Goal: Task Accomplishment & Management: Complete application form

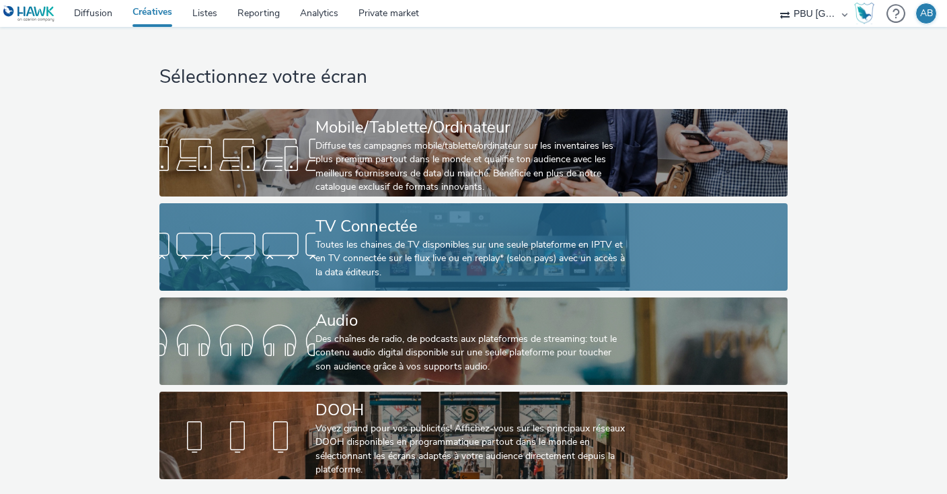
click at [386, 247] on div "Toutes les chaines de TV disponibles sur une seule plateforme en IPTV et en TV …" at bounding box center [471, 258] width 311 height 41
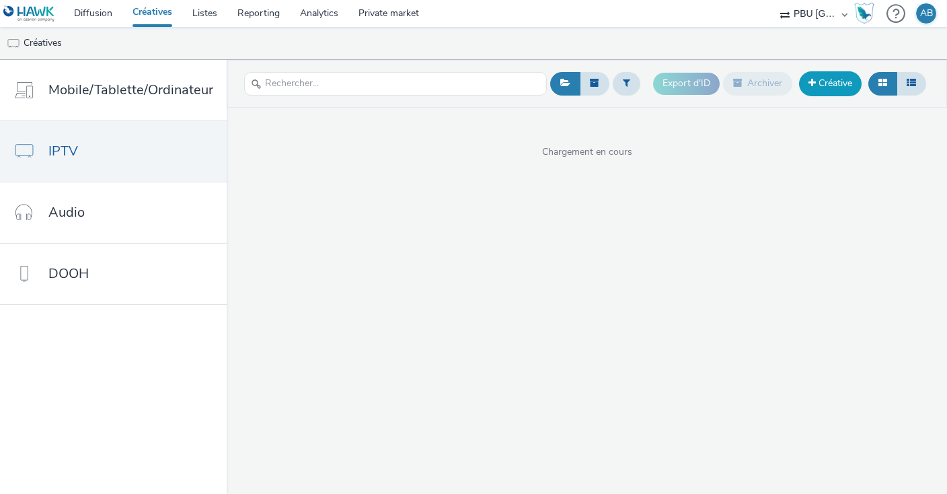
click at [837, 81] on link "Créative" at bounding box center [830, 83] width 63 height 24
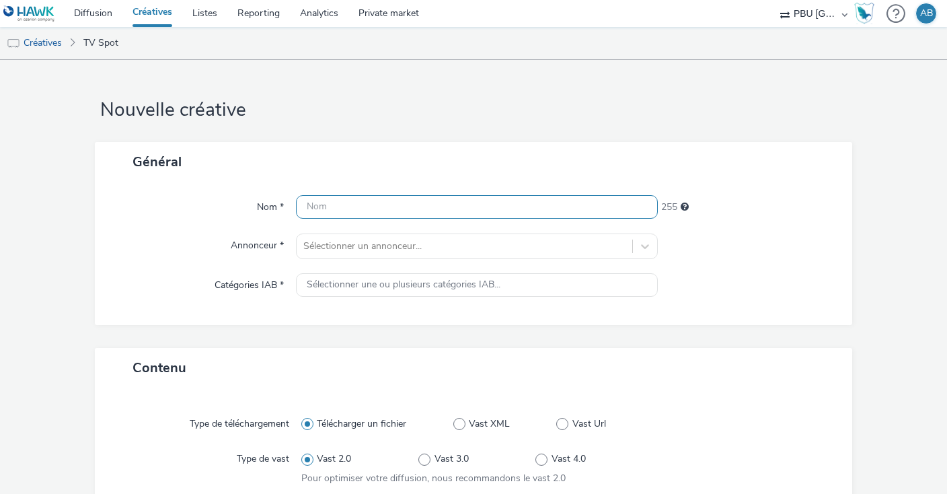
click at [354, 212] on input "text" at bounding box center [477, 207] width 362 height 24
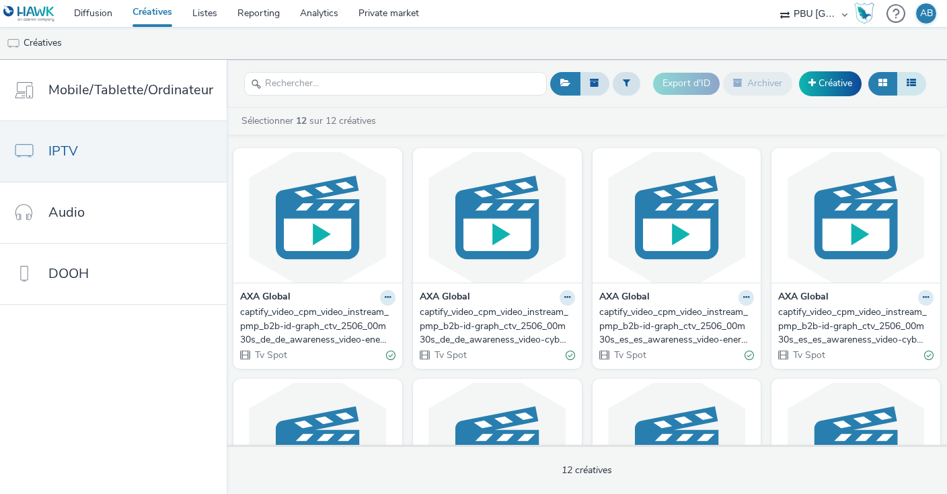
click at [916, 81] on icon at bounding box center [911, 82] width 9 height 9
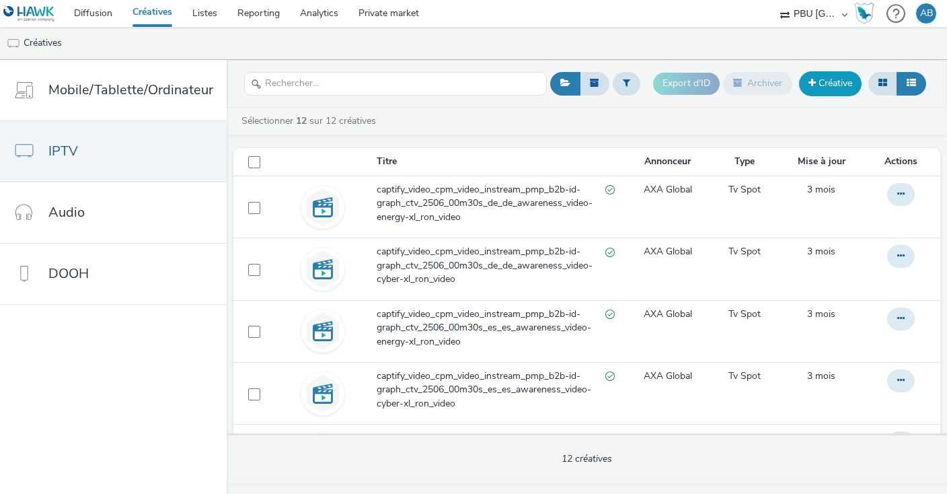
click at [838, 86] on link "Créative" at bounding box center [830, 83] width 63 height 24
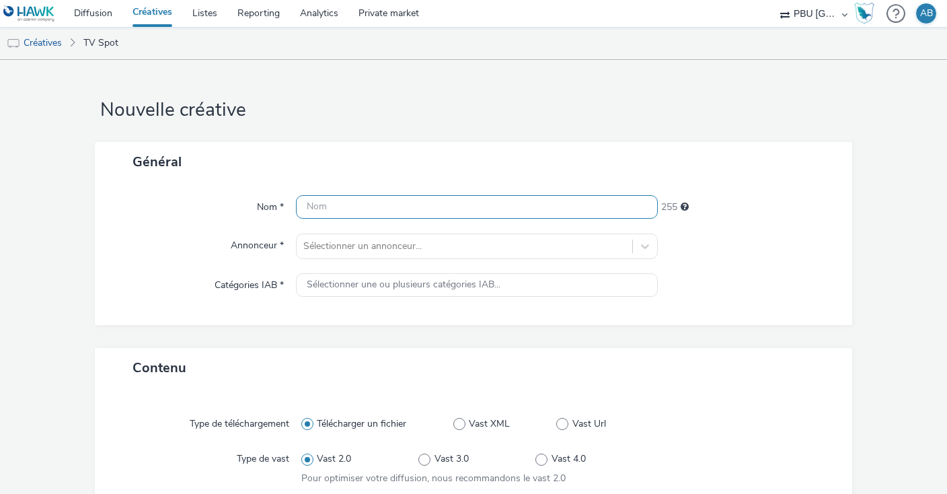
click at [417, 209] on input "text" at bounding box center [477, 207] width 362 height 24
paste input "captify_video_cpm_video_instream_pmp_b2b_ctv_2509_00m30s_fr_fr_awareness_video-…"
type input "captify_video_cpm_video_instream_pmp_b2b_ctv_2509_00m30s_fr_fr_awareness_video-…"
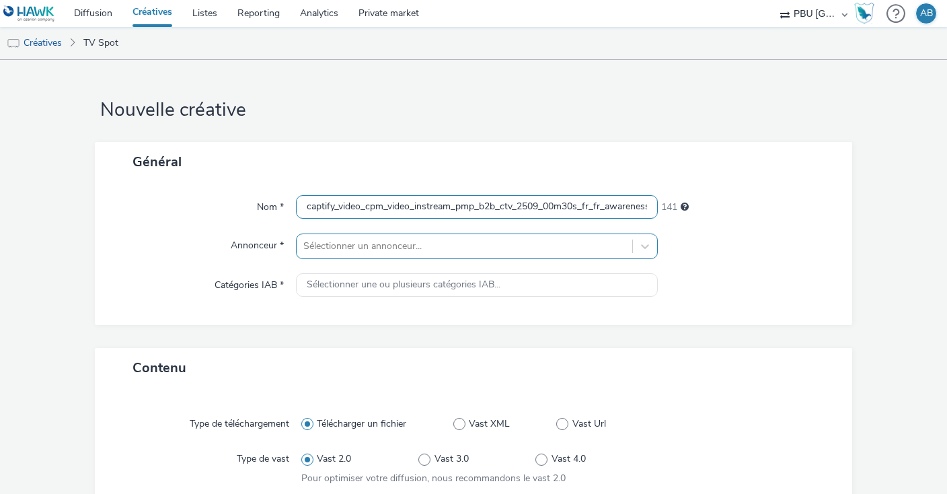
scroll to position [0, 194]
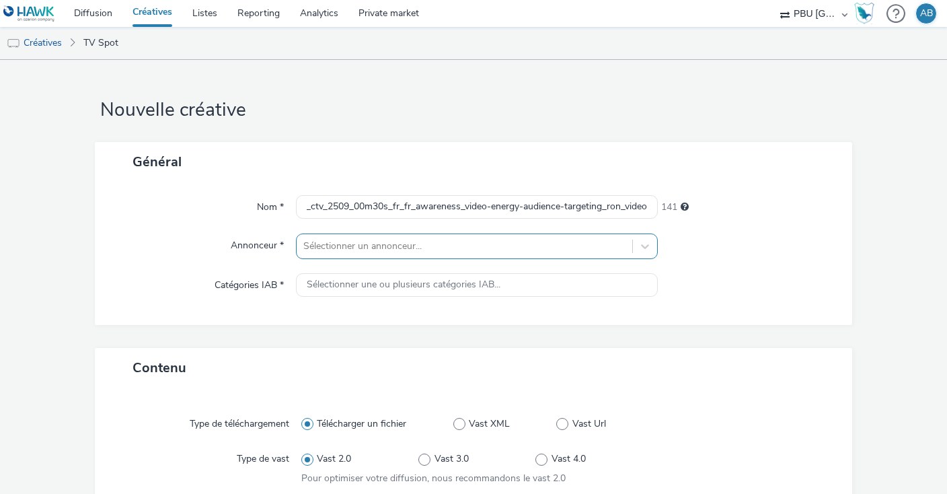
click at [397, 249] on div at bounding box center [464, 246] width 322 height 16
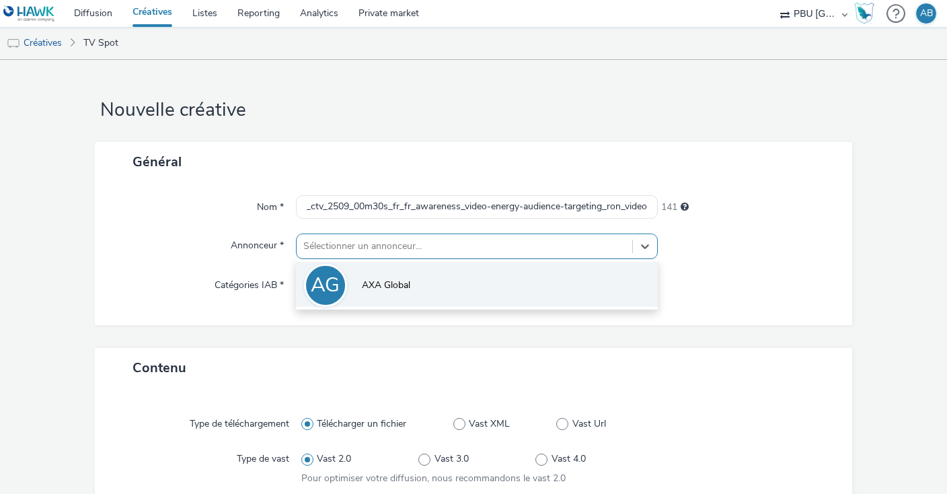
click at [397, 280] on li "AG AXA Global" at bounding box center [477, 284] width 362 height 45
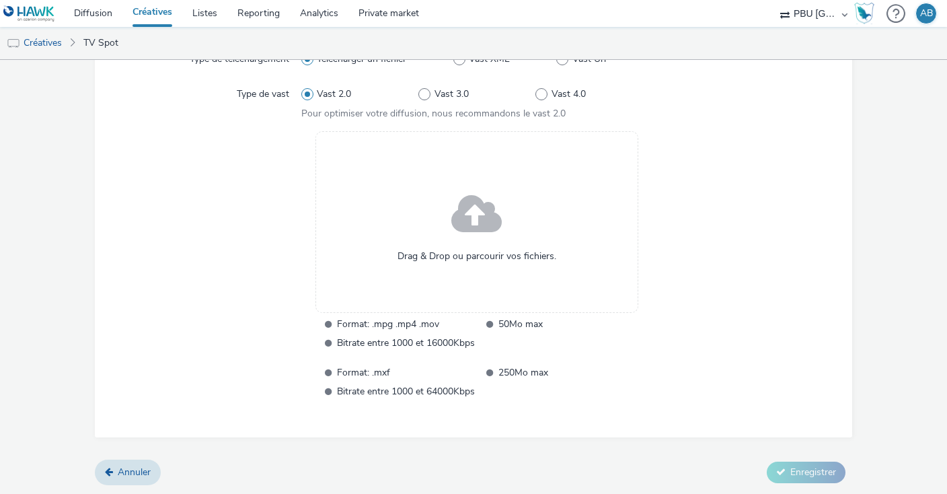
scroll to position [297, 0]
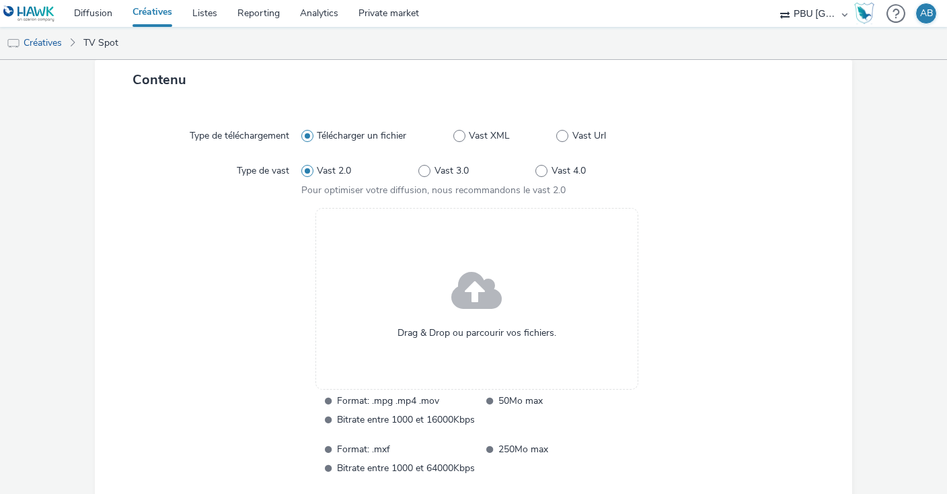
click at [451, 279] on div "Drag & Drop ou parcourir vos fichiers." at bounding box center [477, 299] width 323 height 182
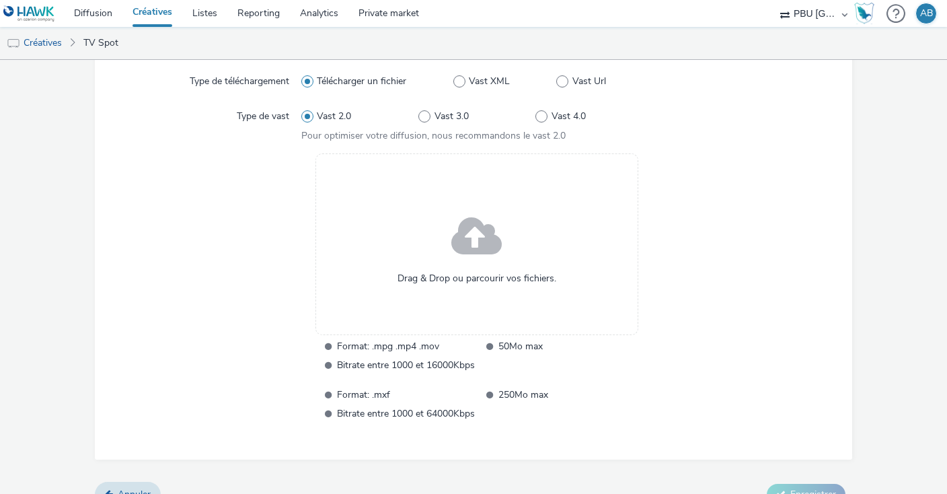
scroll to position [373, 0]
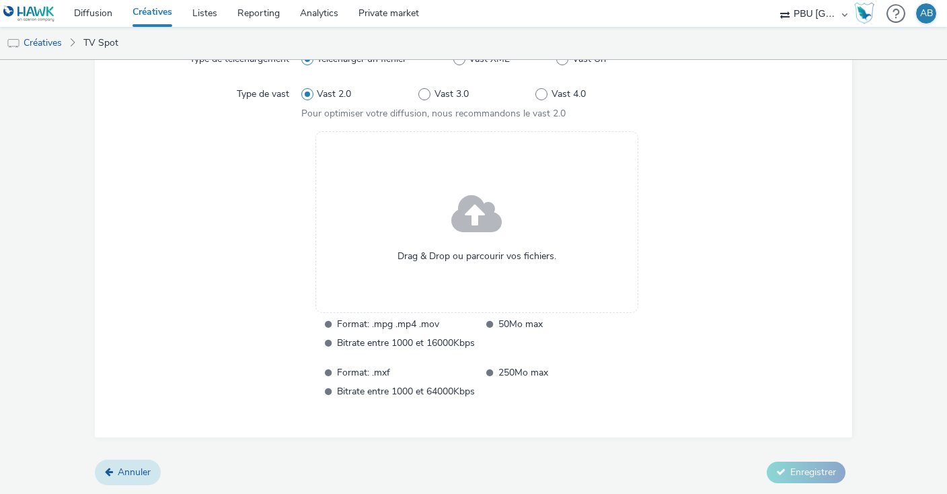
click at [114, 474] on link "Annuler" at bounding box center [128, 473] width 66 height 26
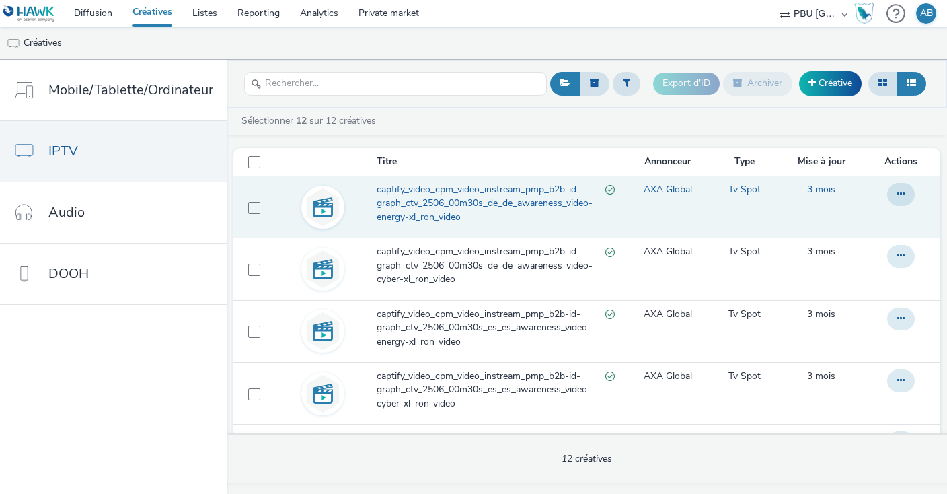
click at [470, 201] on span "captify_video_cpm_video_instream_pmp_b2b-id-graph_ctv_2506_00m30s_de_de_awarene…" at bounding box center [491, 203] width 229 height 41
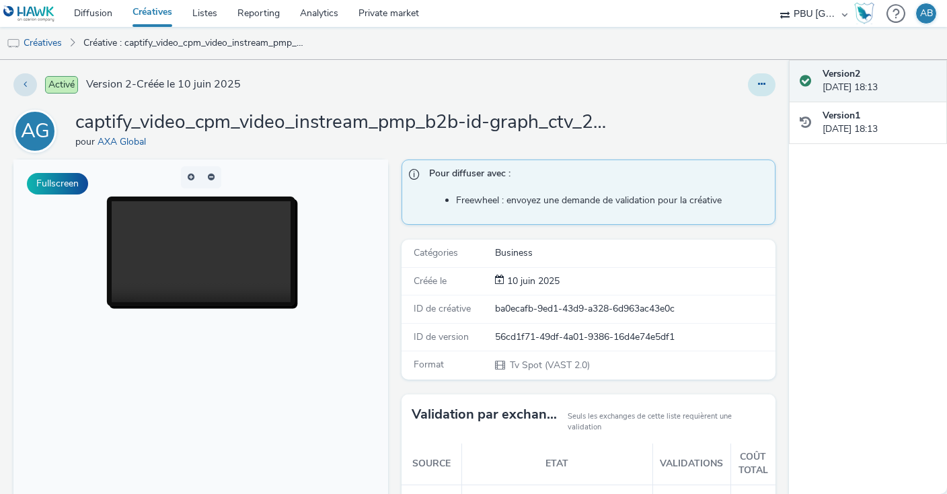
click at [766, 81] on icon at bounding box center [761, 83] width 7 height 9
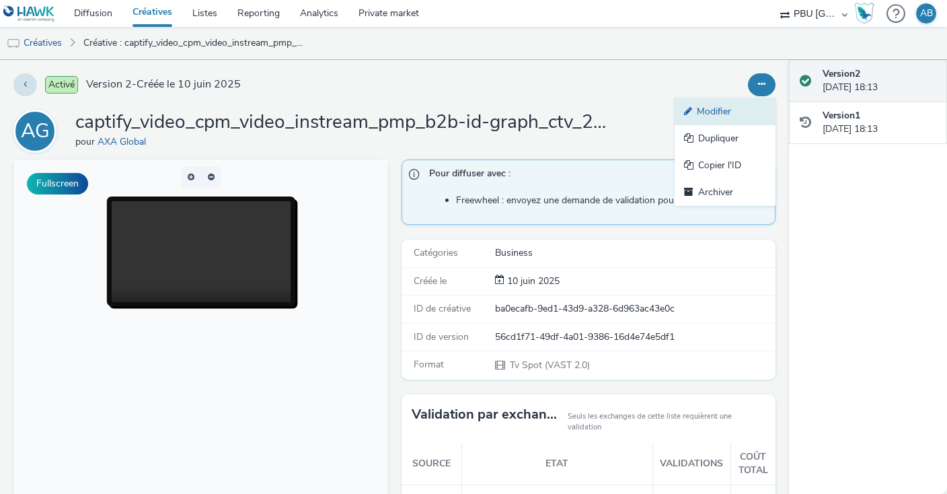
click at [728, 108] on link "Modifier" at bounding box center [725, 111] width 101 height 27
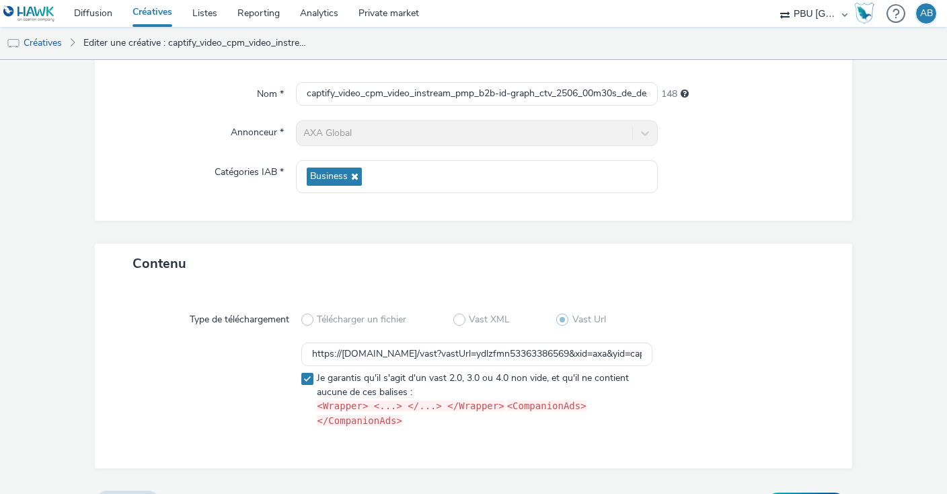
scroll to position [129, 0]
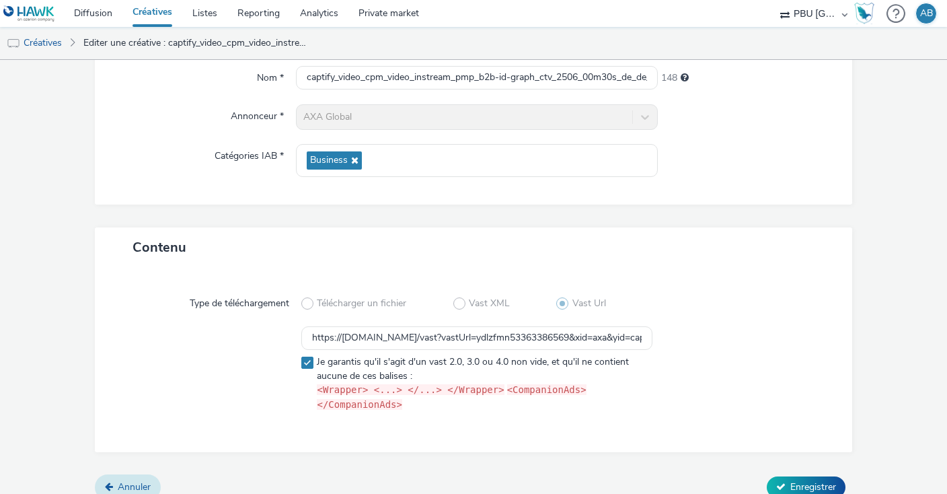
click at [120, 474] on link "Annuler" at bounding box center [128, 487] width 66 height 26
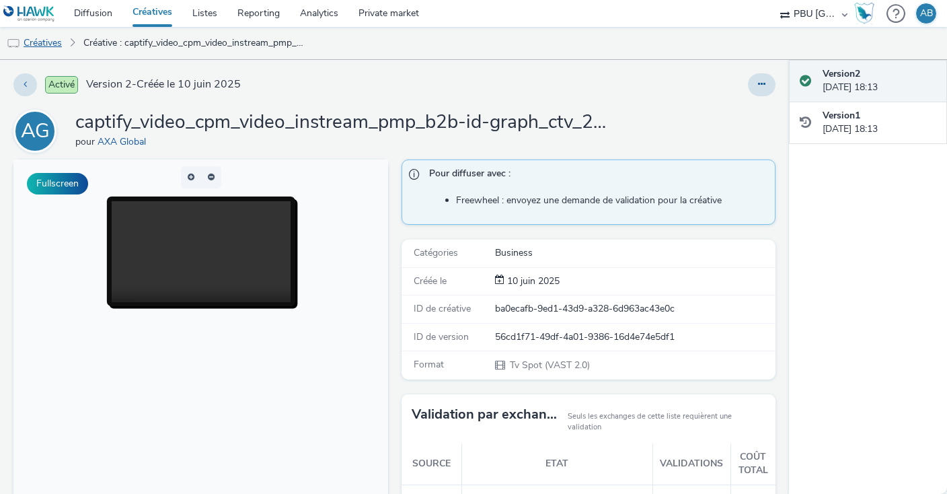
click at [59, 42] on link "Créatives" at bounding box center [34, 43] width 69 height 32
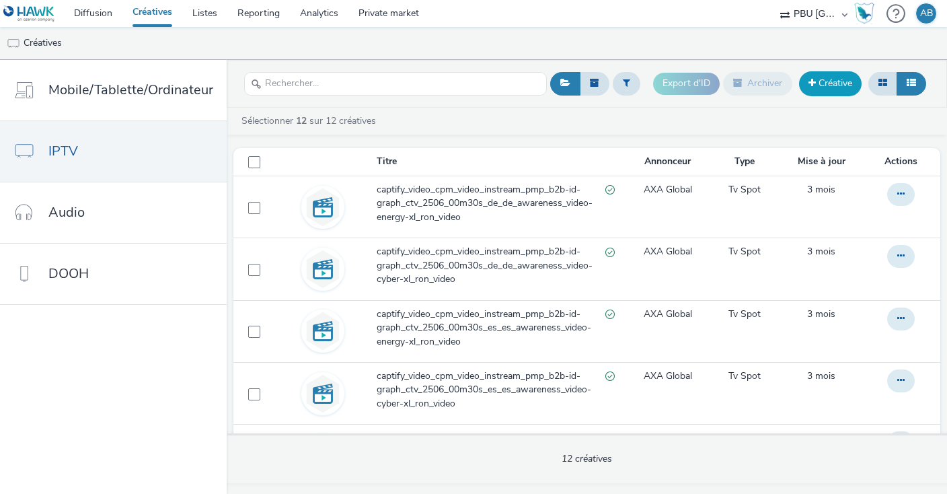
click at [834, 77] on link "Créative" at bounding box center [830, 83] width 63 height 24
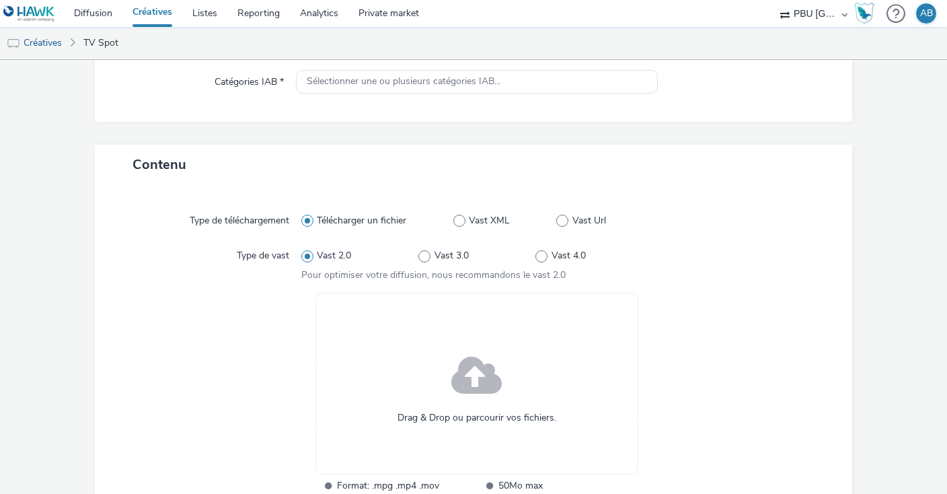
scroll to position [231, 0]
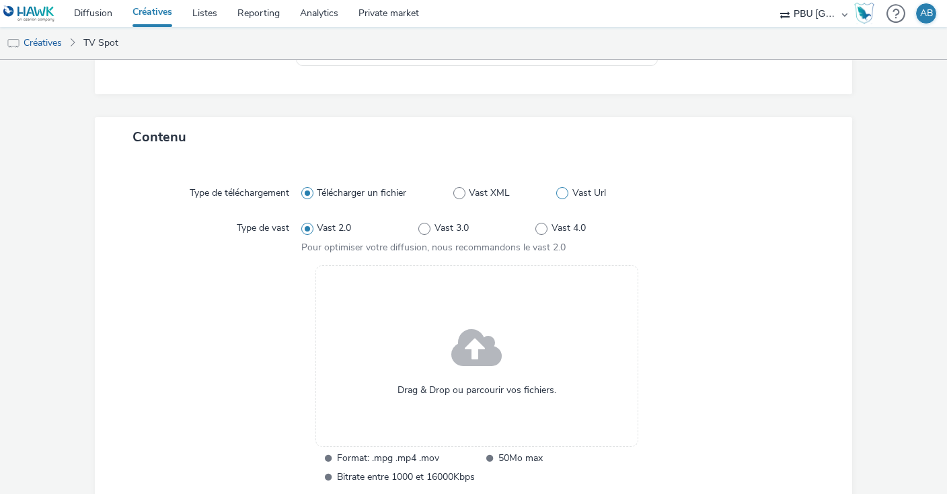
click at [578, 188] on span "Vast Url" at bounding box center [590, 192] width 34 height 13
click at [565, 189] on input "Vast Url" at bounding box center [560, 193] width 9 height 9
radio input "false"
radio input "true"
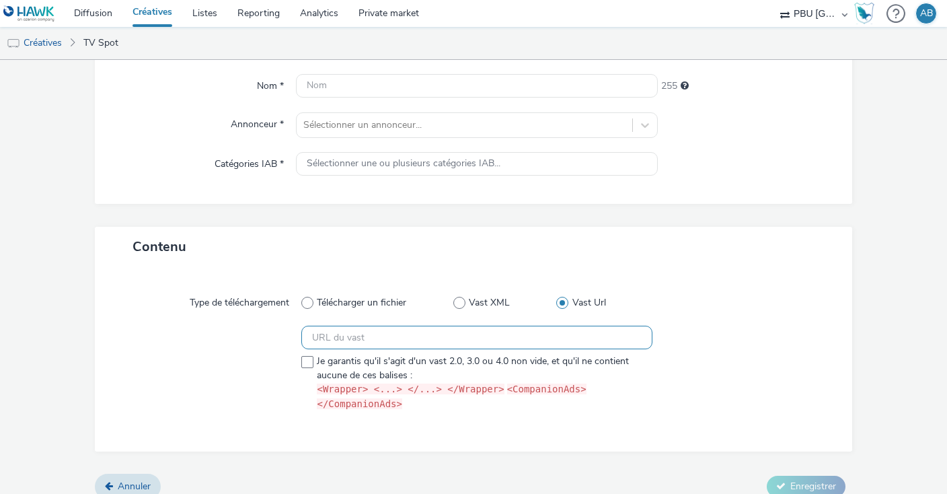
click at [378, 335] on input "text" at bounding box center [476, 338] width 351 height 24
paste input "https://[DOMAIN_NAME]/ddm/pfadx/N105603.5708031CAPTIFYAXAXL/B33846787.426809119…"
type input "https://[DOMAIN_NAME]/ddm/pfadx/N105603.5708031CAPTIFYAXAXL/B33846787.426809119…"
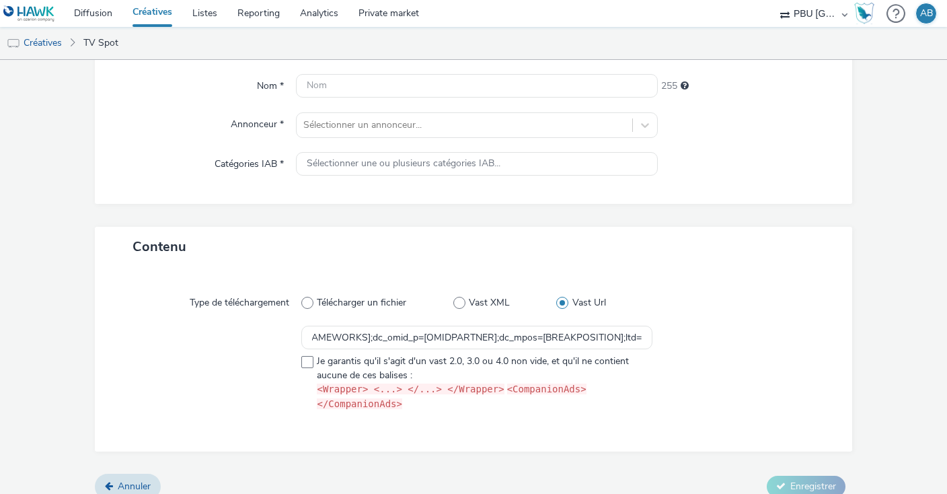
click at [714, 331] on div at bounding box center [741, 371] width 176 height 91
drag, startPoint x: 503, startPoint y: 341, endPoint x: 149, endPoint y: 337, distance: 353.9
click at [301, 337] on input "https://[DOMAIN_NAME]/ddm/pfadx/N105603.5708031CAPTIFYAXAXL/B33846787.426809119…" at bounding box center [476, 338] width 351 height 24
click at [247, 349] on div at bounding box center [210, 371] width 182 height 91
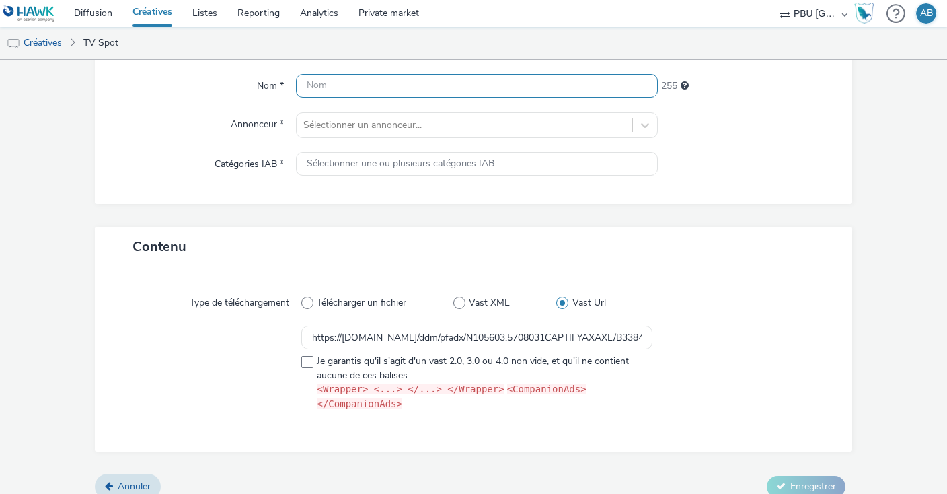
click at [343, 77] on input "text" at bounding box center [477, 86] width 362 height 24
paste input "captify_video_cpm_video_instream_pmp_b2b_ctv_2509_00m30s_fr_fr_awareness_video-…"
type input "captify_video_cpm_video_instream_pmp_b2b_ctv_2509_00m30s_fr_fr_awareness_video-…"
click at [156, 119] on div "Annonceur *" at bounding box center [202, 125] width 188 height 26
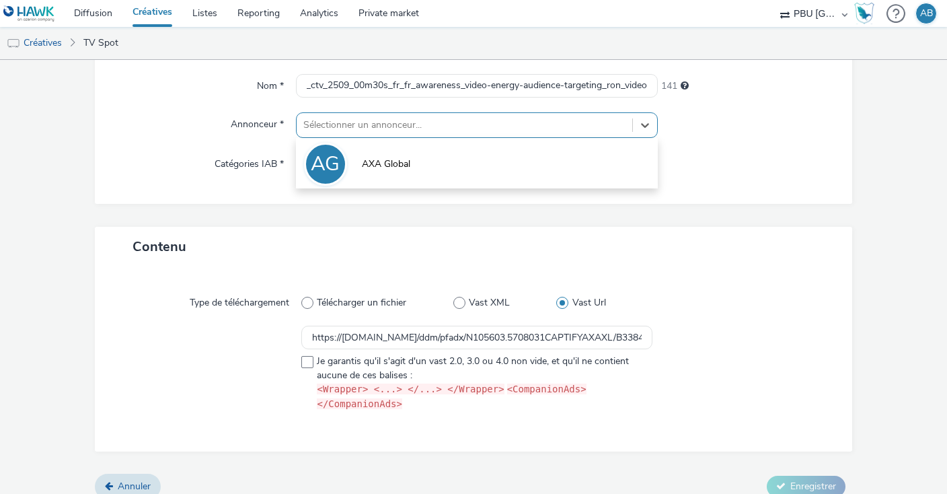
click at [387, 124] on div at bounding box center [464, 125] width 322 height 16
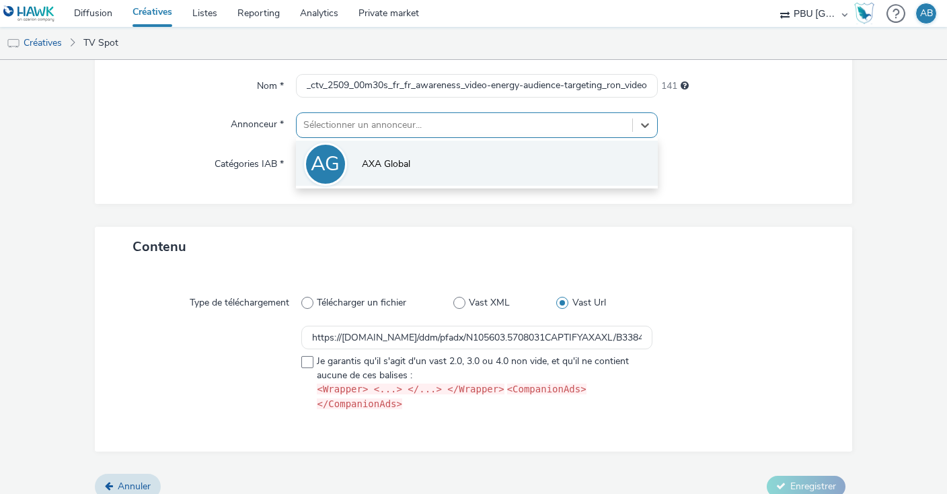
click at [393, 160] on span "AXA Global" at bounding box center [386, 163] width 48 height 13
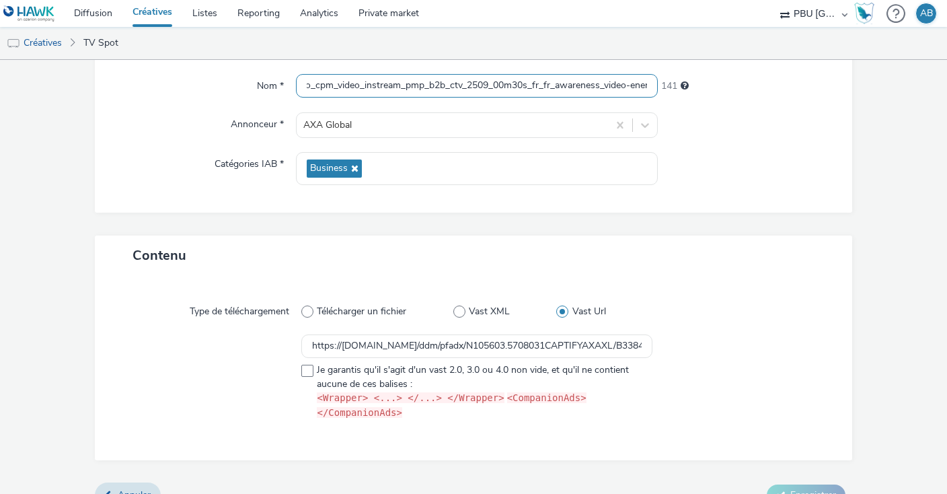
scroll to position [0, 0]
drag, startPoint x: 380, startPoint y: 83, endPoint x: 205, endPoint y: 82, distance: 175.6
click at [296, 82] on input "captify_video_cpm_video_instream_pmp_b2b_ctv_2509_00m30s_fr_fr_awareness_video-…" at bounding box center [477, 86] width 362 height 24
click at [456, 91] on input "captify_video_cpm_video_instream_pmp_b2b_ctv_2509_00m30s_fr_fr_awareness_video-…" at bounding box center [477, 86] width 362 height 24
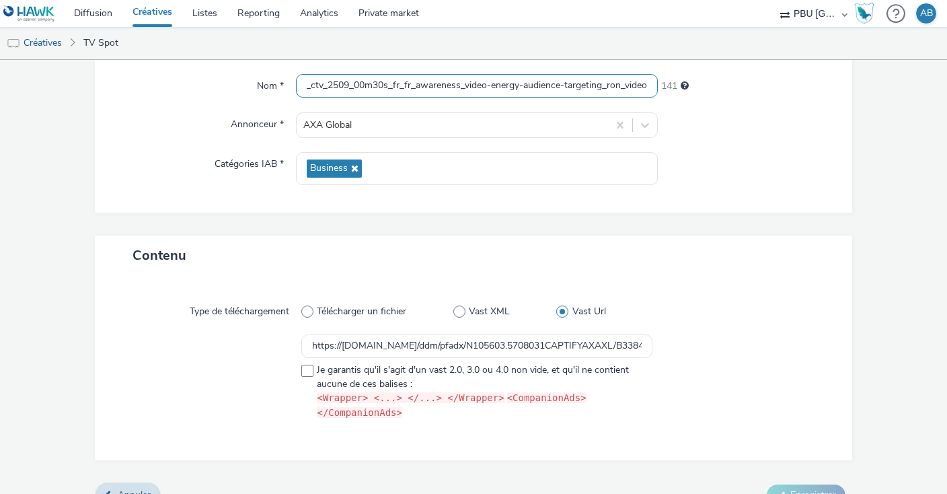
drag, startPoint x: 441, startPoint y: 84, endPoint x: 813, endPoint y: 97, distance: 372.3
click at [658, 97] on input "captify_video_cpm_video_instream_pmp_b2b_ctv_2509_00m30s_fr_fr_awareness_video-…" at bounding box center [477, 86] width 362 height 24
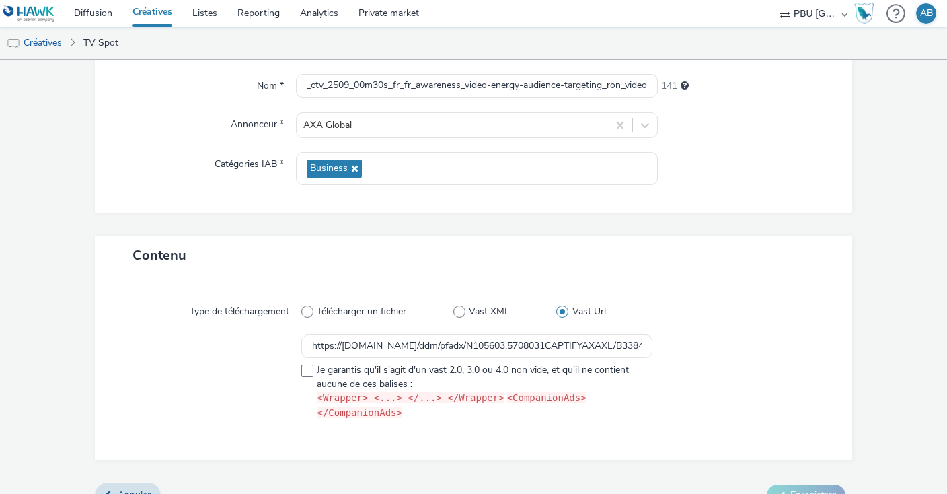
drag, startPoint x: 800, startPoint y: 144, endPoint x: 758, endPoint y: 208, distance: 76.7
click at [800, 145] on div "Nom * captify_video_cpm_video_instream_pmp_b2b_ctv_2509_00m30s_fr_fr_awareness_…" at bounding box center [474, 137] width 758 height 152
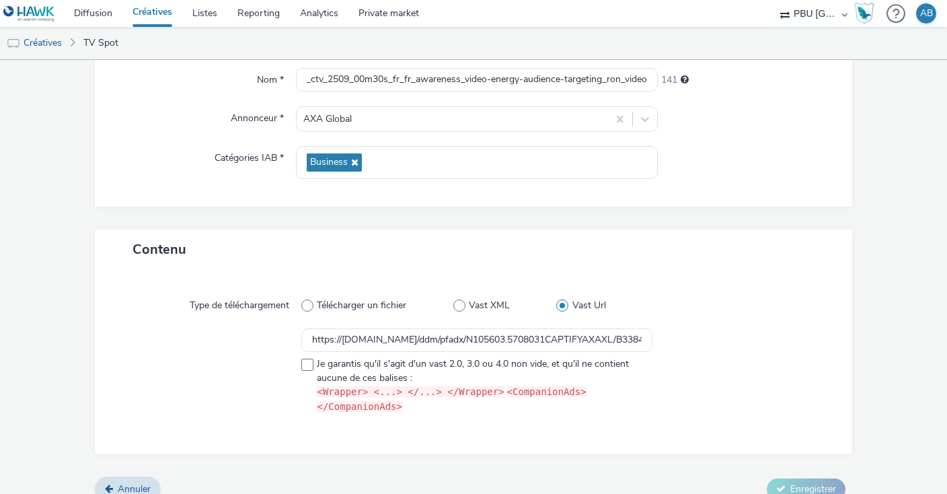
scroll to position [129, 0]
click at [304, 363] on span at bounding box center [307, 363] width 12 height 12
checkbox input "true"
click at [813, 476] on button "Enregistrer" at bounding box center [806, 487] width 79 height 22
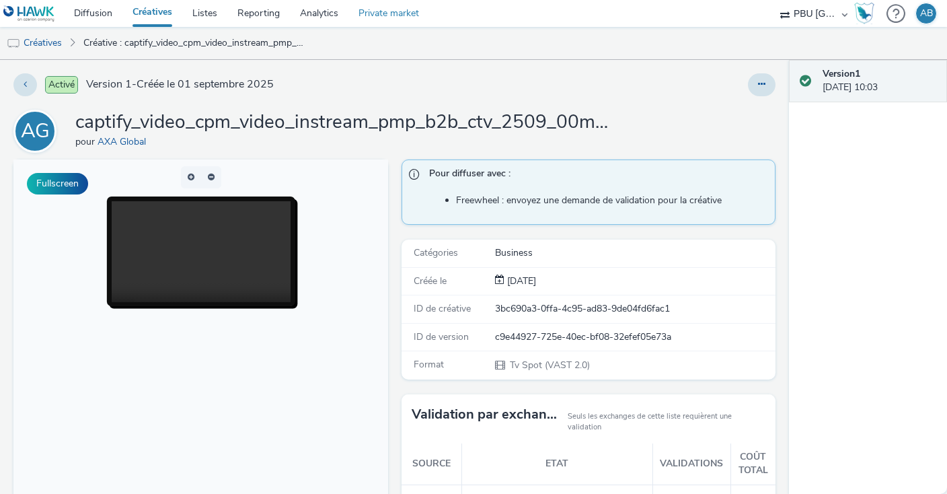
click at [404, 15] on link "Private market" at bounding box center [389, 13] width 81 height 27
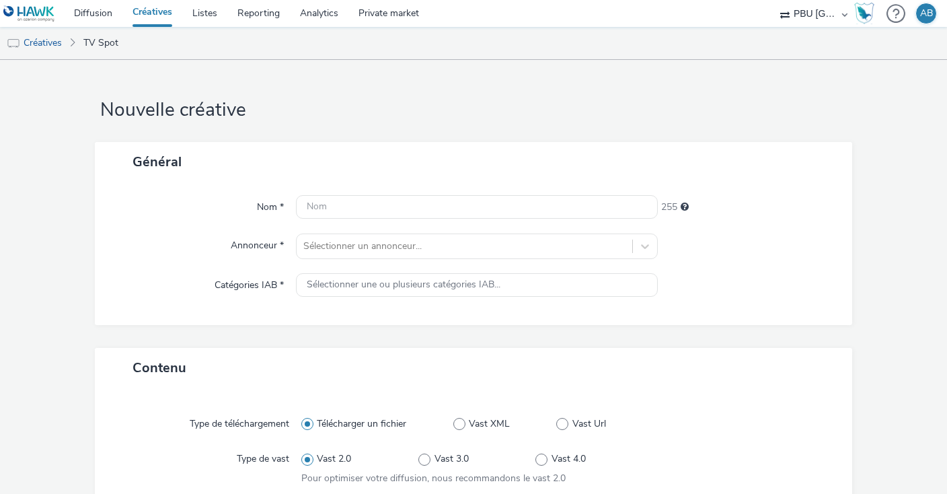
click at [155, 11] on link "Créatives" at bounding box center [152, 13] width 60 height 27
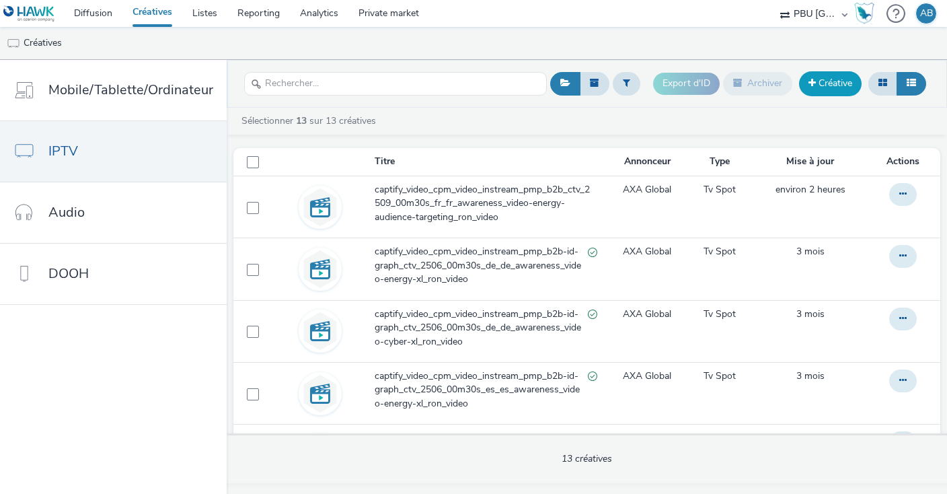
click at [840, 82] on link "Créative" at bounding box center [830, 83] width 63 height 24
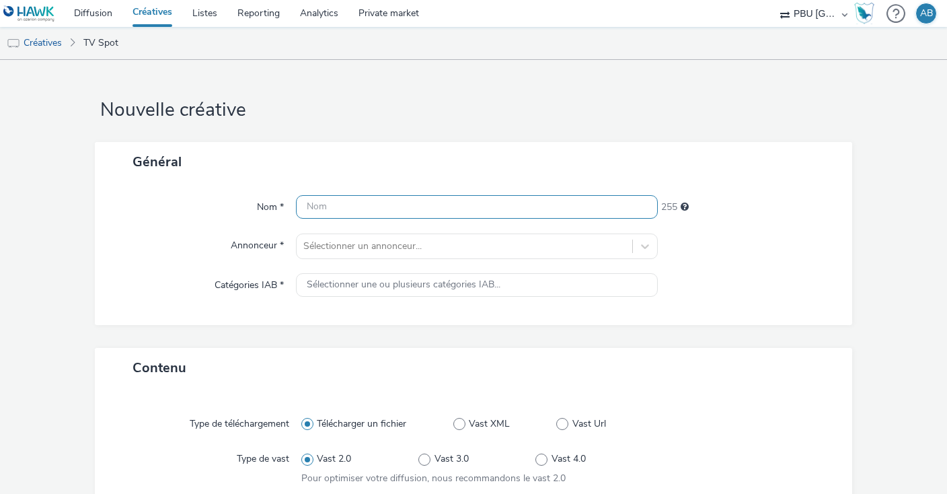
click at [371, 216] on input "text" at bounding box center [477, 207] width 362 height 24
paste input "captify_video_cpm_video_instream_pmp_b2b_ctv_2509_00m30s_fr_fr_awareness_video-…"
type input "captify_video_cpm_video_instream_pmp_b2b_ctv_2509_00m30s_fr_fr_awareness_video-…"
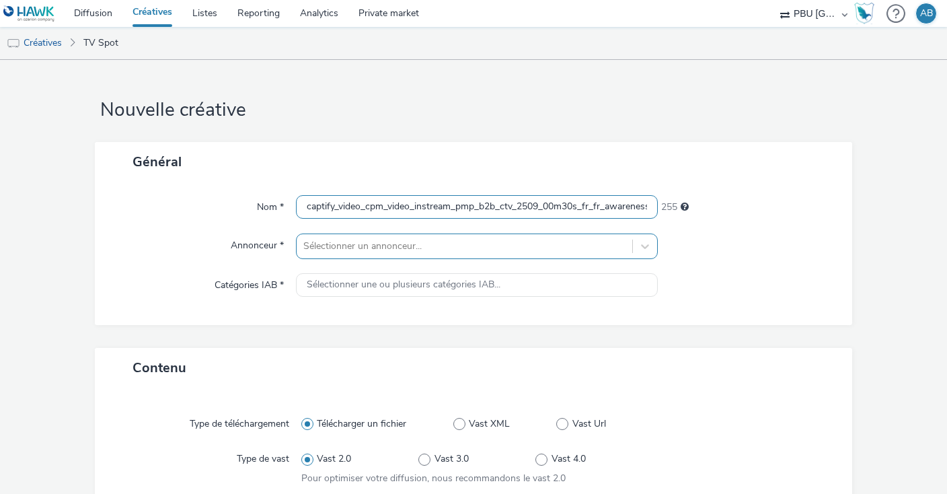
scroll to position [0, 188]
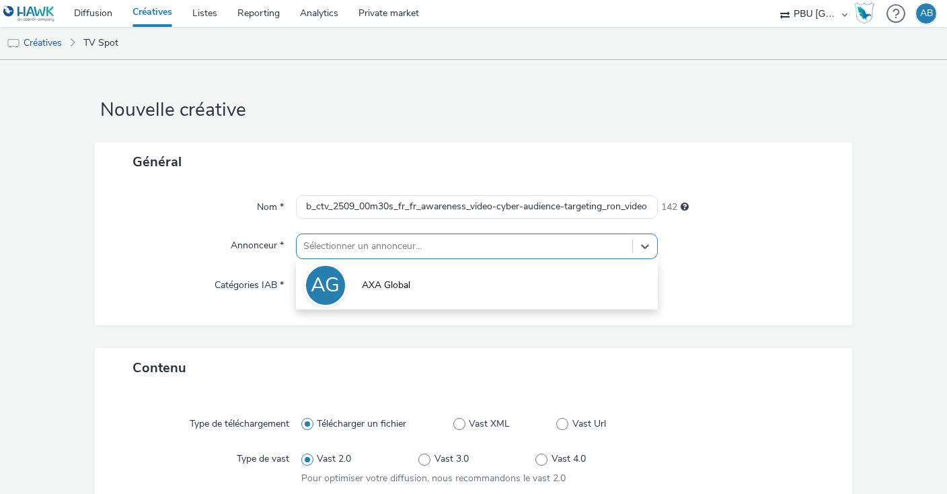
click at [406, 252] on div at bounding box center [464, 246] width 322 height 16
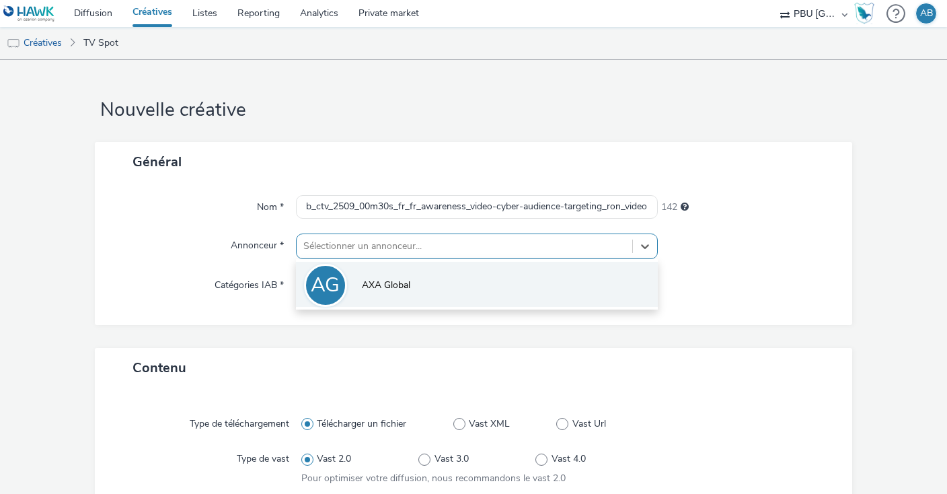
click at [398, 282] on span "AXA Global" at bounding box center [386, 285] width 48 height 13
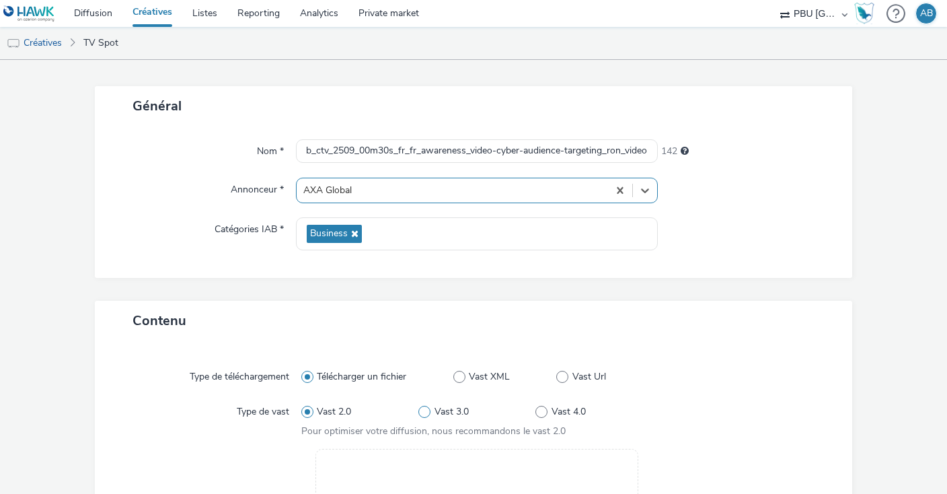
scroll to position [77, 0]
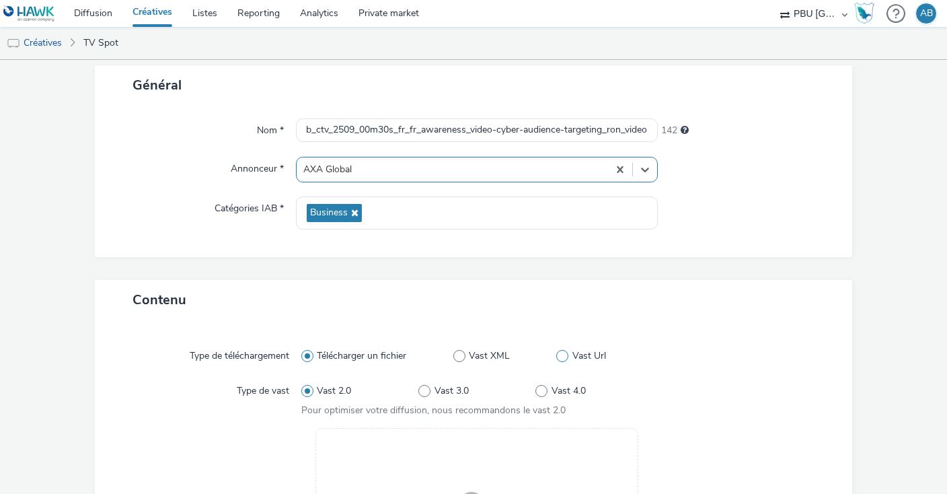
click at [564, 353] on span at bounding box center [562, 356] width 12 height 12
click at [564, 353] on input "Vast Url" at bounding box center [560, 356] width 9 height 9
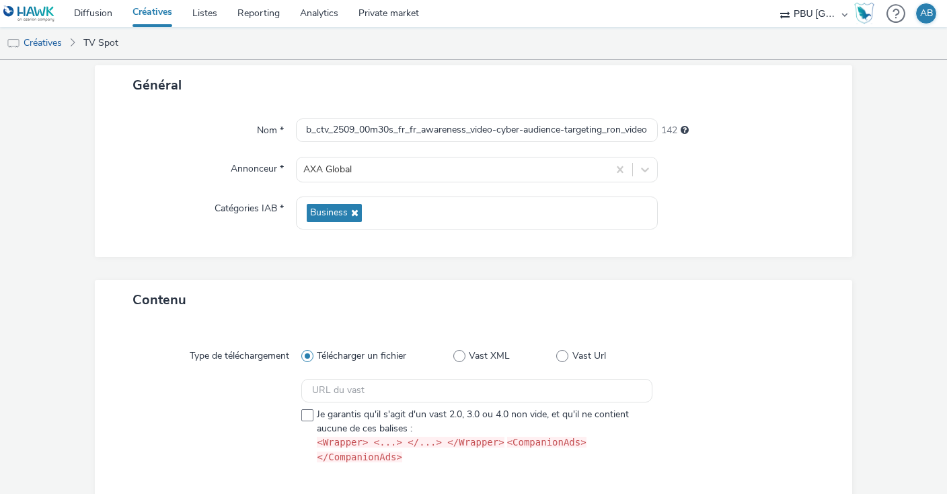
radio input "false"
radio input "true"
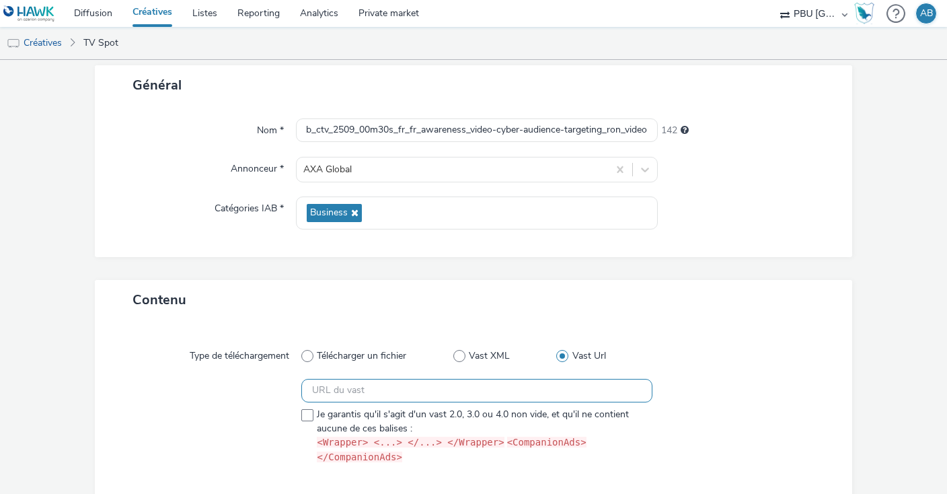
click at [355, 392] on input "text" at bounding box center [476, 391] width 351 height 24
paste input "https://[DOMAIN_NAME]/ddm/pfadx/N105603.5708031CAPTIFYAXAXL/B33846787.426974069…"
type input "https://[DOMAIN_NAME]/ddm/pfadx/N105603.5708031CAPTIFYAXAXL/B33846787.426974069…"
click at [233, 408] on div at bounding box center [210, 424] width 182 height 91
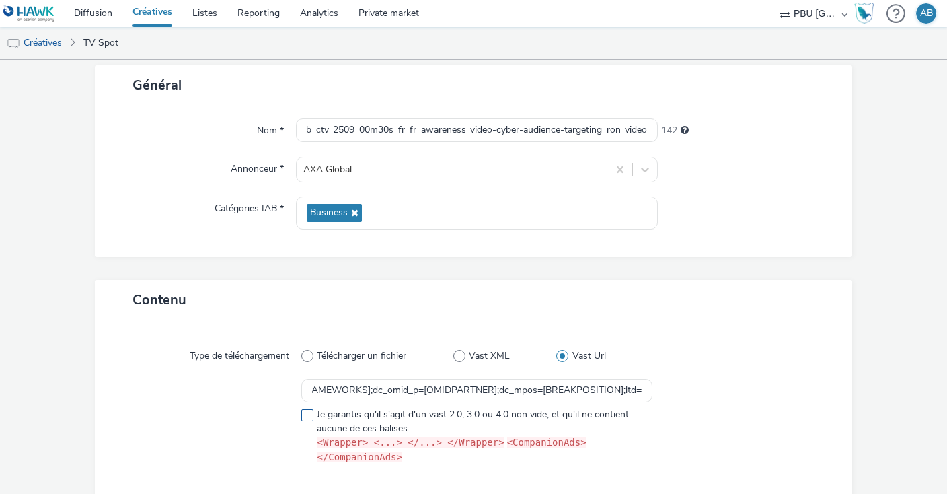
click at [302, 417] on span at bounding box center [307, 415] width 12 height 12
checkbox input "true"
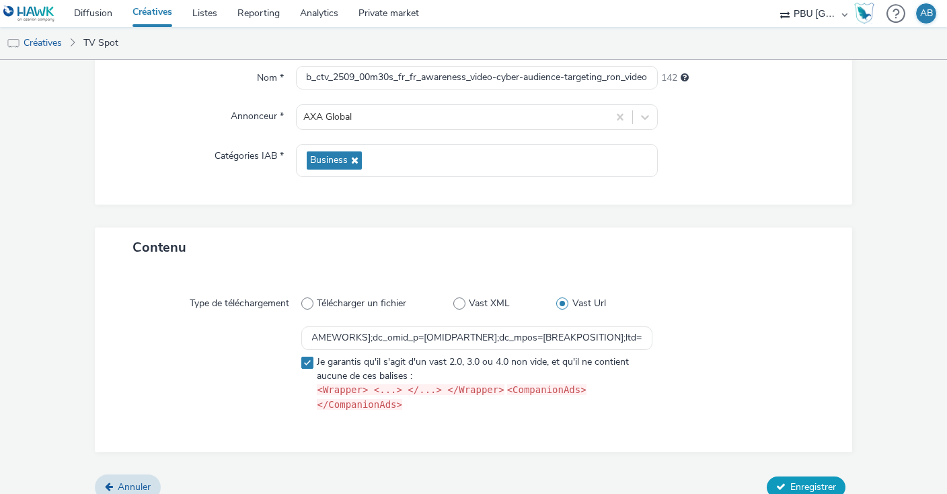
click at [824, 476] on button "Enregistrer" at bounding box center [806, 487] width 79 height 22
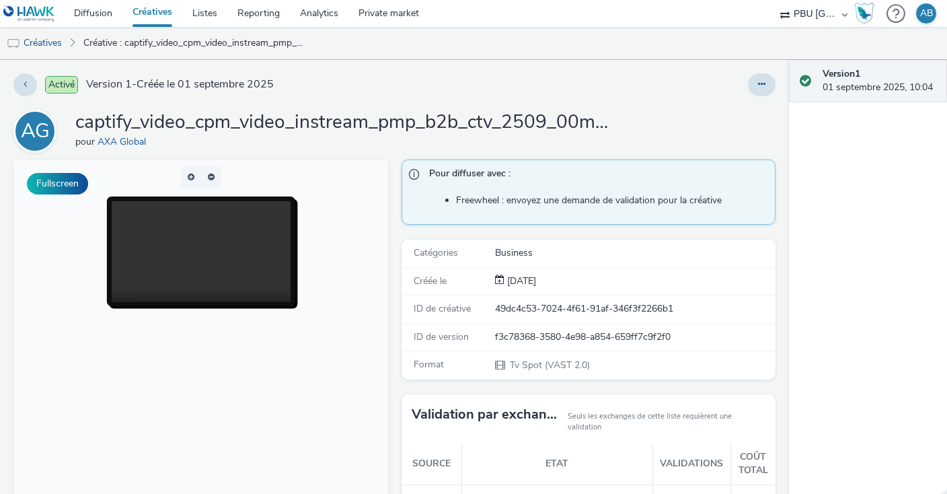
click at [153, 8] on link "Créatives" at bounding box center [152, 13] width 60 height 27
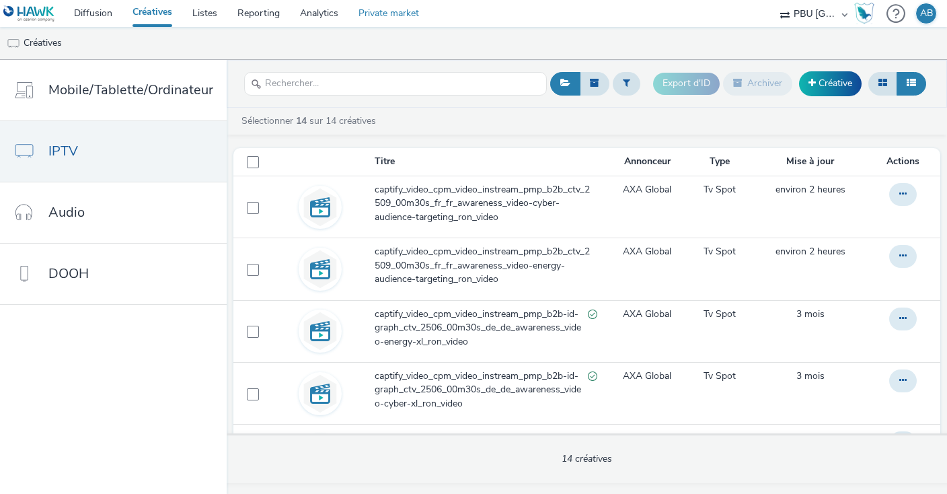
click at [377, 14] on link "Private market" at bounding box center [389, 13] width 81 height 27
click at [841, 79] on link "Créative" at bounding box center [830, 83] width 63 height 24
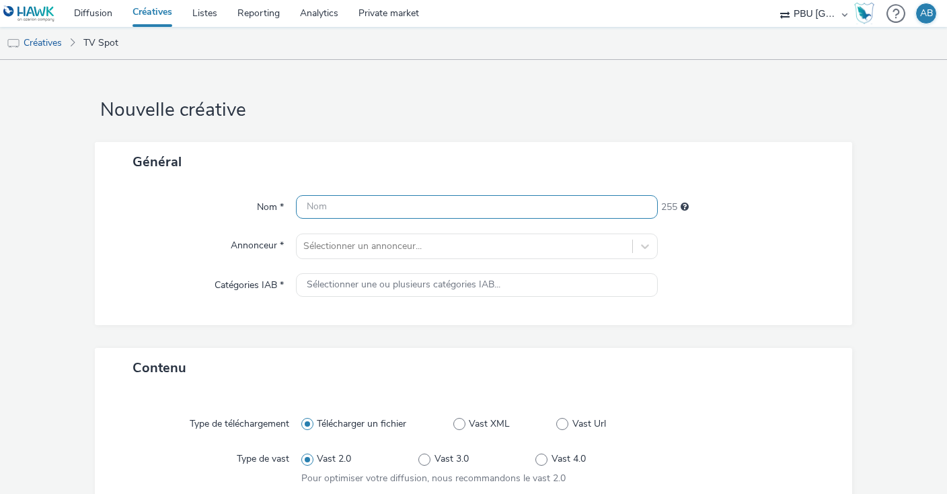
click at [387, 208] on input "text" at bounding box center [477, 207] width 362 height 24
paste input "captify_video_cpm_video_instream_pmp_b2b_ctv_2509_00m30s_uk_en_awareness_video-…"
type input "captify_video_cpm_video_instream_pmp_b2b_ctv_2509_00m30s_uk_en_awareness_video-…"
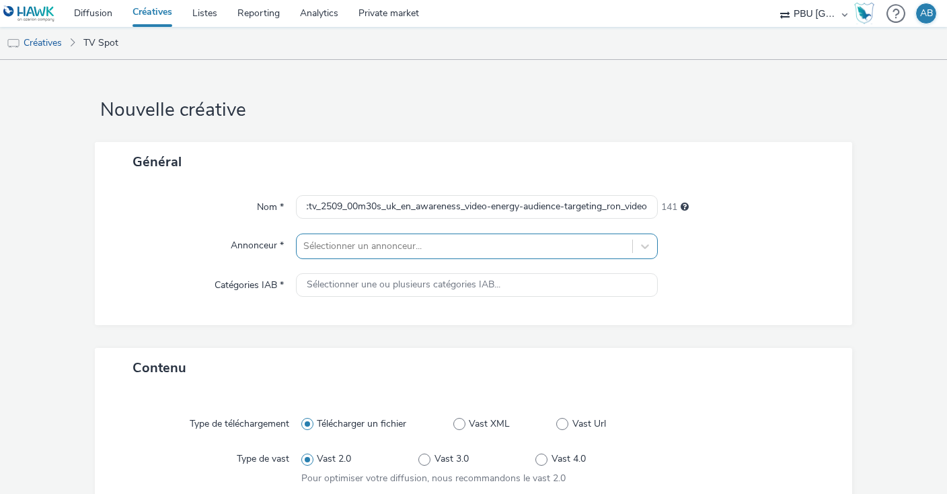
click at [393, 243] on div at bounding box center [464, 246] width 322 height 16
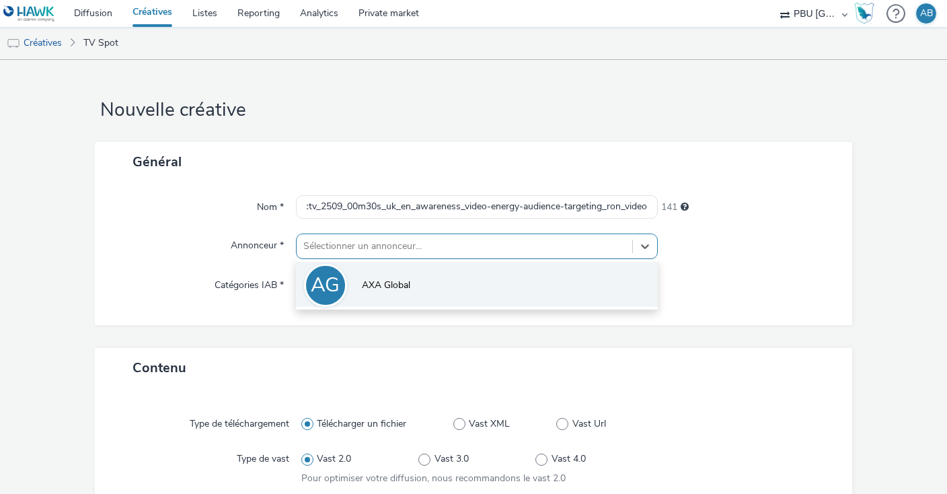
click at [395, 282] on span "AXA Global" at bounding box center [386, 285] width 48 height 13
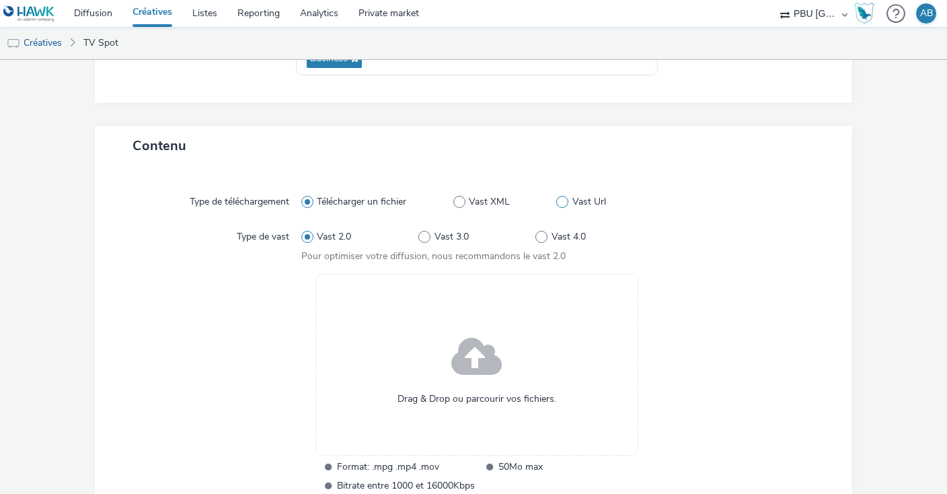
click at [564, 199] on span at bounding box center [562, 202] width 12 height 12
click at [564, 199] on input "Vast Url" at bounding box center [560, 202] width 9 height 9
radio input "false"
radio input "true"
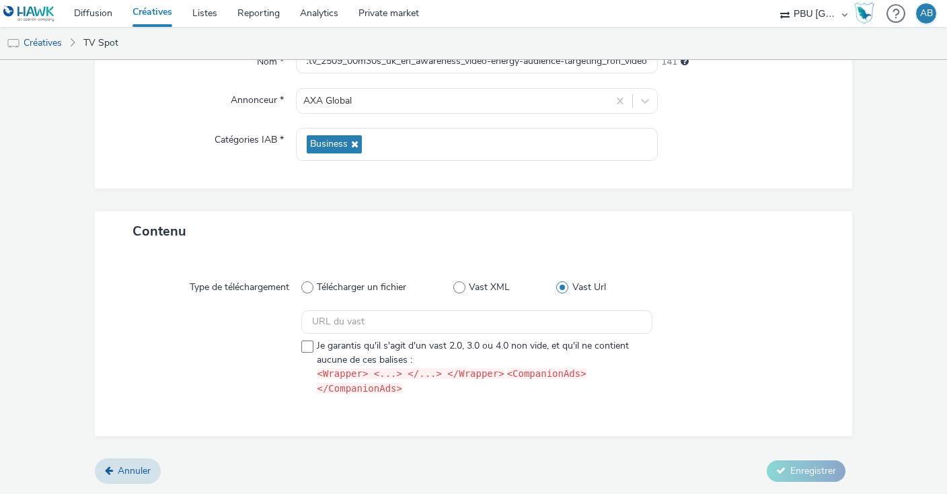
scroll to position [129, 0]
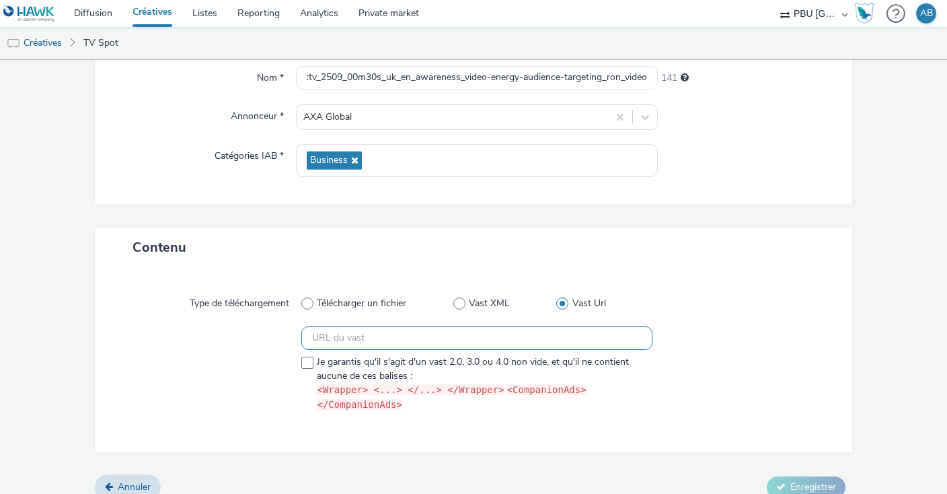
click at [460, 337] on input "text" at bounding box center [476, 338] width 351 height 24
paste input "https://[DOMAIN_NAME]/ddm/pfadx/N105603.5708031CAPTIFYAXAXL/B33847063.426823477…"
type input "https://[DOMAIN_NAME]/ddm/pfadx/N105603.5708031CAPTIFYAXAXL/B33847063.426823477…"
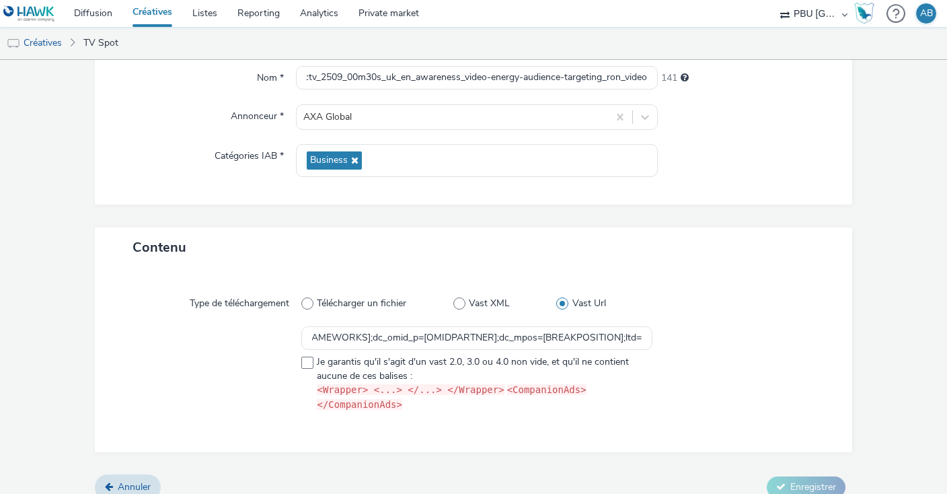
click at [702, 336] on div at bounding box center [741, 371] width 176 height 91
click at [303, 361] on span at bounding box center [307, 363] width 12 height 12
checkbox input "true"
click at [806, 480] on span "Enregistrer" at bounding box center [814, 486] width 46 height 13
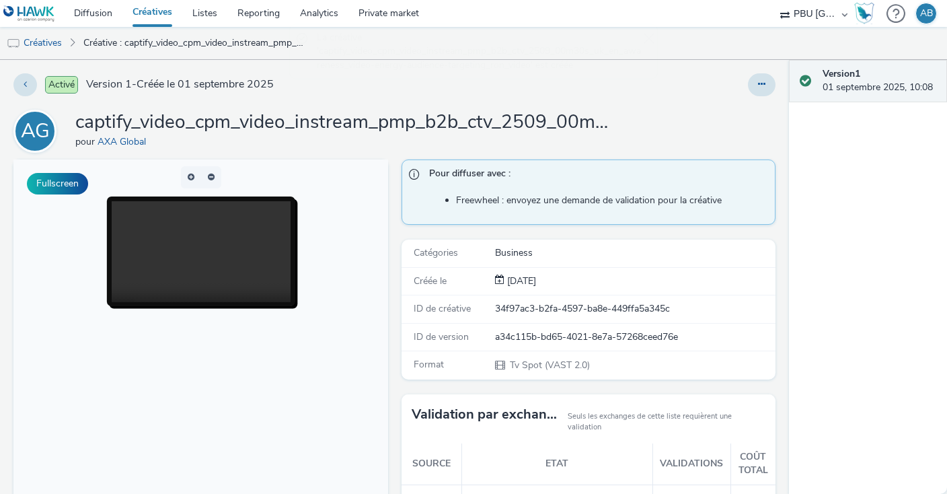
click at [650, 32] on div "La créative 'captify_video_cpm_video_instream_pmp_b2b_ctv_2509_00m30s_uk_en_awa…" at bounding box center [473, 59] width 369 height 71
click at [131, 45] on link "Créative : captify_video_cpm_video_instream_pmp_b2b_ctv_2509_00m30s_uk_en_aware…" at bounding box center [195, 43] width 237 height 32
click at [45, 40] on link "Créatives" at bounding box center [34, 43] width 69 height 32
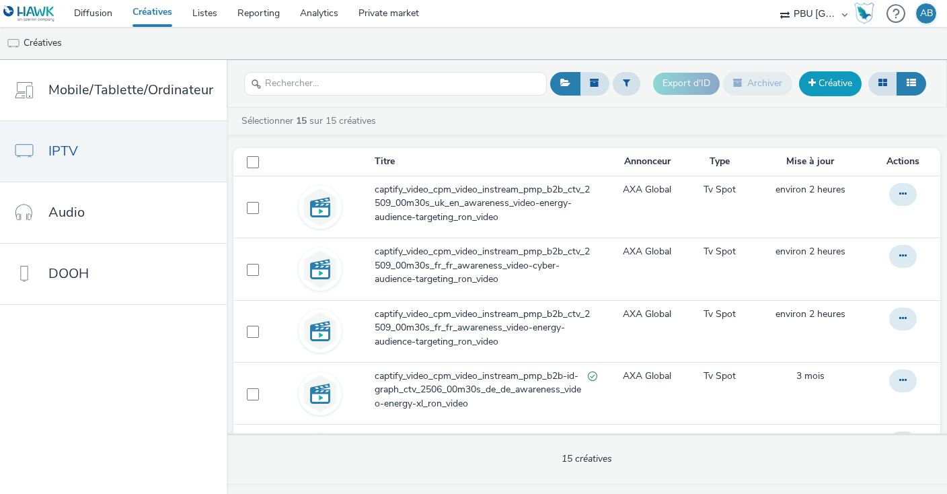
click at [821, 85] on link "Créative" at bounding box center [830, 83] width 63 height 24
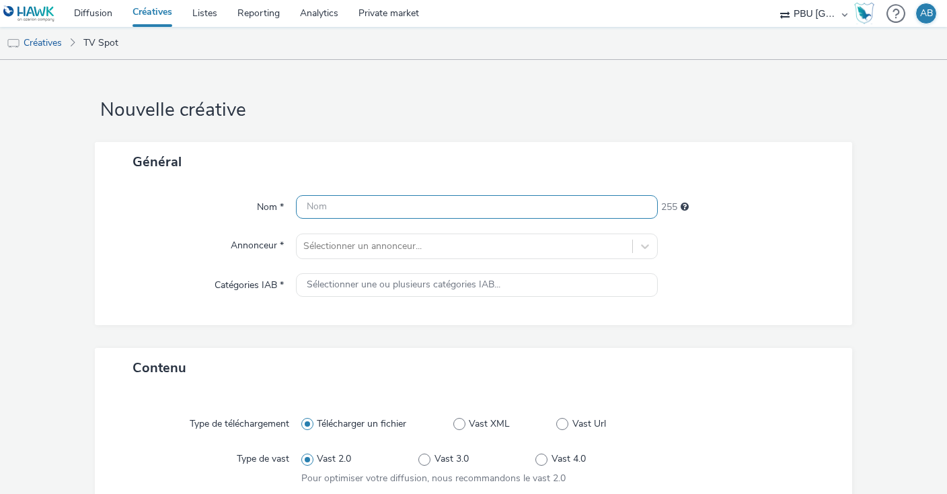
click at [349, 205] on input "text" at bounding box center [477, 207] width 362 height 24
paste input "captify_video_cpm_video_instream_pmp_b2b_ctv_2509_00m30s_uk_en_awareness_video-…"
type input "captify_video_cpm_video_instream_pmp_b2b_ctv_2509_00m30s_uk_en_awareness_video-…"
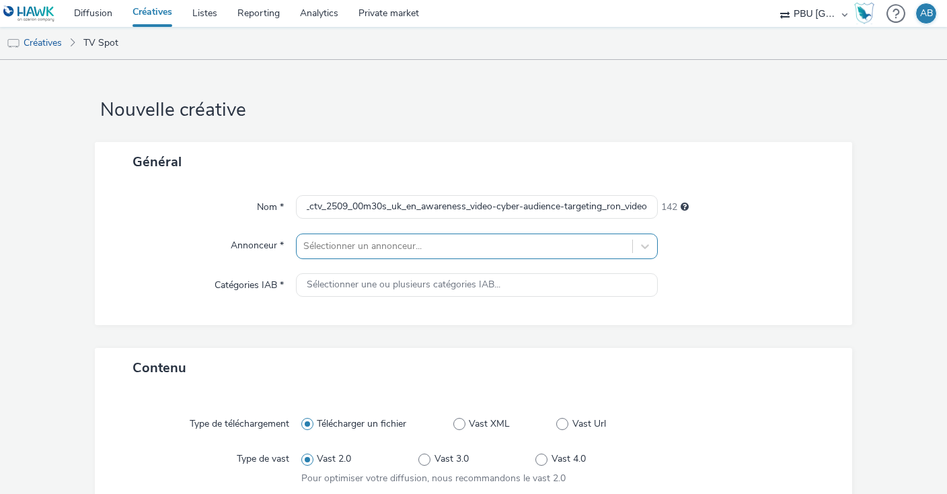
click at [371, 244] on div at bounding box center [464, 246] width 322 height 16
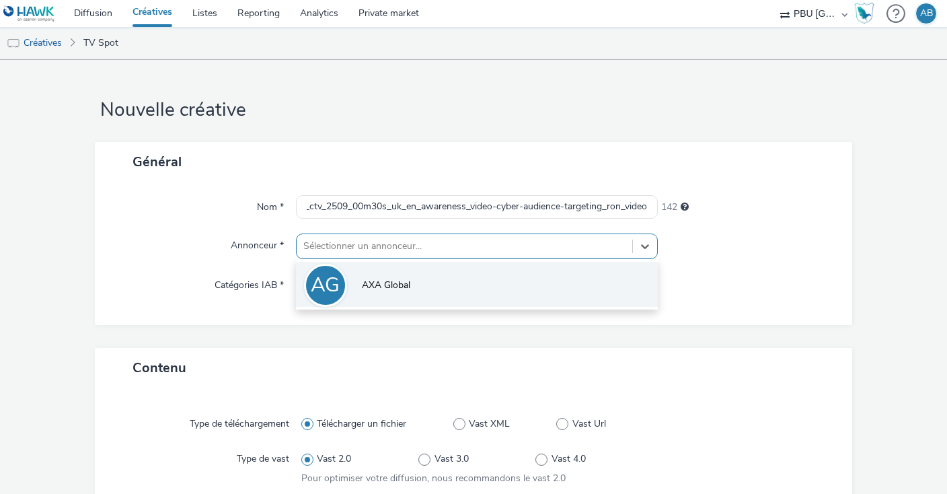
click at [388, 288] on span "AXA Global" at bounding box center [386, 285] width 48 height 13
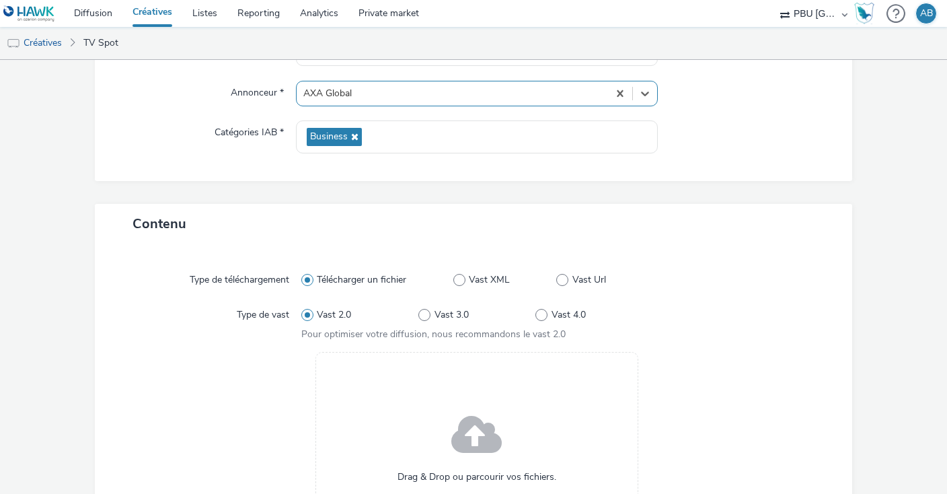
scroll to position [153, 0]
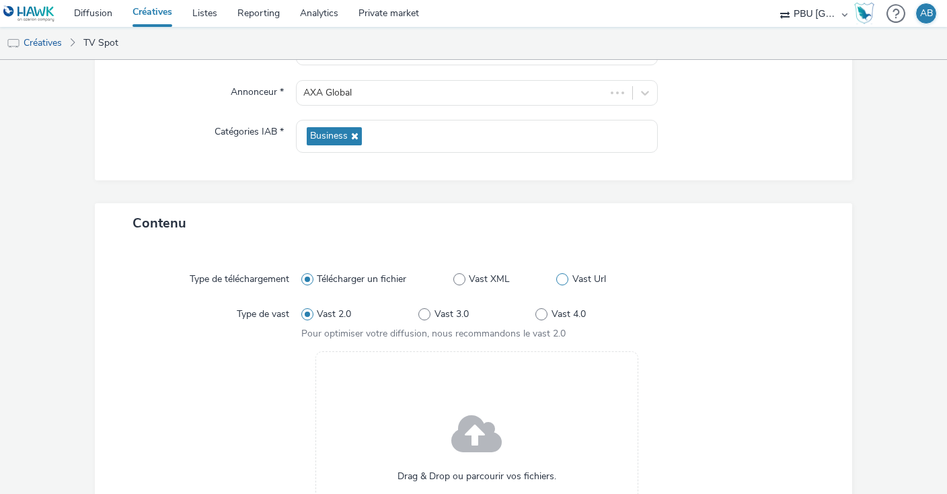
click at [563, 273] on span at bounding box center [562, 279] width 12 height 12
click at [563, 275] on input "Vast Url" at bounding box center [560, 279] width 9 height 9
radio input "false"
radio input "true"
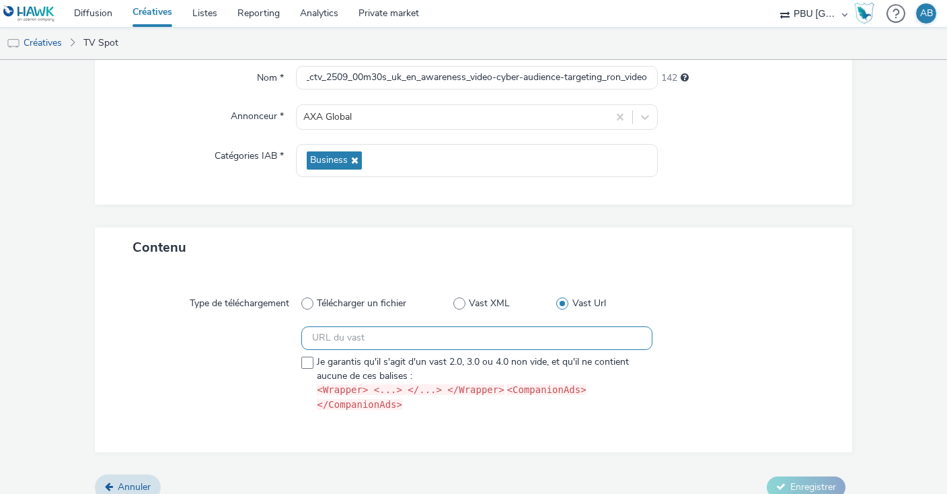
click at [361, 340] on input "text" at bounding box center [476, 338] width 351 height 24
paste input "https://[DOMAIN_NAME]/ddm/pfadx/N105603.5708031CAPTIFYAXAXL/B33847063.427352850…"
type input "https://[DOMAIN_NAME]/ddm/pfadx/N105603.5708031CAPTIFYAXAXL/B33847063.427352850…"
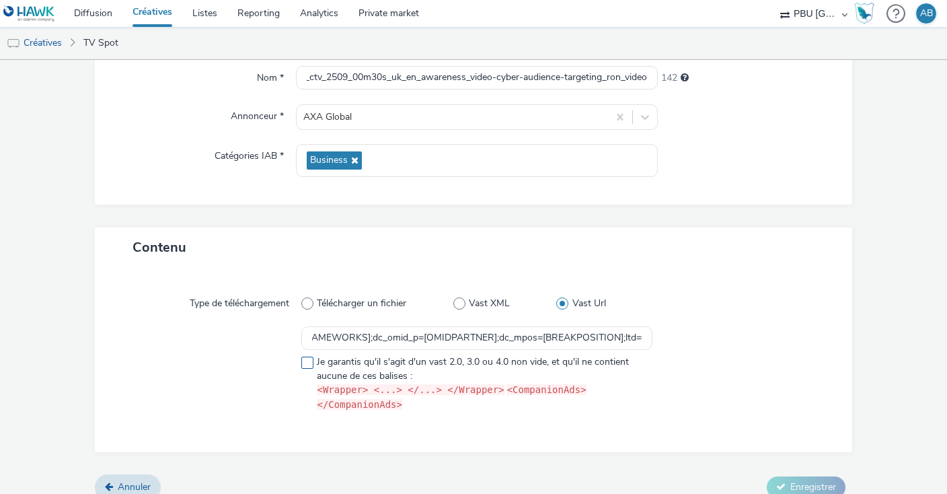
click at [307, 363] on span at bounding box center [307, 363] width 12 height 12
checkbox input "true"
click at [813, 369] on div at bounding box center [741, 371] width 176 height 91
click at [811, 480] on span "Enregistrer" at bounding box center [814, 486] width 46 height 13
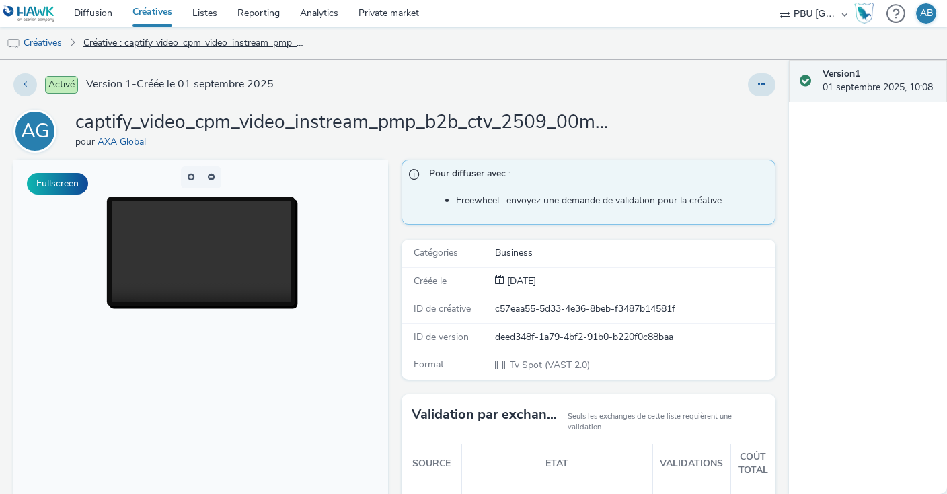
click at [117, 40] on link "Créative : captify_video_cpm_video_instream_pmp_b2b_ctv_2509_00m30s_uk_en_aware…" at bounding box center [195, 43] width 237 height 32
click at [149, 12] on link "Créatives" at bounding box center [152, 13] width 60 height 27
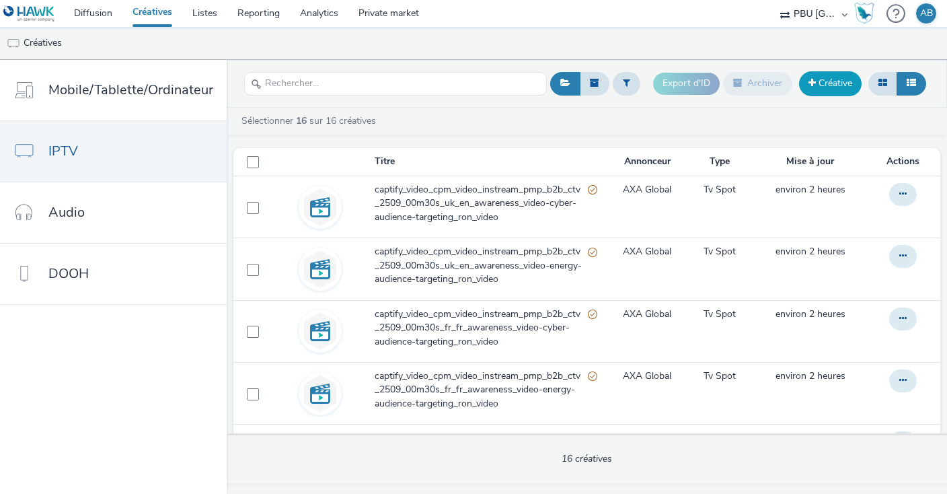
click at [821, 85] on link "Créative" at bounding box center [830, 83] width 63 height 24
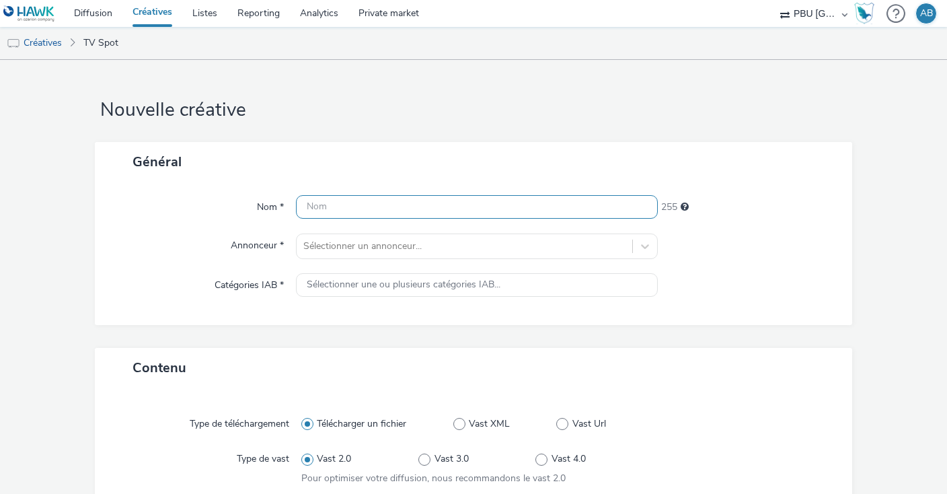
click at [336, 201] on input "text" at bounding box center [477, 207] width 362 height 24
paste input "captify_video_cpm_video_instream_pmp_b2b_ctv_2509_00m30s_ca_en_awareness_video-…"
type input "captify_video_cpm_video_instream_pmp_b2b_ctv_2509_00m30s_ca_en_awareness_video-…"
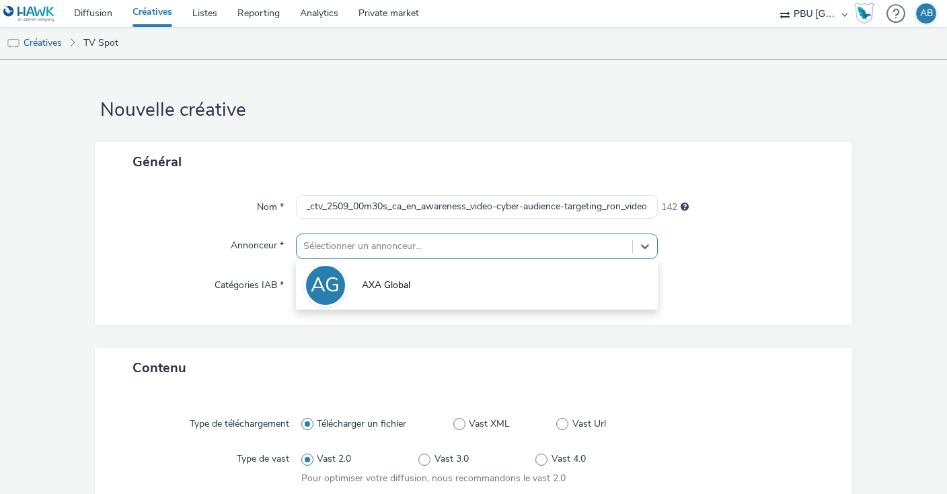
click at [366, 248] on div at bounding box center [464, 246] width 322 height 16
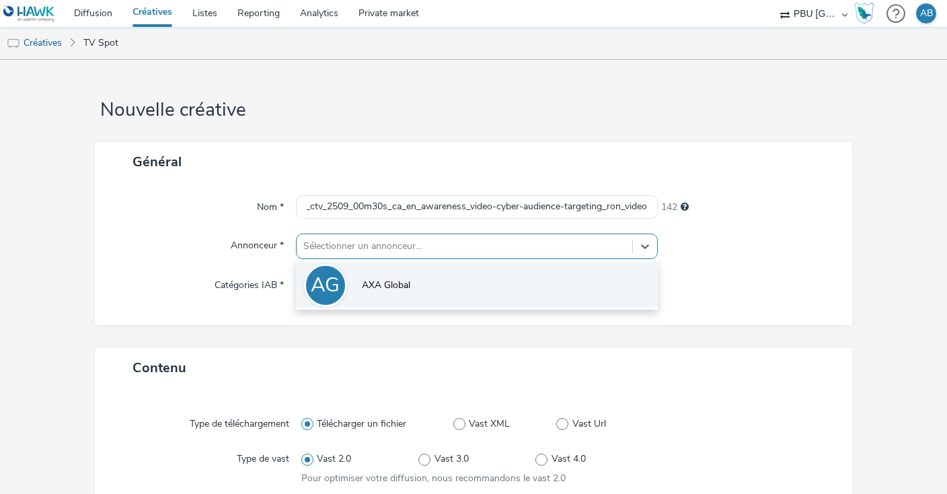
click at [379, 286] on span "AXA Global" at bounding box center [386, 285] width 48 height 13
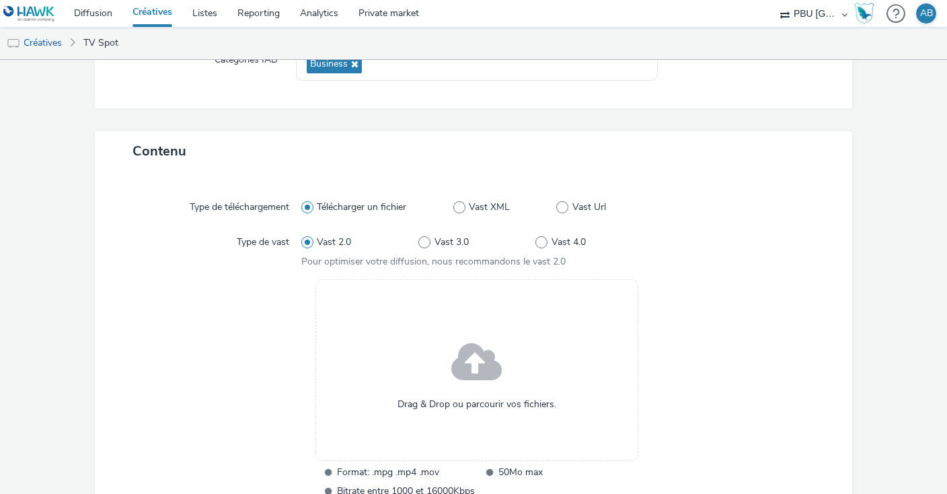
scroll to position [231, 0]
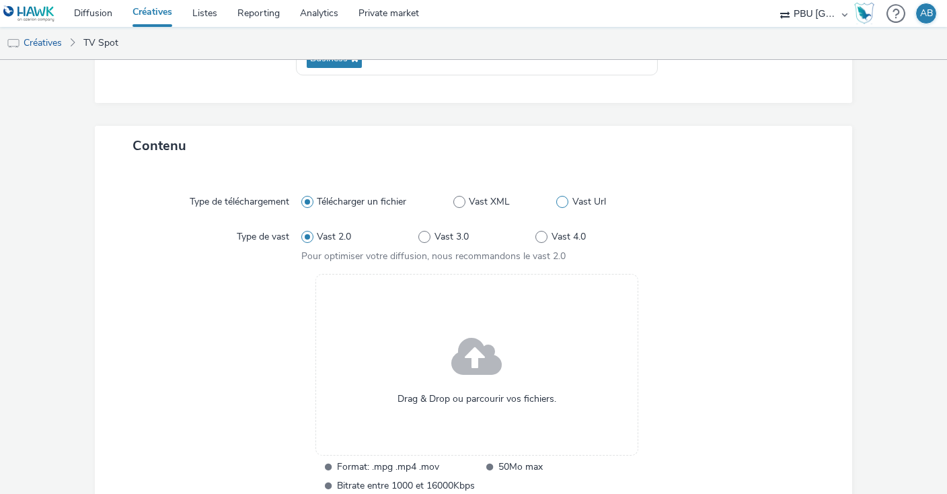
click at [566, 200] on span at bounding box center [562, 202] width 12 height 12
click at [565, 200] on input "Vast Url" at bounding box center [560, 202] width 9 height 9
radio input "false"
radio input "true"
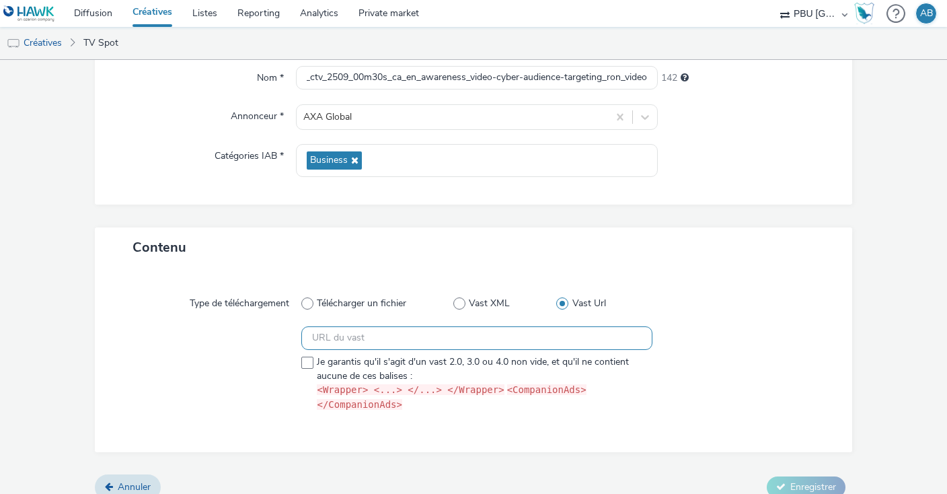
click at [369, 340] on input "text" at bounding box center [476, 338] width 351 height 24
paste input "https://[DOMAIN_NAME]/ddm/pfadx/N105603.5708031CAPTIFYAXAXL/B33847945.426798169…"
type input "https://[DOMAIN_NAME]/ddm/pfadx/N105603.5708031CAPTIFYAXAXL/B33847945.426798169…"
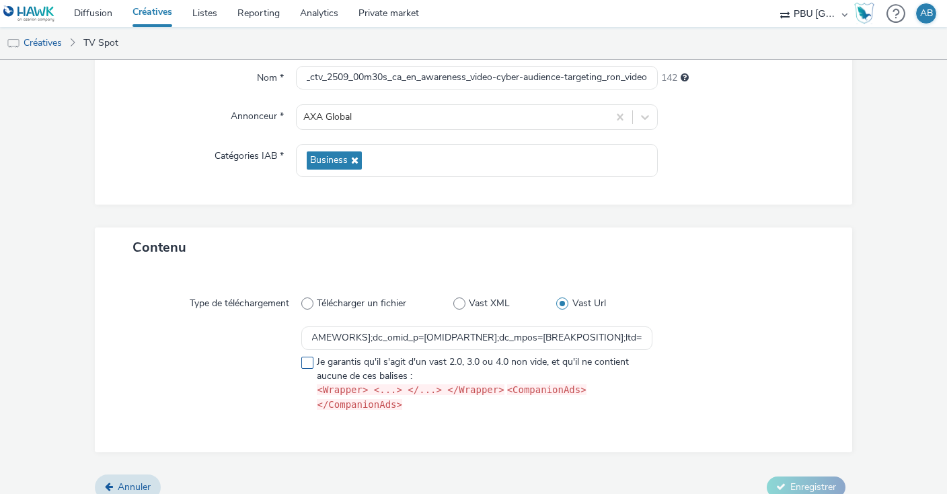
click at [303, 357] on span at bounding box center [307, 363] width 12 height 12
checkbox input "true"
click at [821, 480] on span "Enregistrer" at bounding box center [814, 486] width 46 height 13
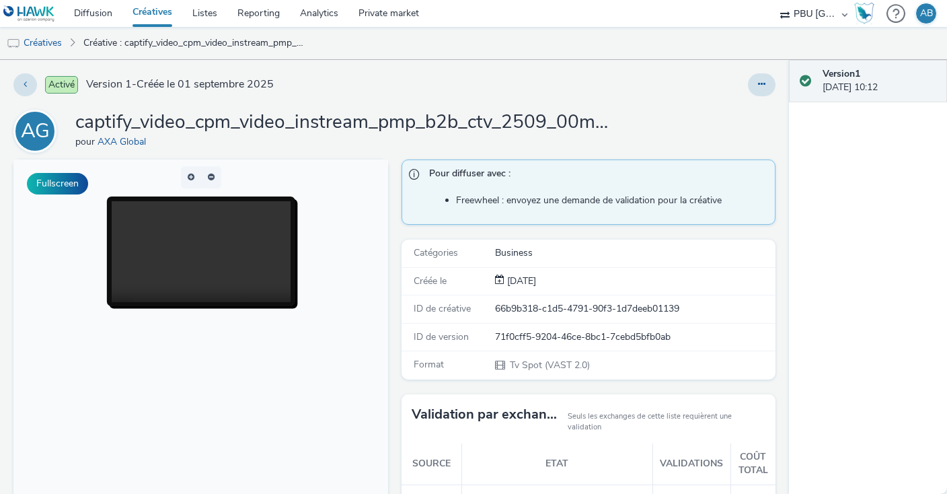
click at [147, 10] on link "Créatives" at bounding box center [152, 13] width 60 height 27
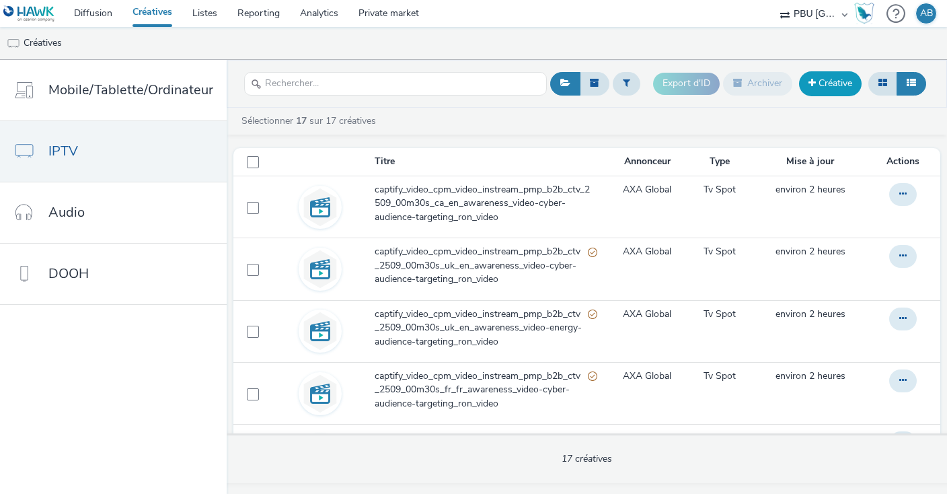
click at [817, 91] on link "Créative" at bounding box center [830, 83] width 63 height 24
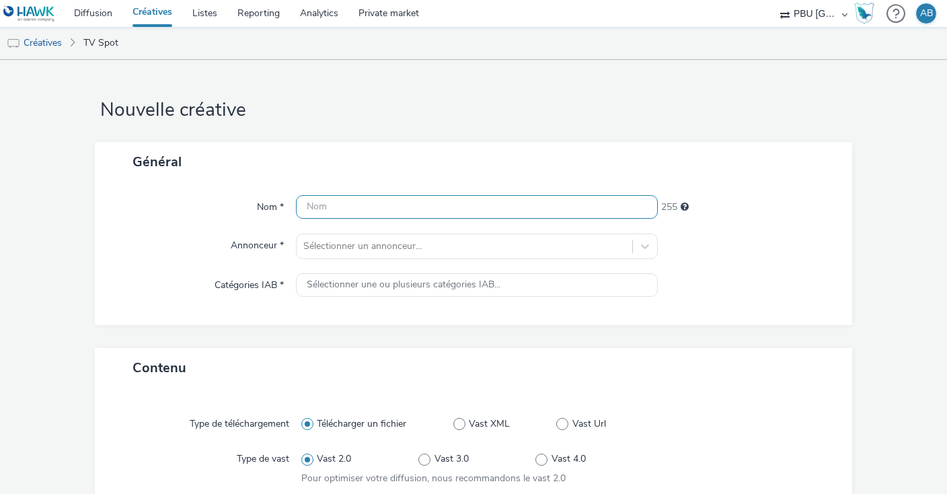
click at [325, 199] on input "text" at bounding box center [477, 207] width 362 height 24
paste input "captify_video_cpm_video_instream_pmp_b2b_ctv_2509_00m30s_ca_en_awareness_video-…"
type input "captify_video_cpm_video_instream_pmp_b2b_ctv_2509_00m30s_ca_en_awareness_video-…"
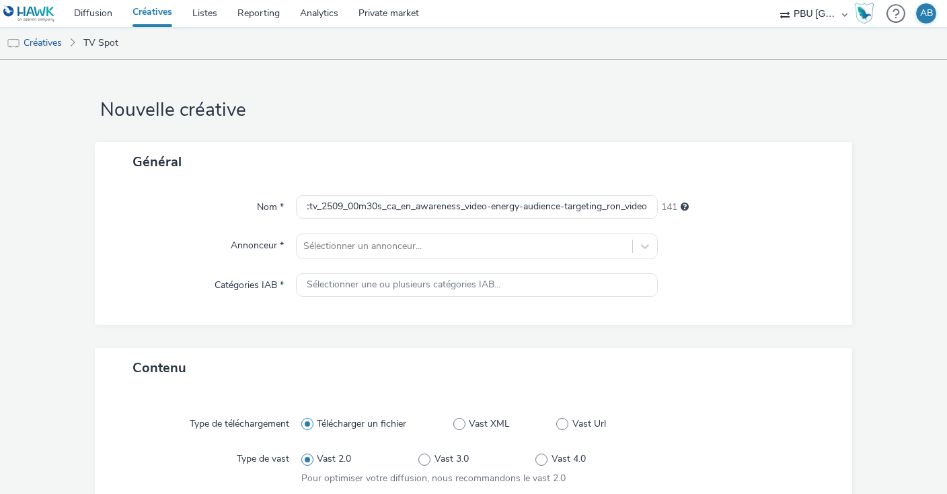
click at [194, 231] on div "Nom * captify_video_cpm_video_instream_pmp_b2b_ctv_2509_00m30s_ca_en_awareness_…" at bounding box center [474, 253] width 758 height 143
click at [343, 254] on div "Sélectionner un annonceur..." at bounding box center [465, 246] width 336 height 22
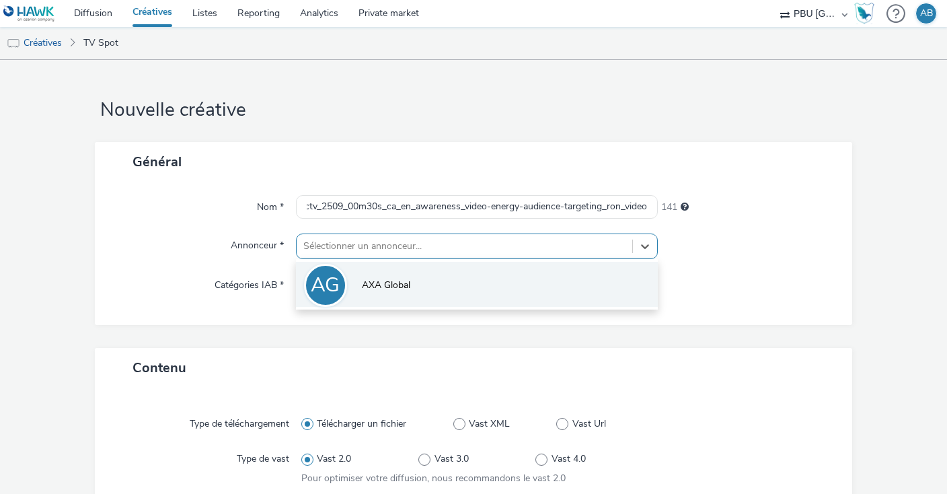
click at [393, 276] on li "AG AXA Global" at bounding box center [477, 284] width 362 height 45
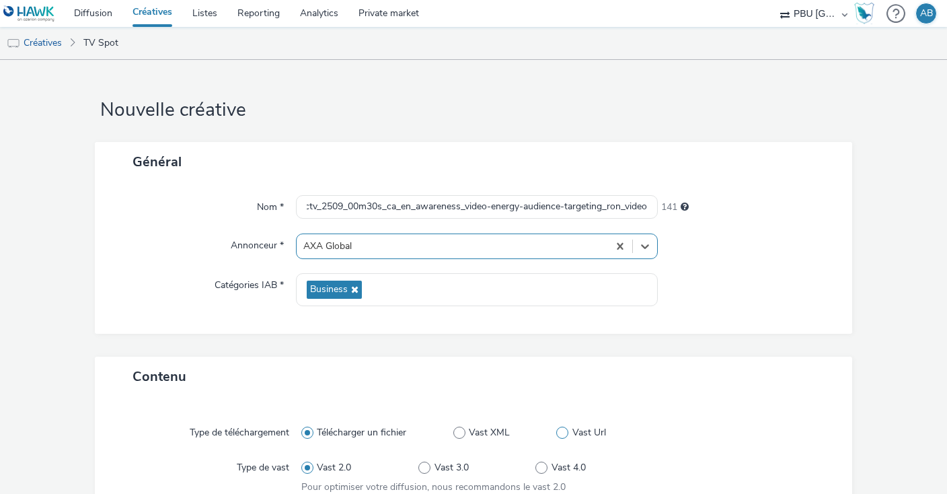
click at [564, 433] on span at bounding box center [562, 433] width 12 height 12
click at [564, 433] on input "Vast Url" at bounding box center [560, 433] width 9 height 9
radio input "false"
radio input "true"
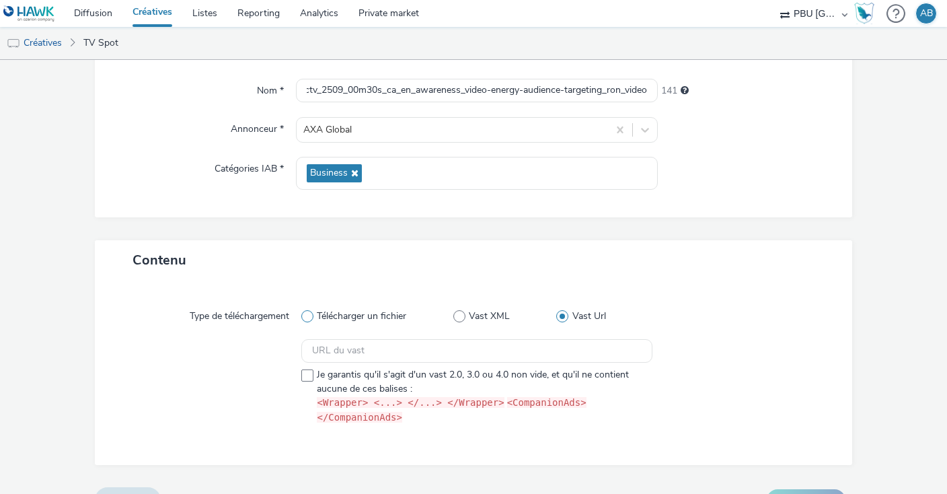
scroll to position [129, 0]
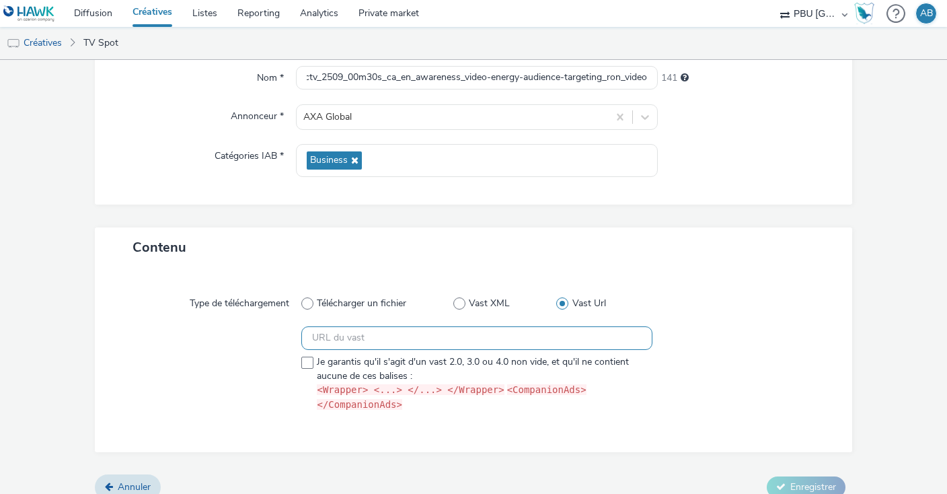
click at [381, 334] on input "text" at bounding box center [476, 338] width 351 height 24
paste input "https://[DOMAIN_NAME]/ddm/pfadx/N105603.5708031CAPTIFYAXAXL/B33847945.426798208…"
type input "https://[DOMAIN_NAME]/ddm/pfadx/N105603.5708031CAPTIFYAXAXL/B33847945.426798208…"
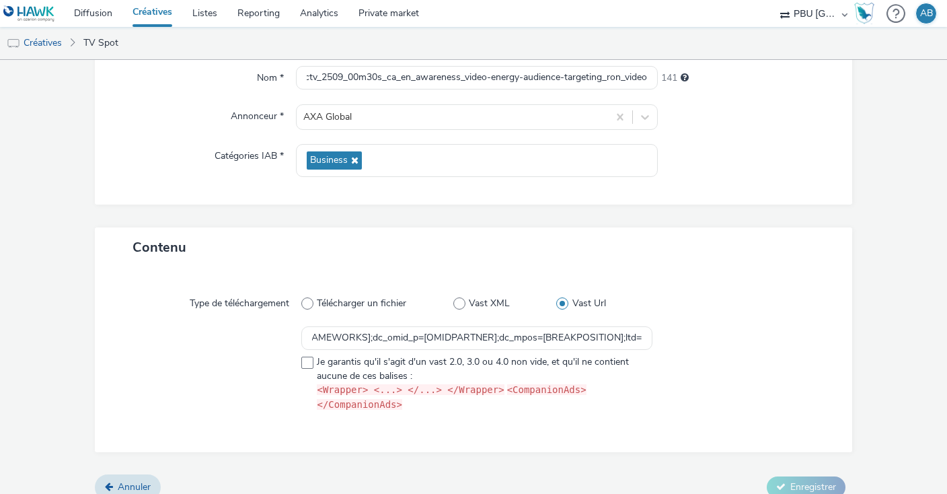
click at [748, 333] on div at bounding box center [741, 371] width 176 height 91
click at [306, 358] on span at bounding box center [307, 363] width 12 height 12
checkbox input "true"
click at [803, 480] on span "Enregistrer" at bounding box center [814, 486] width 46 height 13
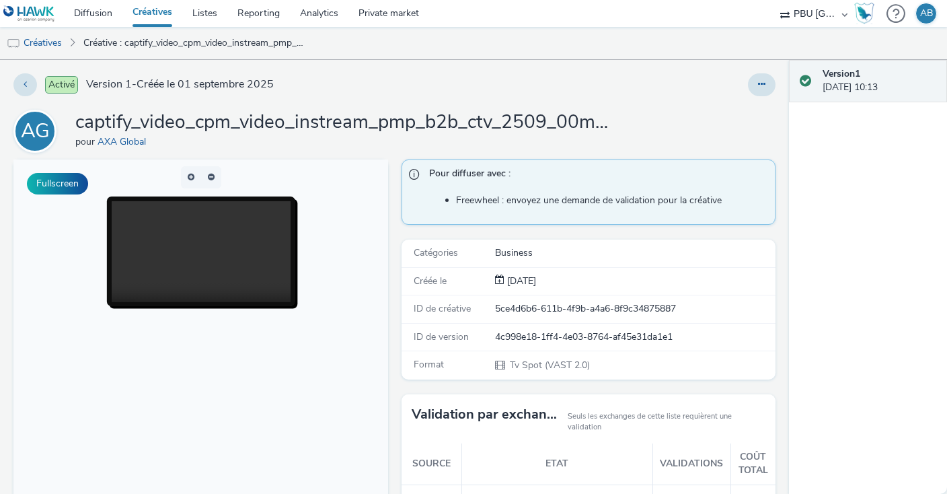
click at [144, 20] on link "Créatives" at bounding box center [152, 13] width 60 height 27
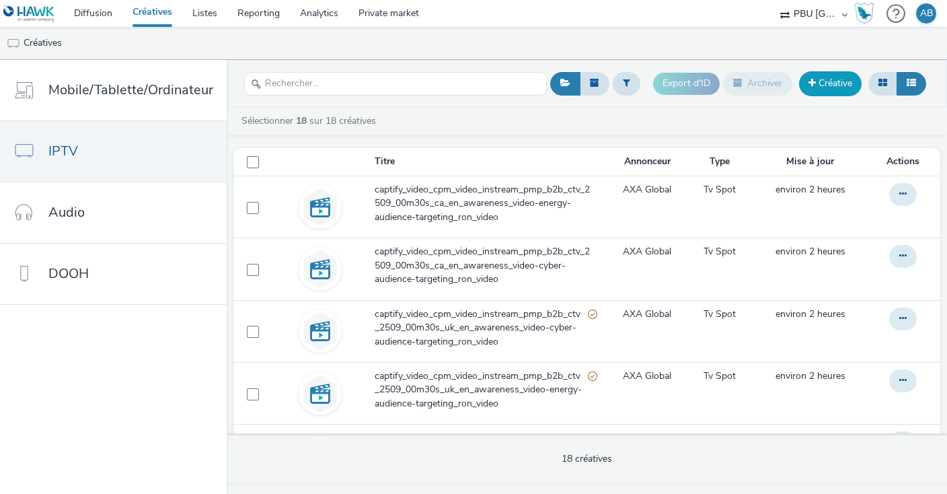
click at [816, 86] on span at bounding box center [812, 82] width 7 height 9
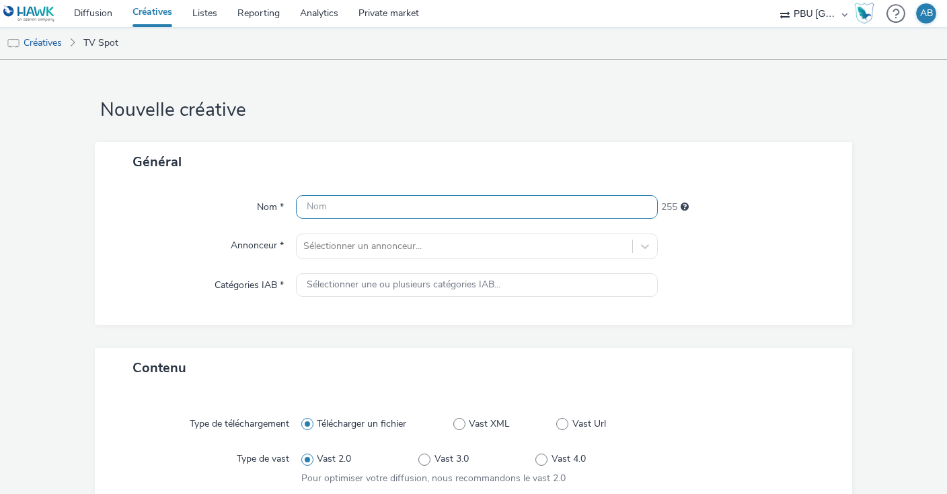
click at [379, 209] on input "text" at bounding box center [477, 207] width 362 height 24
paste input "captify_video_cpm_video_instream_pmp_b2b_ctv_2509_00m30s_de_de_awareness_video-…"
type input "captify_video_cpm_video_instream_pmp_b2b_ctv_2509_00m30s_de_de_awareness_video-…"
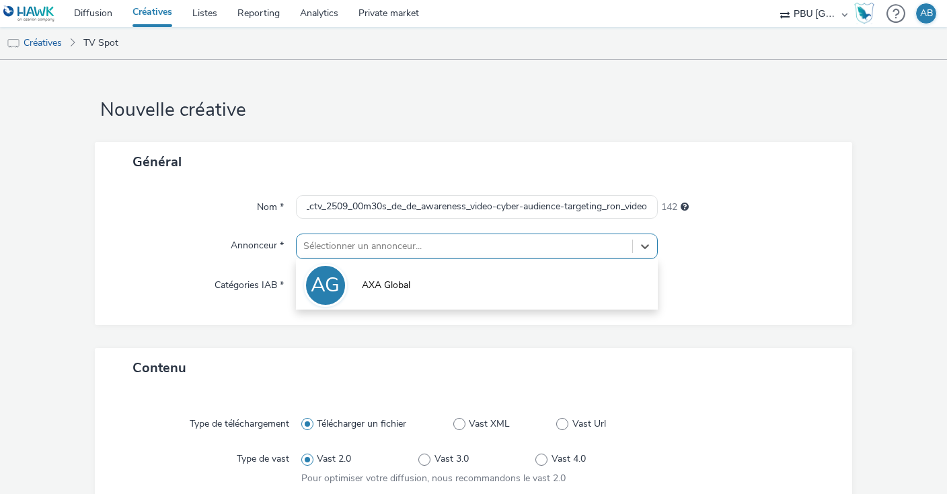
click at [386, 246] on div at bounding box center [464, 246] width 322 height 16
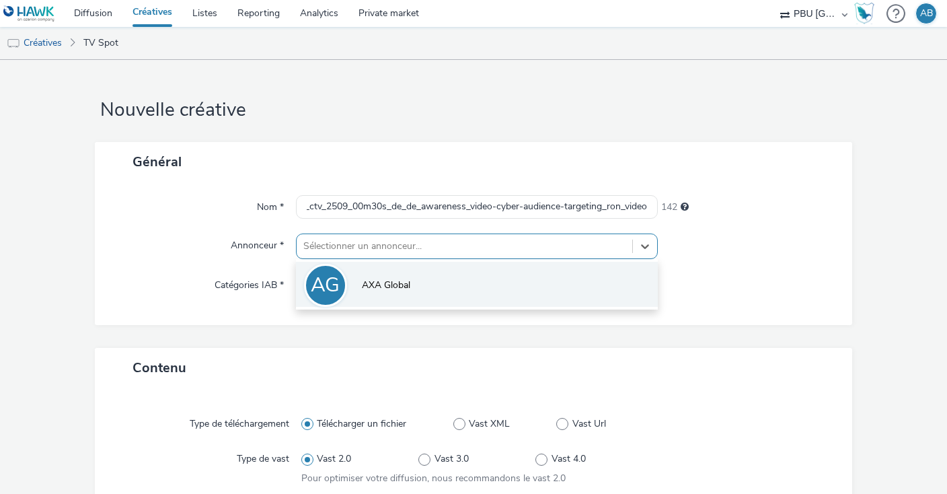
click at [384, 290] on span "AXA Global" at bounding box center [386, 285] width 48 height 13
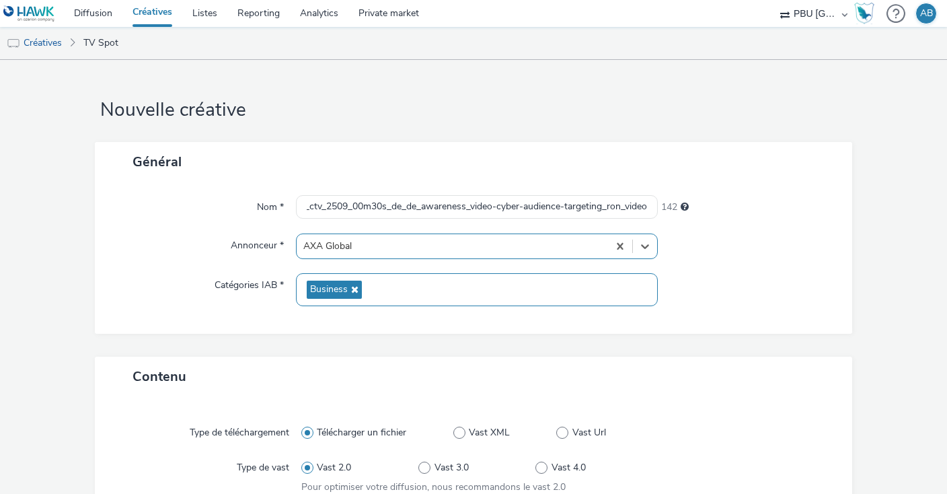
click at [360, 285] on span "Business" at bounding box center [334, 290] width 55 height 18
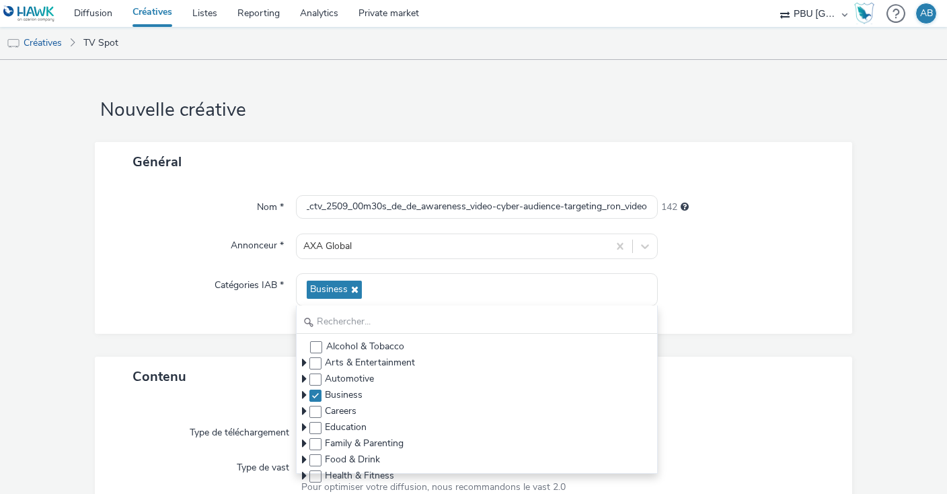
click at [749, 318] on div "Nom * captify_video_cpm_video_instream_pmp_b2b_ctv_2509_00m30s_de_de_awareness_…" at bounding box center [474, 258] width 758 height 152
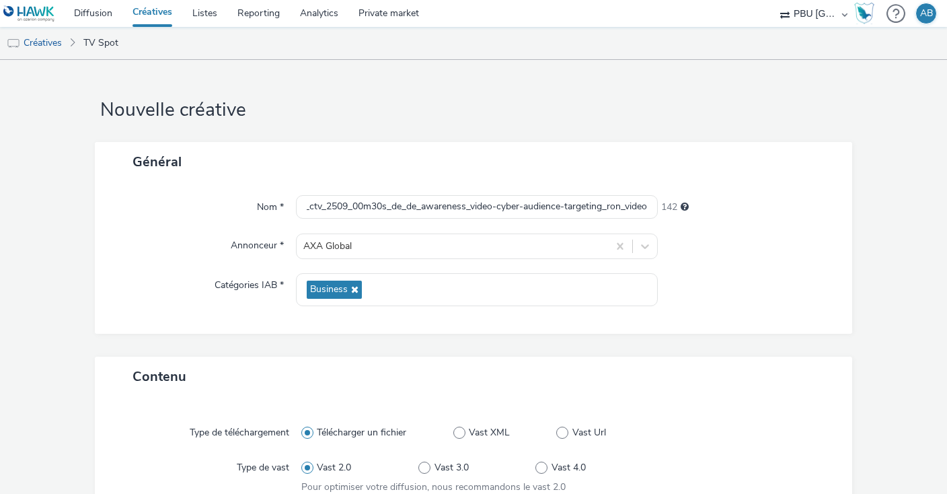
scroll to position [231, 0]
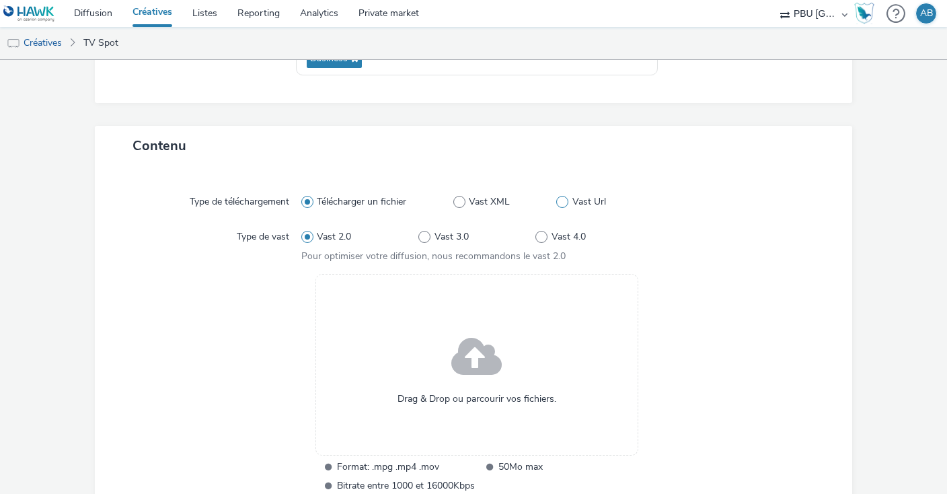
click at [558, 200] on span at bounding box center [562, 202] width 12 height 12
radio input "false"
radio input "true"
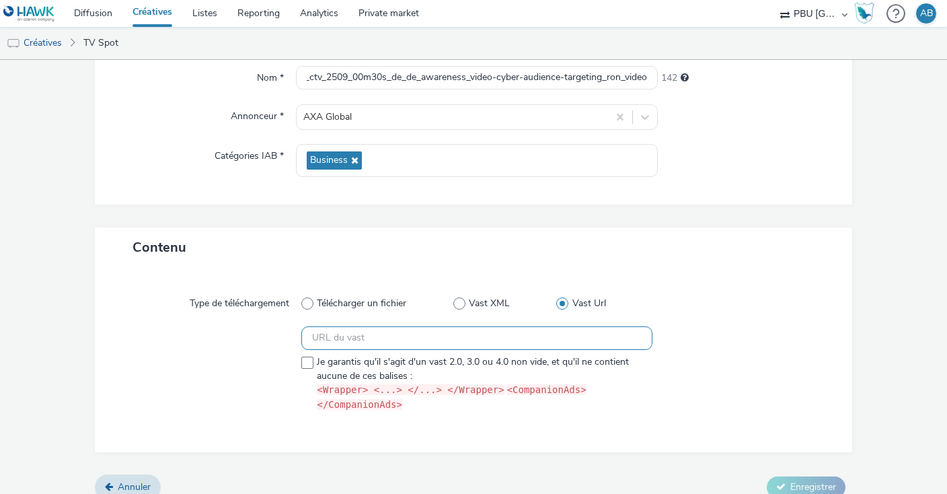
click at [412, 342] on input "text" at bounding box center [476, 338] width 351 height 24
paste input "https://[DOMAIN_NAME]/ddm/pfadx/N105603.5708031CAPTIFYAXAXL/B33847960.426803767…"
type input "https://[DOMAIN_NAME]/ddm/pfadx/N105603.5708031CAPTIFYAXAXL/B33847960.426803767…"
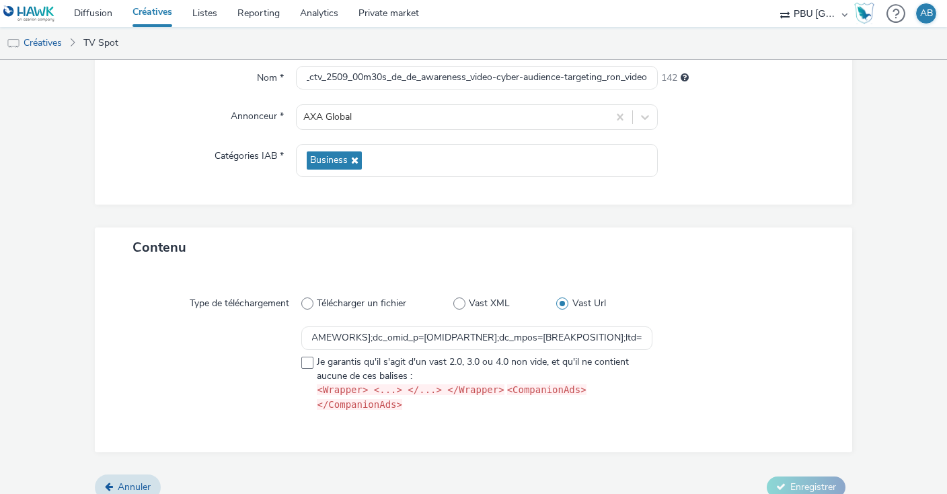
click at [800, 355] on div at bounding box center [741, 371] width 176 height 91
click at [297, 360] on div at bounding box center [210, 371] width 182 height 91
click at [312, 361] on span at bounding box center [307, 363] width 12 height 12
checkbox input "true"
click at [834, 480] on span "Enregistrer" at bounding box center [814, 486] width 46 height 13
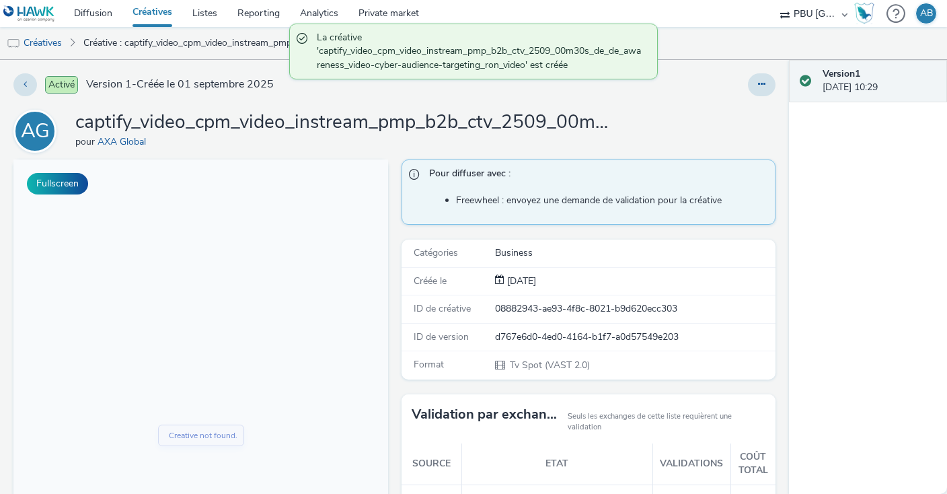
click at [151, 14] on link "Créatives" at bounding box center [152, 13] width 60 height 27
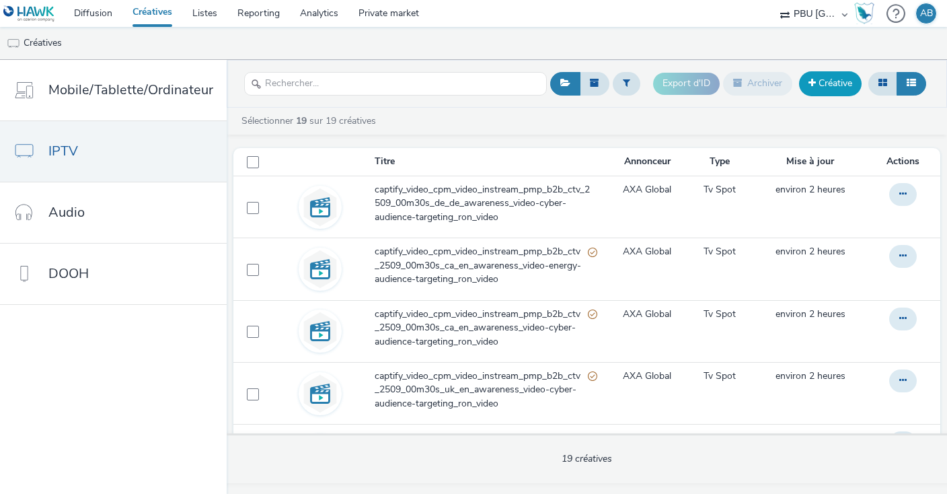
click at [839, 74] on link "Créative" at bounding box center [830, 83] width 63 height 24
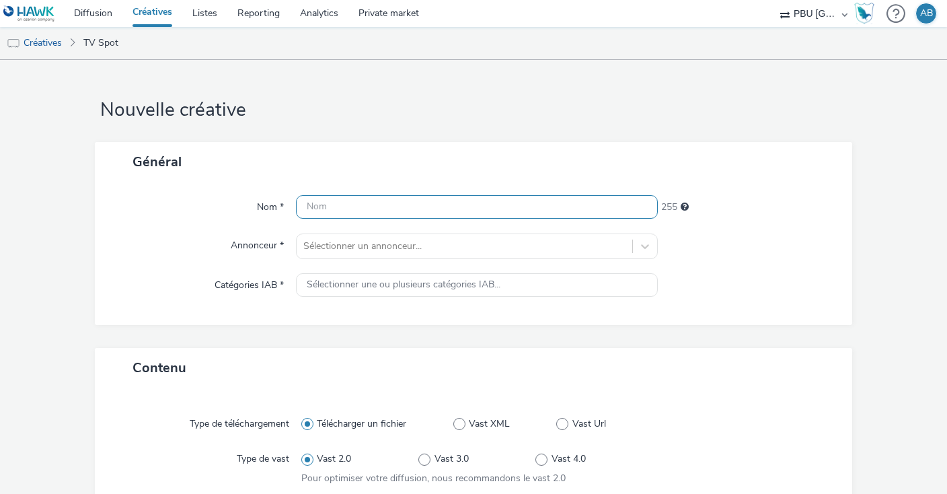
click at [430, 207] on input "text" at bounding box center [477, 207] width 362 height 24
paste input "captify_video_cpm_video_instream_pmp_b2b_ctv_2509_00m30s_de_de_awareness_video-…"
type input "captify_video_cpm_video_instream_pmp_b2b_ctv_2509_00m30s_de_de_awareness_video-…"
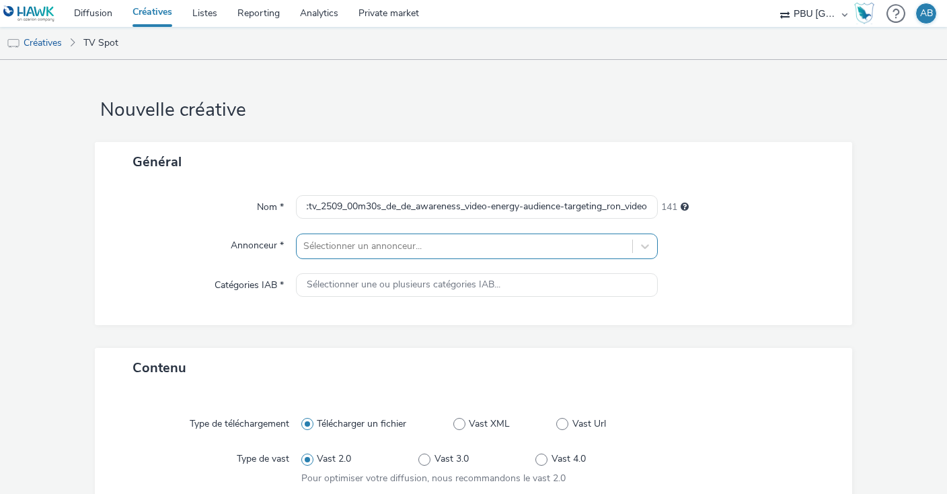
click at [443, 250] on div at bounding box center [464, 246] width 322 height 16
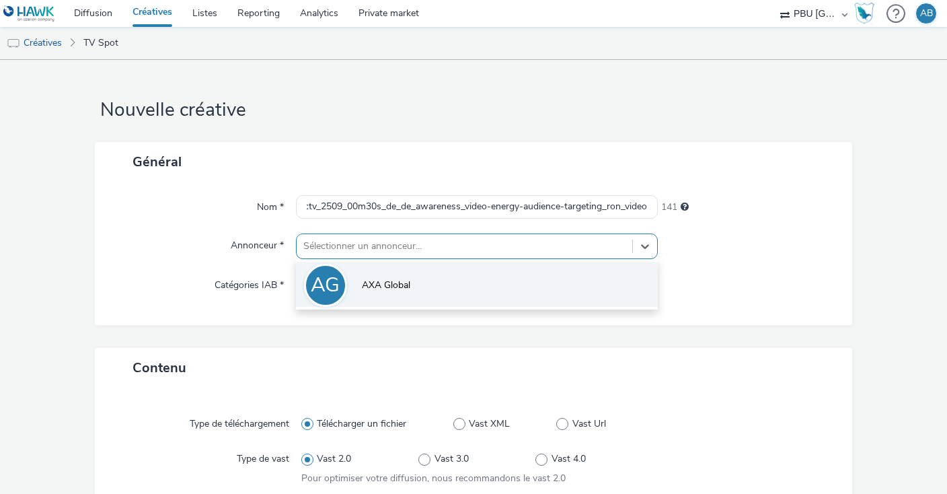
click at [451, 285] on li "AG AXA Global" at bounding box center [477, 284] width 362 height 45
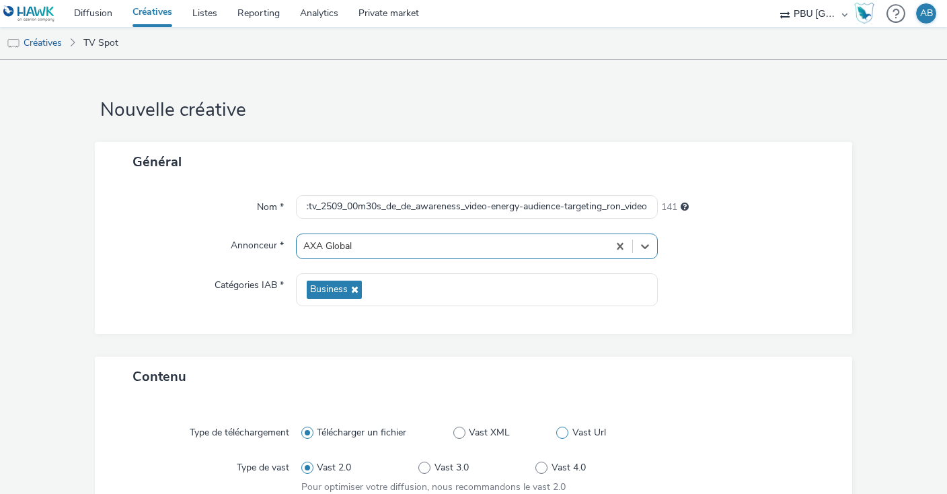
click at [563, 435] on span at bounding box center [562, 433] width 12 height 12
click at [563, 435] on input "Vast Url" at bounding box center [560, 433] width 9 height 9
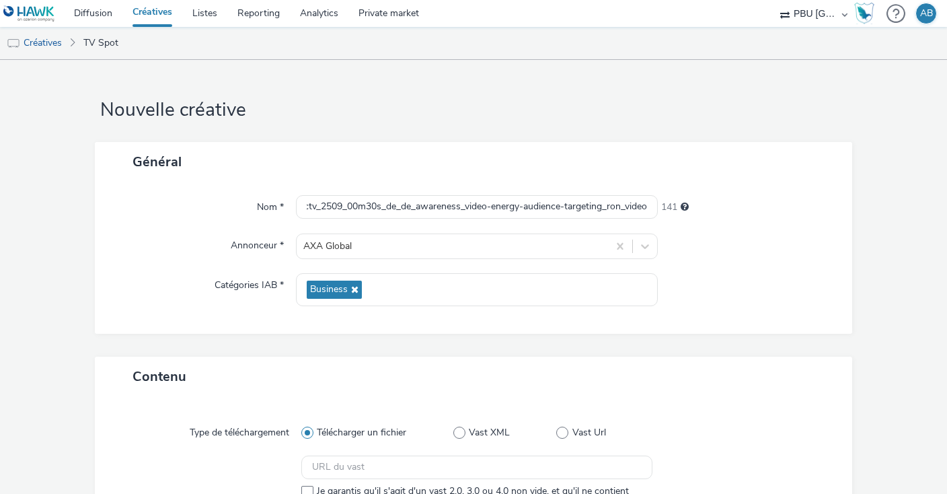
radio input "false"
radio input "true"
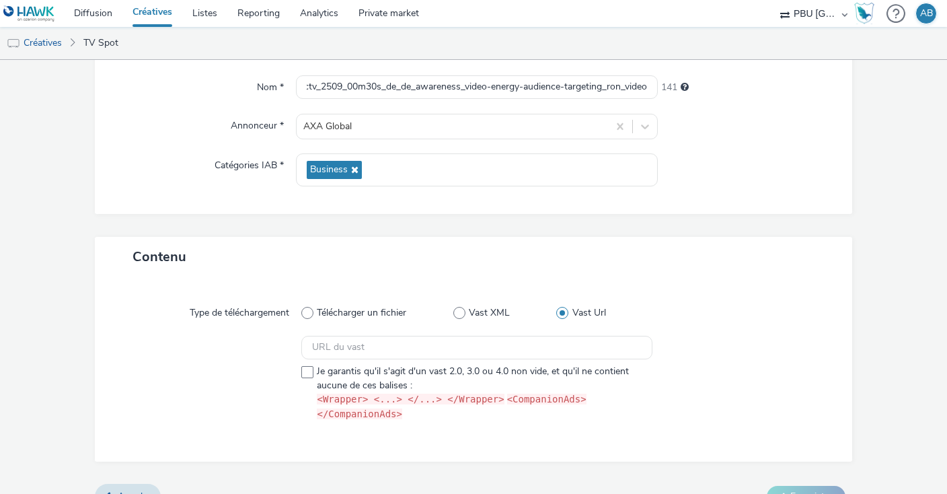
scroll to position [122, 0]
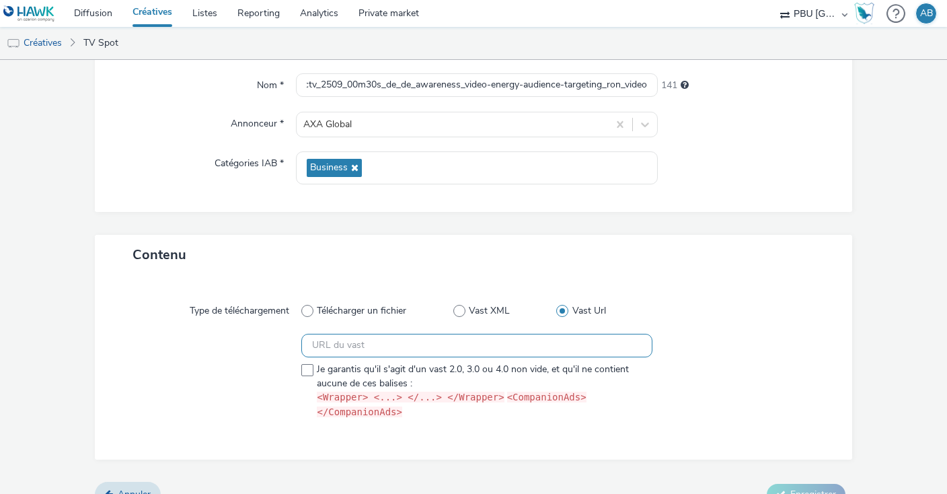
click at [357, 349] on input "text" at bounding box center [476, 346] width 351 height 24
paste input "https://[DOMAIN_NAME]/ddm/pfadx/N105603.5708031CAPTIFYAXAXL/B33847960.426803782…"
type input "https://[DOMAIN_NAME]/ddm/pfadx/N105603.5708031CAPTIFYAXAXL/B33847960.426803782…"
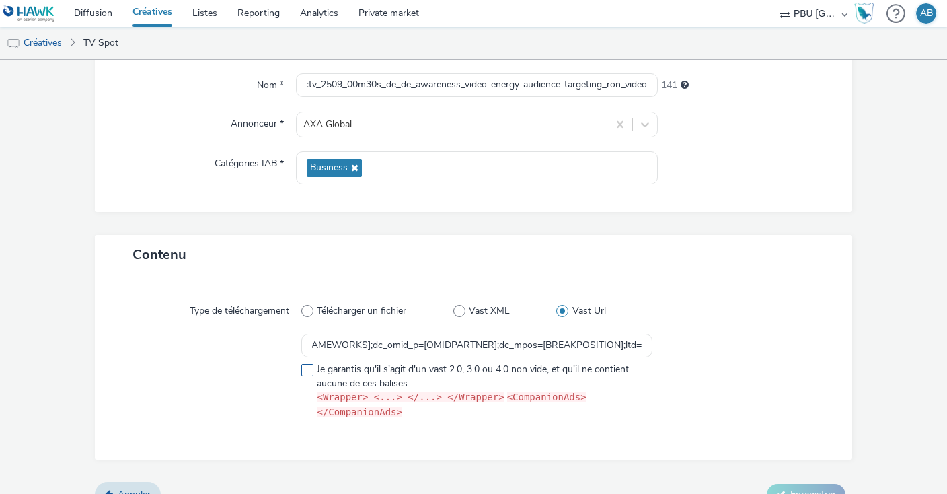
click at [306, 367] on span at bounding box center [307, 370] width 12 height 12
checkbox input "true"
click at [824, 488] on span "Enregistrer" at bounding box center [814, 494] width 46 height 13
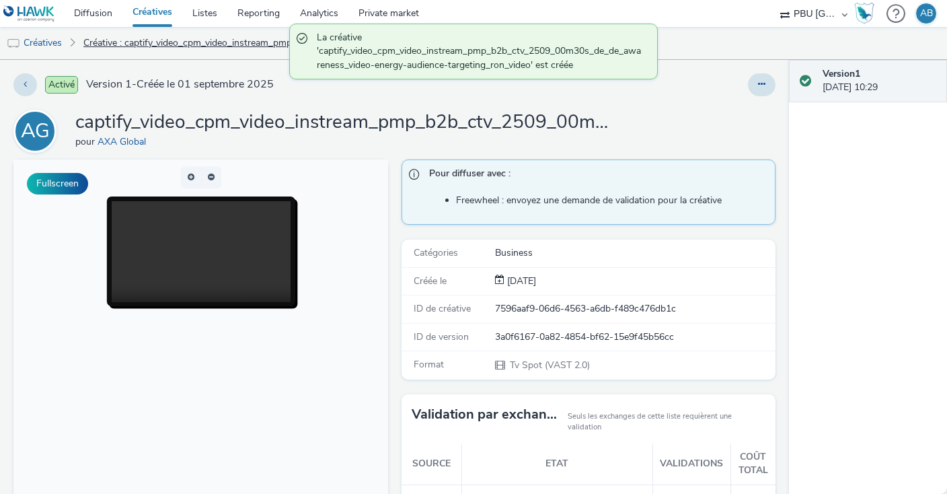
click at [119, 40] on link "Créative : captify_video_cpm_video_instream_pmp_b2b_ctv_2509_00m30s_de_de_aware…" at bounding box center [195, 43] width 237 height 32
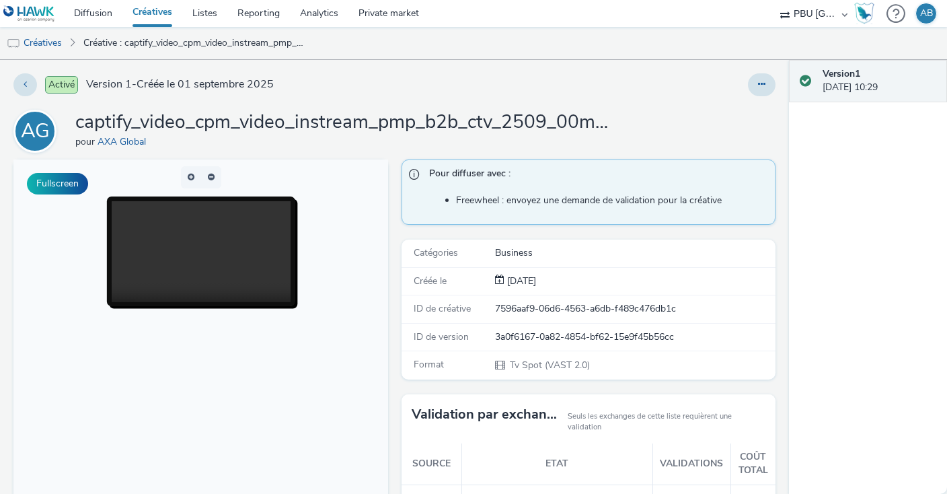
click at [151, 15] on link "Créatives" at bounding box center [152, 13] width 60 height 27
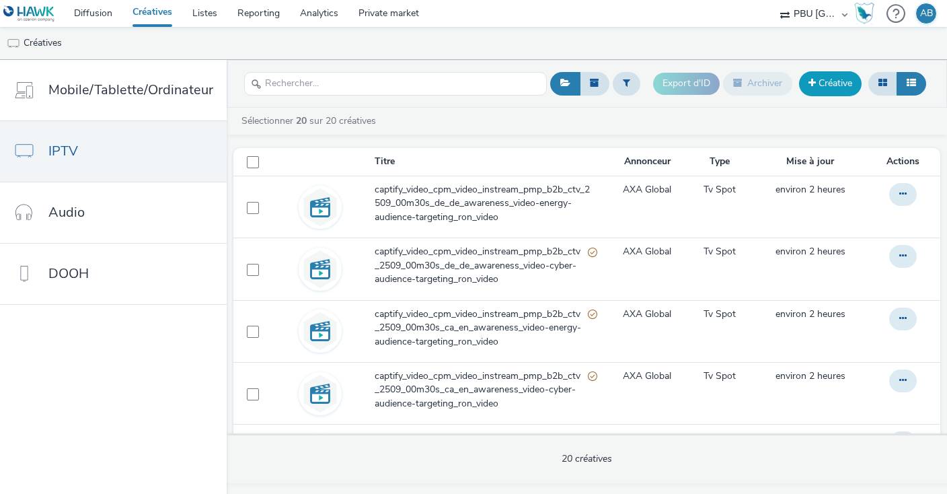
click at [821, 85] on link "Créative" at bounding box center [830, 83] width 63 height 24
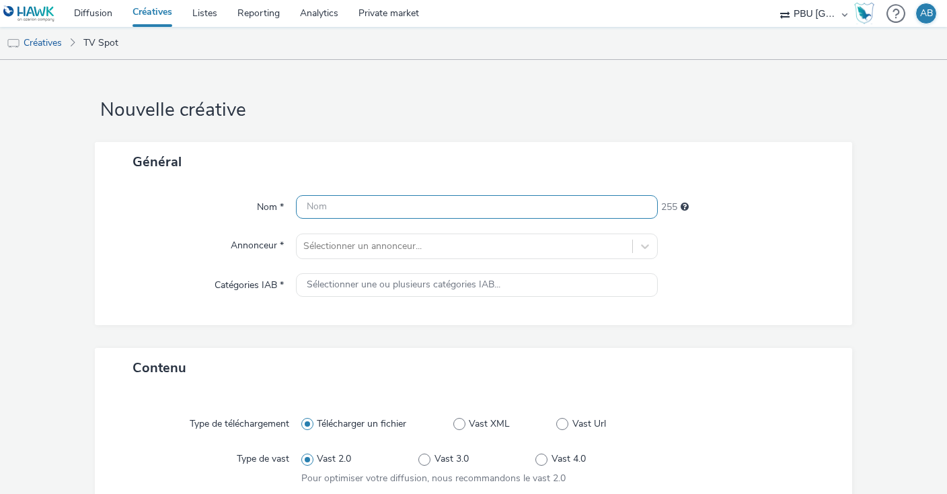
click at [326, 209] on input "text" at bounding box center [477, 207] width 362 height 24
paste input "captify_video_cpm_video_instream_pmp_b2b_ctv_2509_00m30s_es_es_awareness_video-…"
type input "captify_video_cpm_video_instream_pmp_b2b_ctv_2509_00m30s_es_es_awareness_video-…"
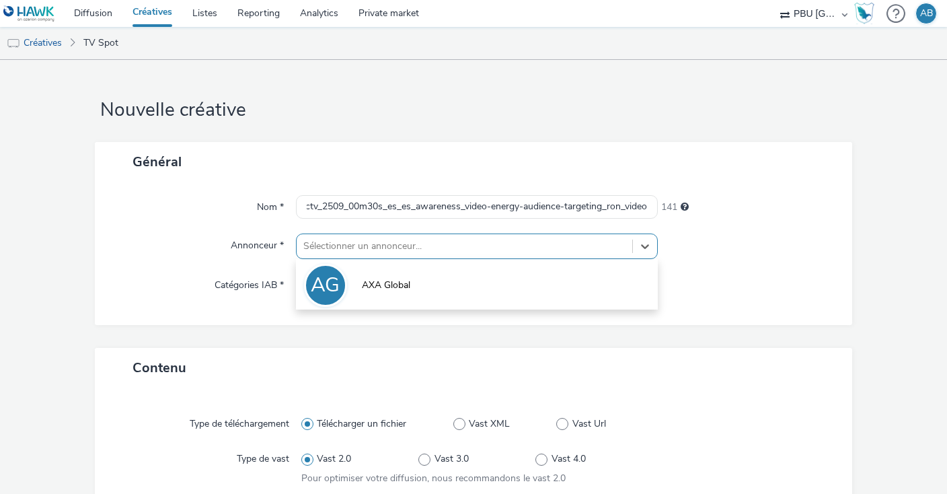
click at [345, 243] on div at bounding box center [464, 246] width 322 height 16
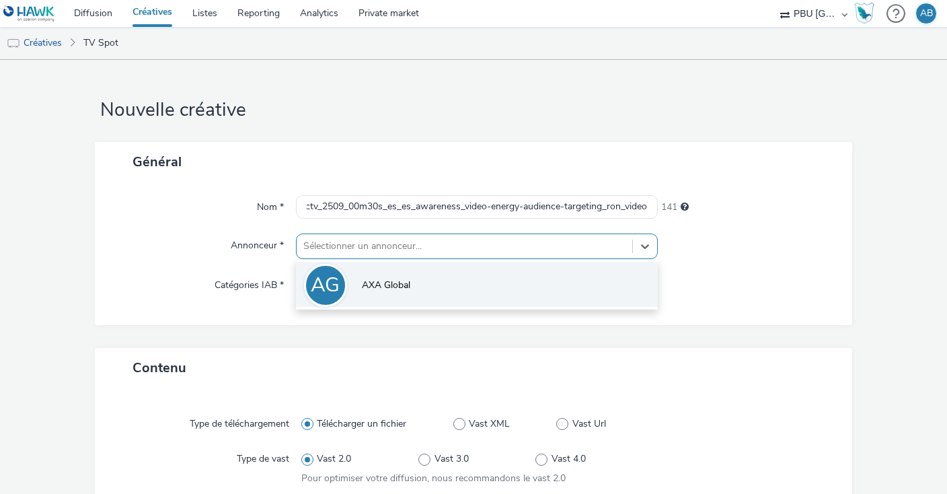
click at [375, 286] on span "AXA Global" at bounding box center [386, 285] width 48 height 13
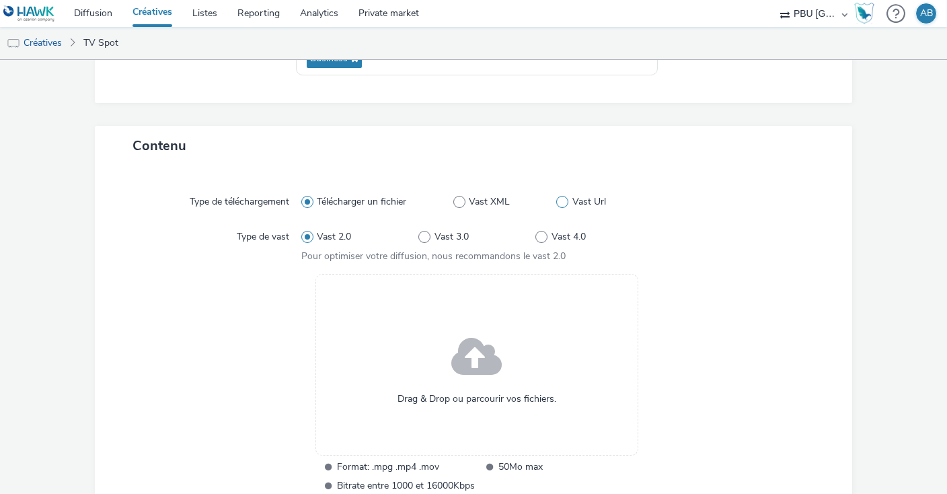
click at [567, 198] on label "Vast Url" at bounding box center [604, 201] width 96 height 13
click at [565, 198] on input "Vast Url" at bounding box center [560, 202] width 9 height 9
radio input "false"
radio input "true"
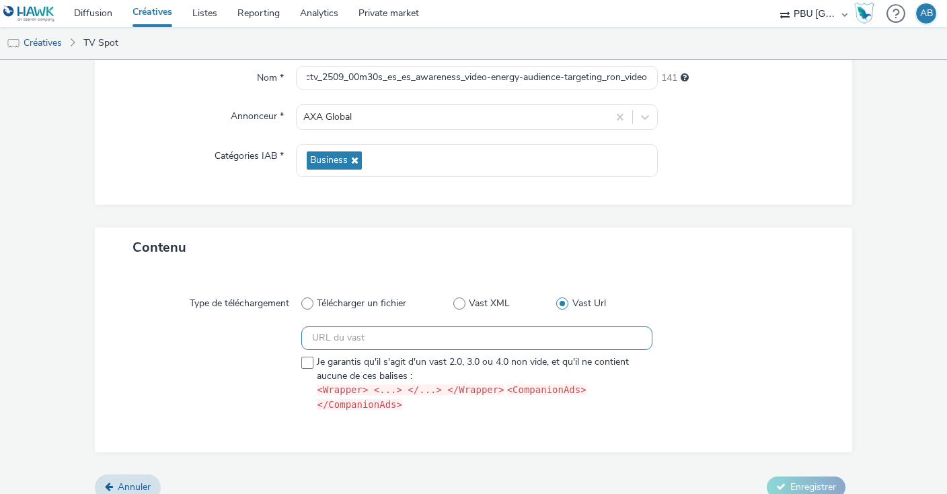
click at [354, 333] on input "text" at bounding box center [476, 338] width 351 height 24
paste input "https://[DOMAIN_NAME]/ddm/pfadx/N105603.5708031CAPTIFYAXAXL/B33917495.426807346…"
type input "https://[DOMAIN_NAME]/ddm/pfadx/N105603.5708031CAPTIFYAXAXL/B33917495.426807346…"
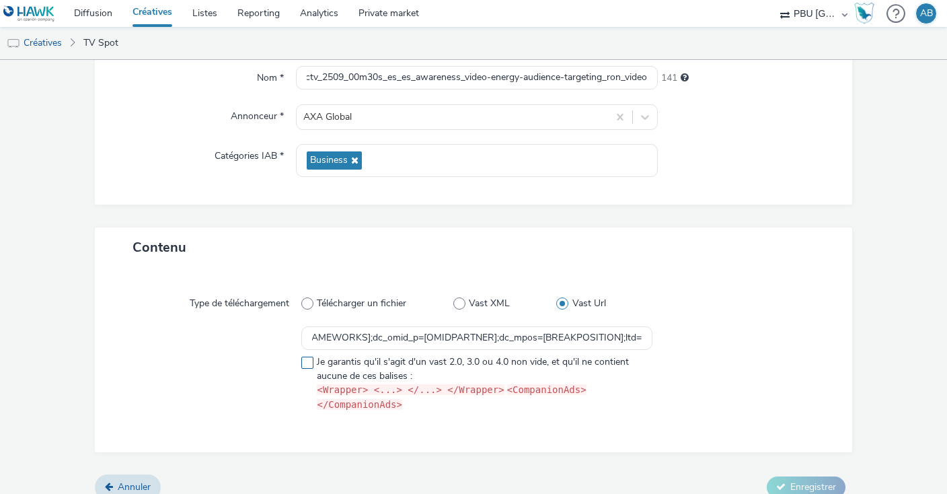
click at [306, 361] on span at bounding box center [307, 363] width 12 height 12
checkbox input "true"
click at [814, 480] on span "Enregistrer" at bounding box center [814, 486] width 46 height 13
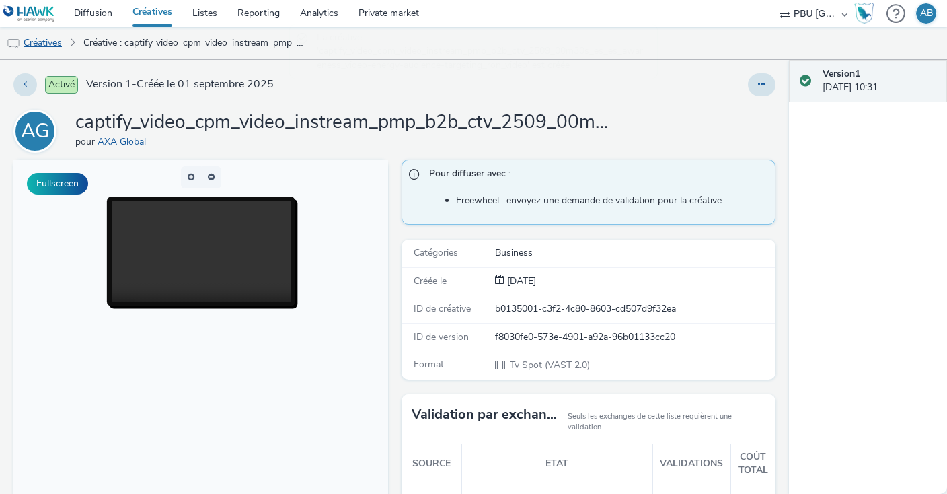
click at [50, 41] on link "Créatives" at bounding box center [34, 43] width 69 height 32
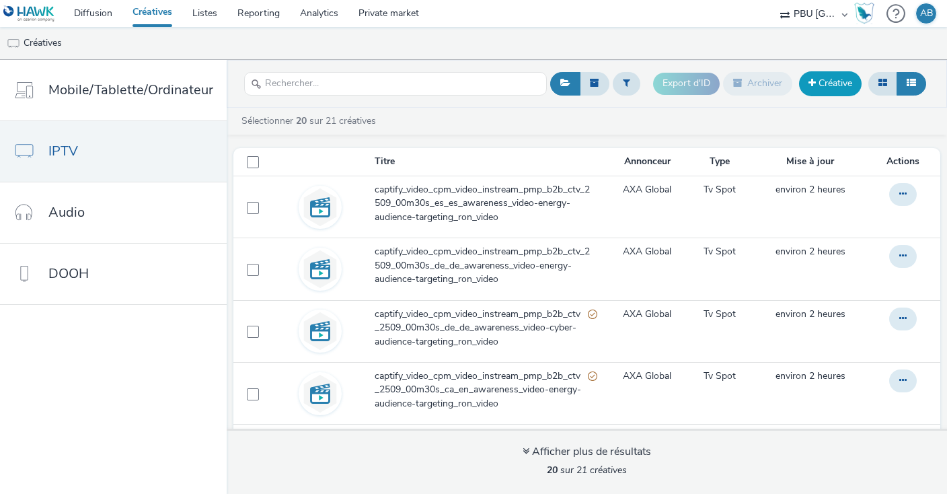
click at [819, 82] on link "Créative" at bounding box center [830, 83] width 63 height 24
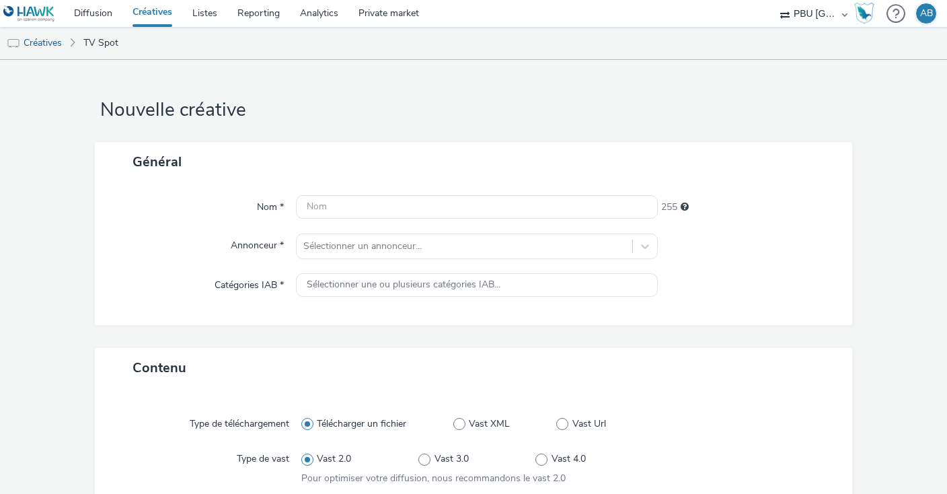
click at [320, 195] on div "Nom * 255 Annonceur * Sélectionner un annonceur... Catégories IAB * Sélectionne…" at bounding box center [474, 253] width 758 height 143
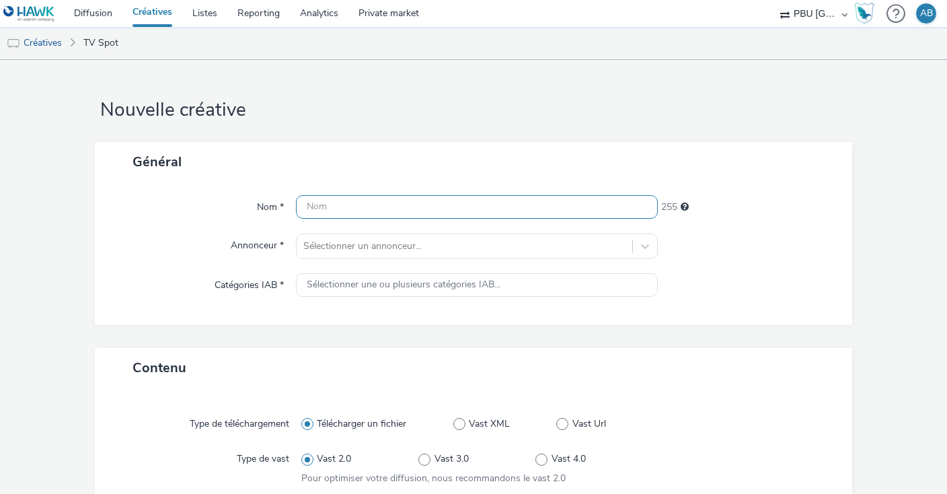
click at [326, 199] on input "text" at bounding box center [477, 207] width 362 height 24
paste input "captify_video_cpm_video_instream_pmp_b2b_ctv_2509_00m30s_es_es_awareness_video-…"
type input "captify_video_cpm_video_instream_pmp_b2b_ctv_2509_00m30s_es_es_awareness_video-…"
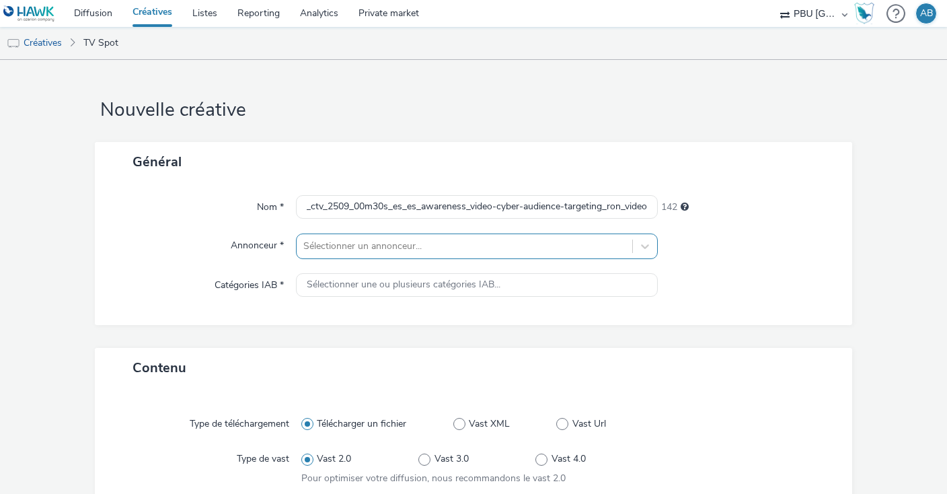
click at [355, 248] on div at bounding box center [464, 246] width 322 height 16
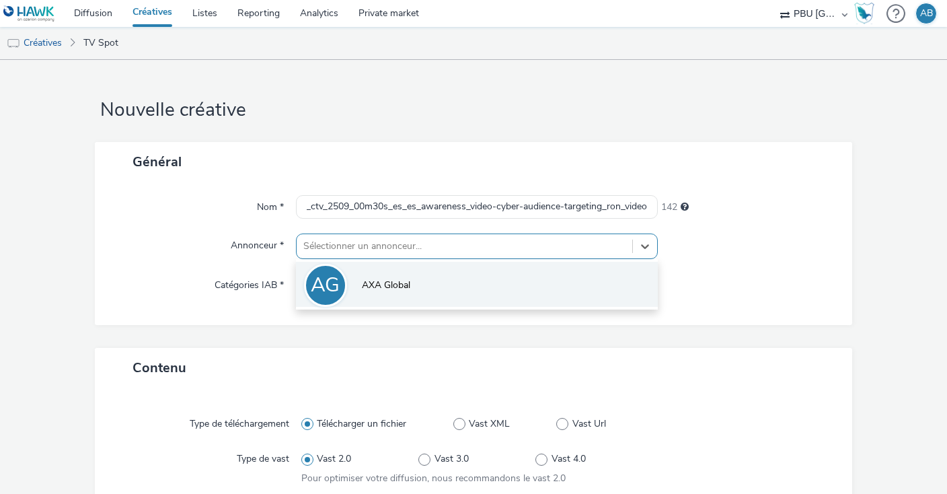
click at [373, 278] on li "AG AXA Global" at bounding box center [477, 284] width 362 height 45
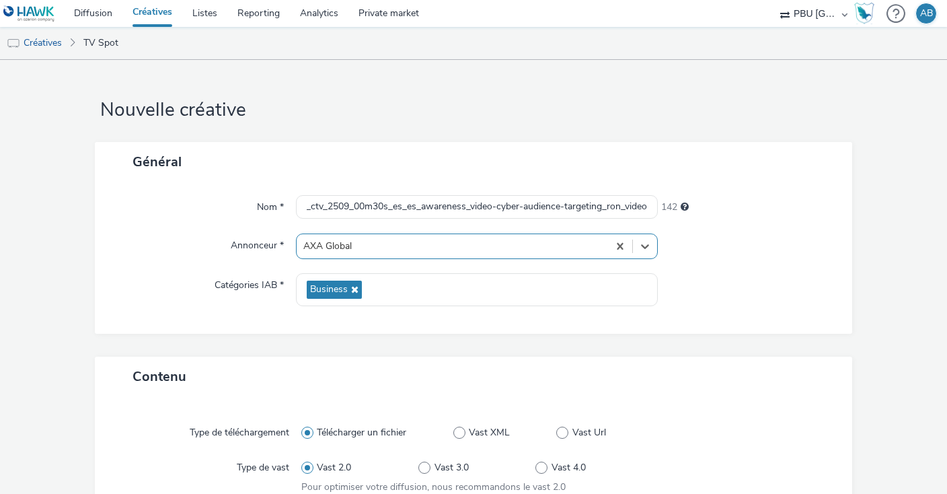
scroll to position [160, 0]
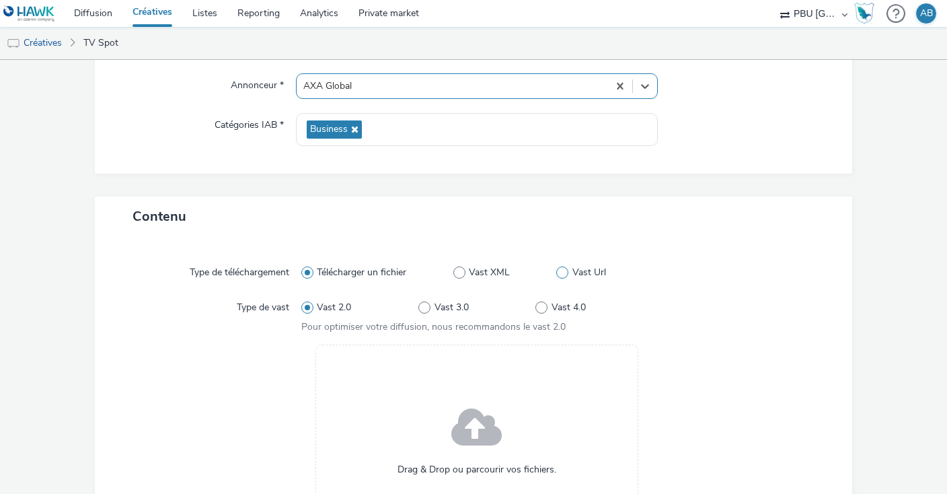
click at [565, 270] on span at bounding box center [562, 272] width 12 height 12
click at [565, 270] on input "Vast Url" at bounding box center [560, 272] width 9 height 9
radio input "false"
radio input "true"
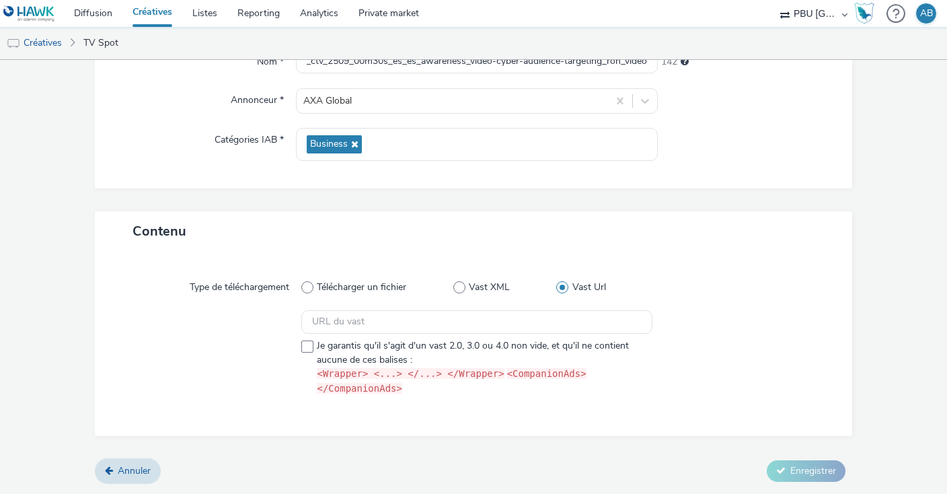
scroll to position [129, 0]
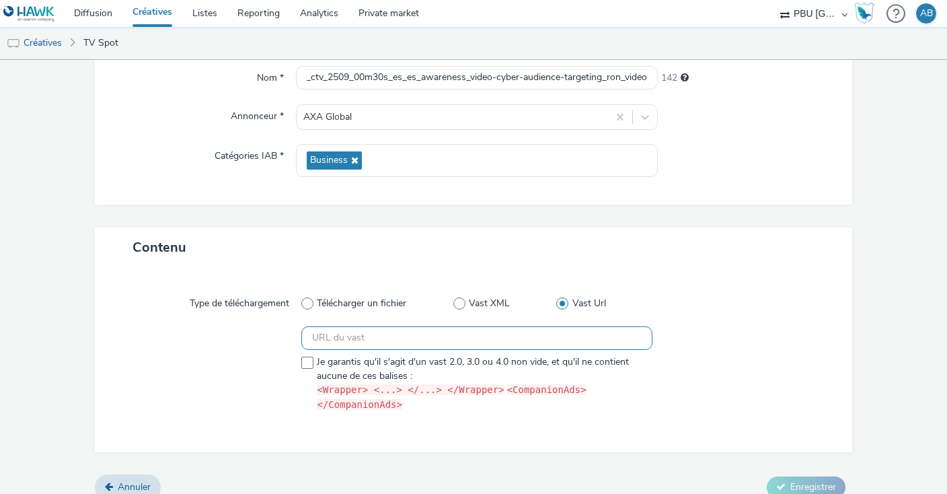
click at [425, 340] on input "text" at bounding box center [476, 338] width 351 height 24
paste input "https://[DOMAIN_NAME]/ddm/pfadx/N105603.5708031CAPTIFYAXAXL/B33917495.426967940…"
type input "https://[DOMAIN_NAME]/ddm/pfadx/N105603.5708031CAPTIFYAXAXL/B33917495.426967940…"
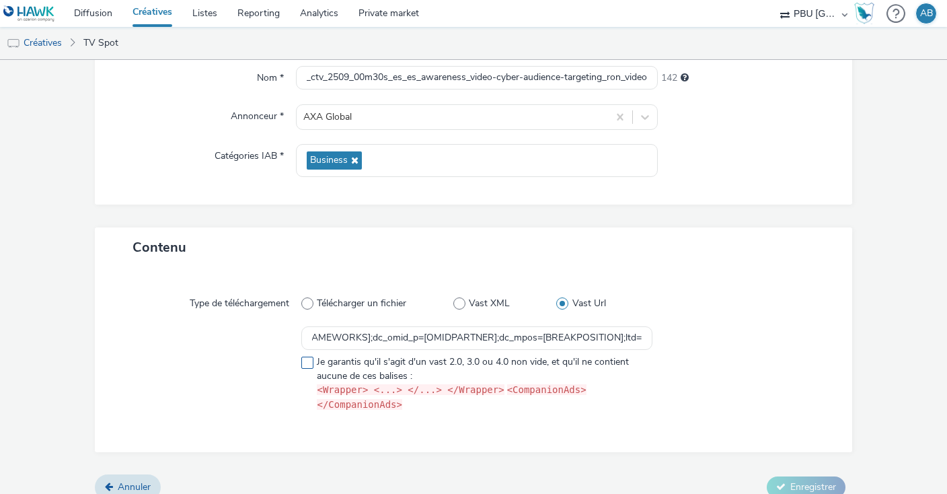
click at [304, 360] on span at bounding box center [307, 363] width 12 height 12
checkbox input "true"
click at [824, 480] on span "Enregistrer" at bounding box center [814, 486] width 46 height 13
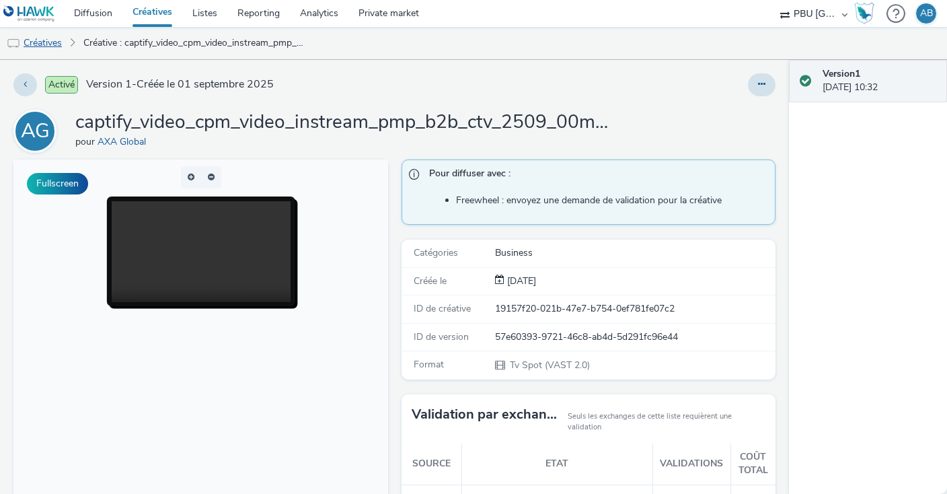
click at [38, 42] on link "Créatives" at bounding box center [34, 43] width 69 height 32
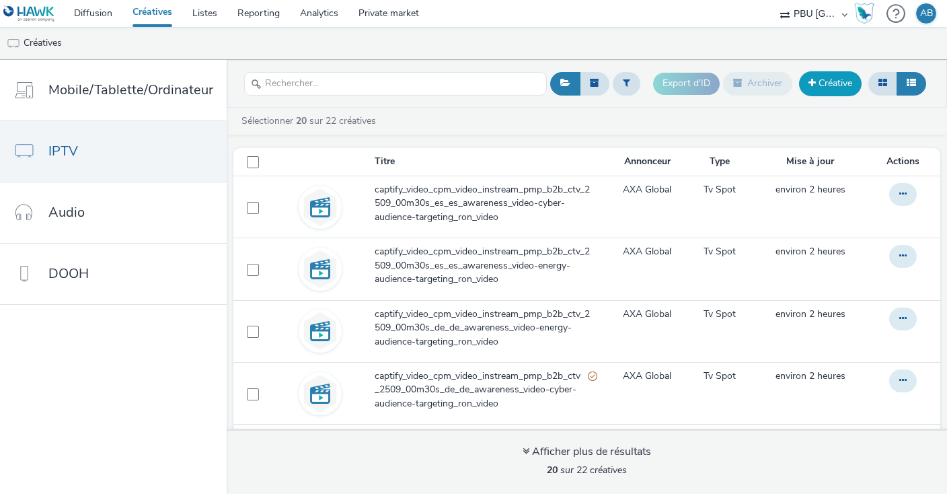
click at [835, 85] on link "Créative" at bounding box center [830, 83] width 63 height 24
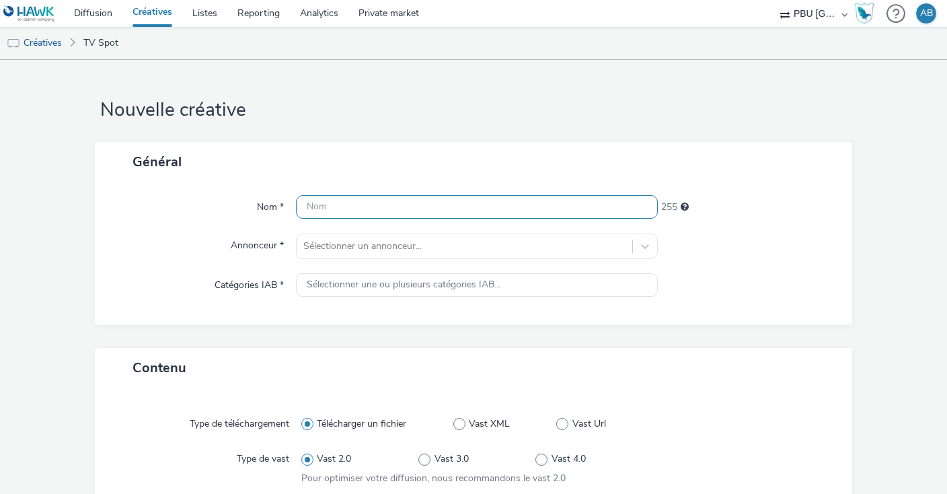
click at [373, 199] on input "text" at bounding box center [477, 207] width 362 height 24
paste input "captify_video_cpm_video_instream_pmp_b2b_ctv_2509_00m30s_sg_en_awareness_video-…"
type input "captify_video_cpm_video_instream_pmp_b2b_ctv_2509_00m30s_sg_en_awareness_video-…"
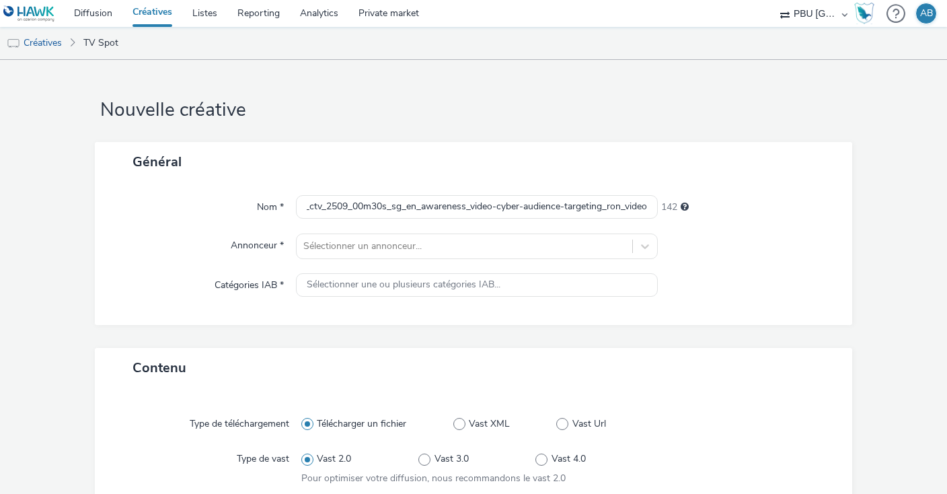
click at [743, 220] on div "Nom * captify_video_cpm_video_instream_pmp_b2b_ctv_2509_00m30s_sg_en_awareness_…" at bounding box center [474, 253] width 758 height 143
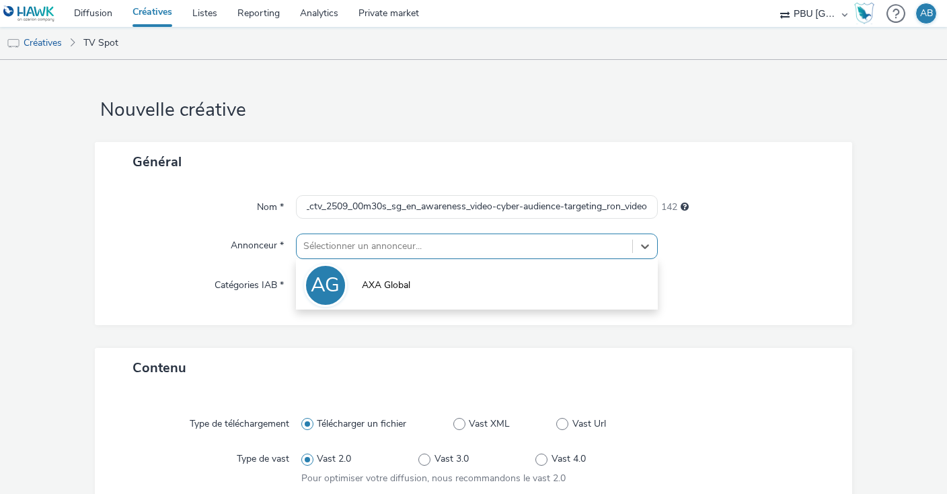
click at [429, 239] on div at bounding box center [464, 246] width 322 height 16
click at [427, 277] on li "AG AXA Global" at bounding box center [477, 284] width 362 height 45
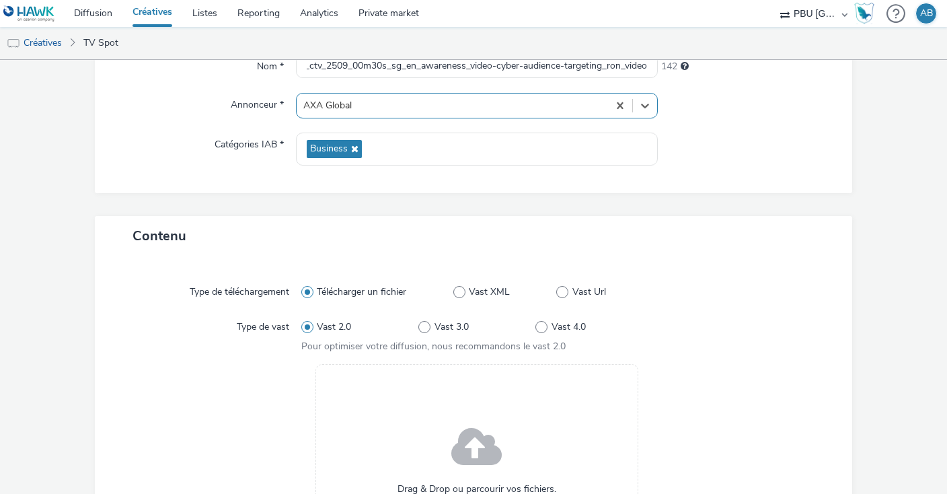
scroll to position [231, 0]
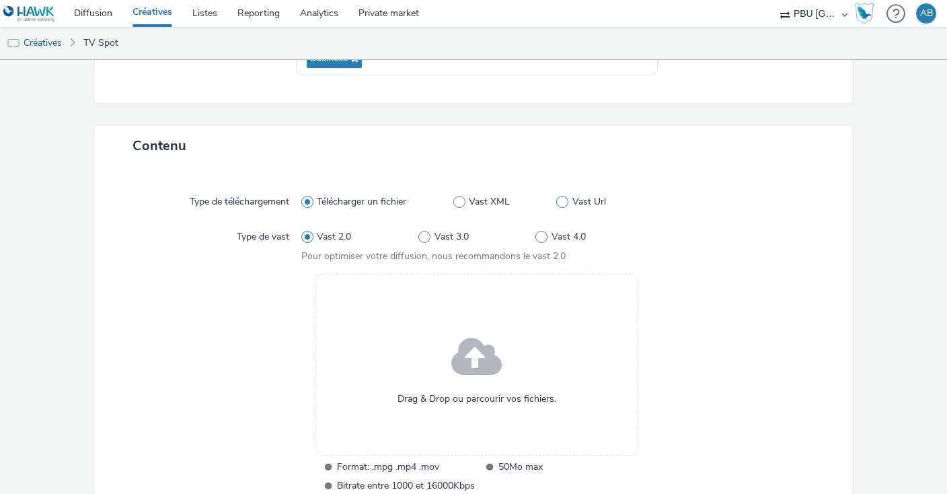
click at [566, 201] on span at bounding box center [562, 202] width 12 height 12
click at [565, 201] on input "Vast Url" at bounding box center [560, 202] width 9 height 9
radio input "false"
radio input "true"
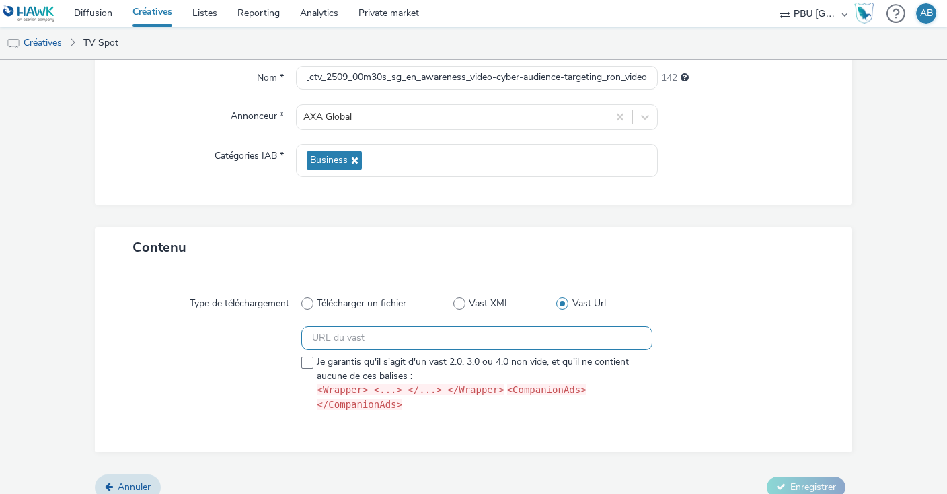
click at [365, 331] on input "text" at bounding box center [476, 338] width 351 height 24
paste input "https://[DOMAIN_NAME]/ddm/pfadx/N105603.5708031CAPTIFYAXAXL/B33847048.426809182…"
type input "https://[DOMAIN_NAME]/ddm/pfadx/N105603.5708031CAPTIFYAXAXL/B33847048.426809182…"
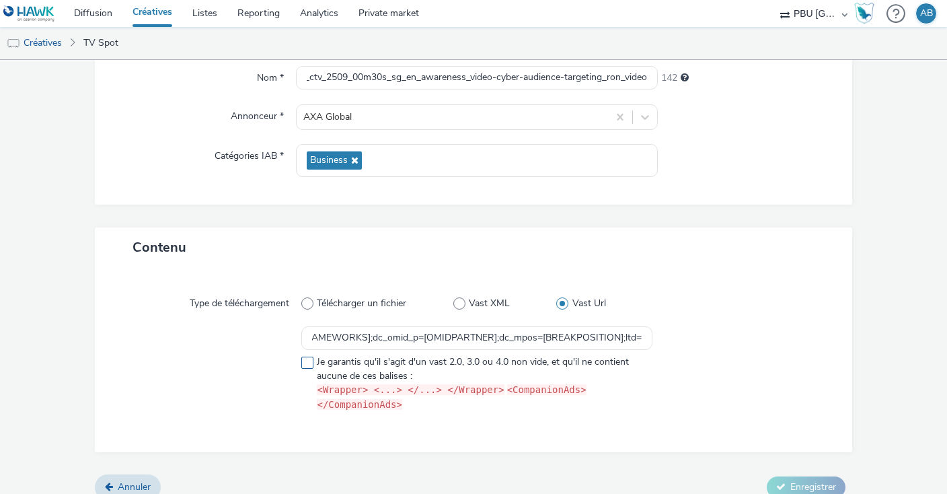
click at [306, 357] on span at bounding box center [307, 363] width 12 height 12
checkbox input "true"
click at [803, 480] on span "Enregistrer" at bounding box center [814, 486] width 46 height 13
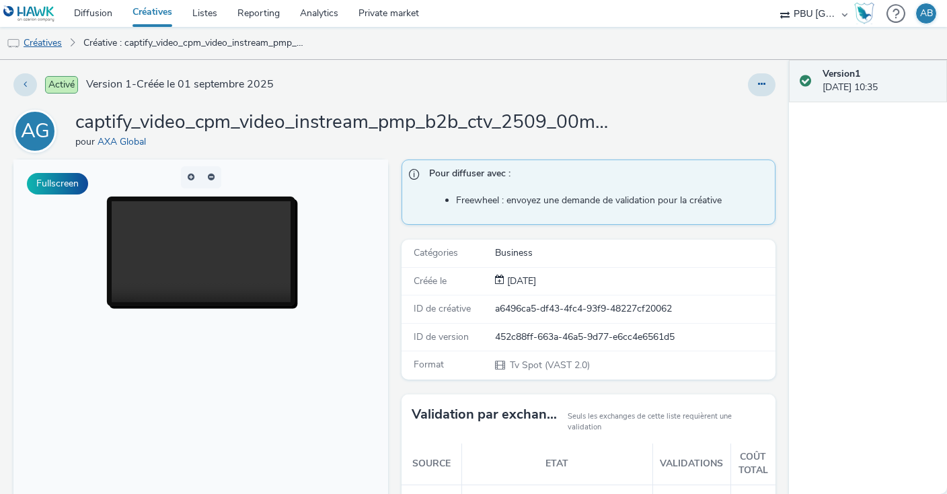
click at [34, 49] on link "Créatives" at bounding box center [34, 43] width 69 height 32
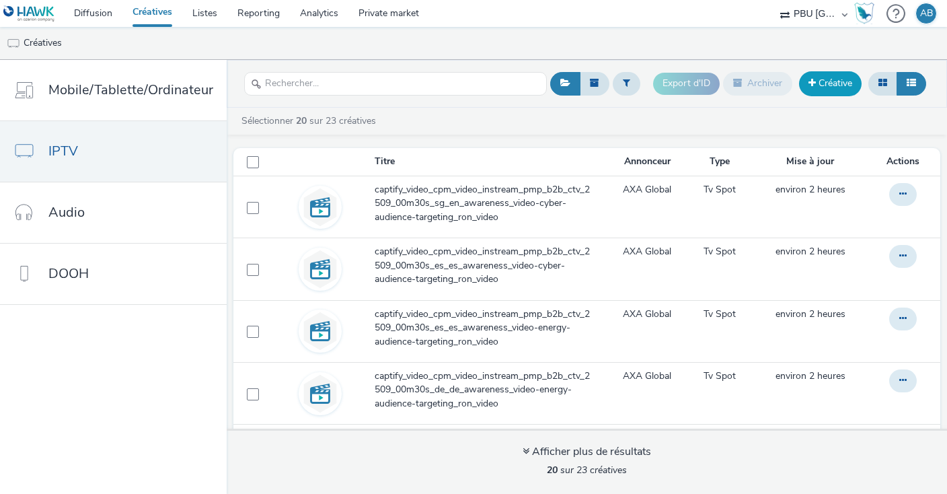
click at [832, 89] on link "Créative" at bounding box center [830, 83] width 63 height 24
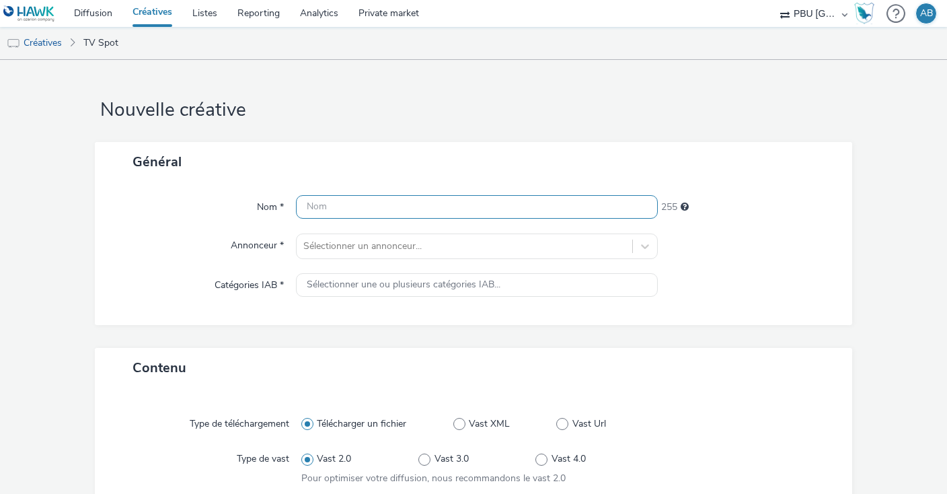
click at [379, 205] on input "text" at bounding box center [477, 207] width 362 height 24
paste input "captify_video_cpm_video_instream_pmp_b2b_ctv_2509_00m30s_sg_en_awareness_video-…"
type input "captify_video_cpm_video_instream_pmp_b2b_ctv_2509_00m30s_sg_en_awareness_video-…"
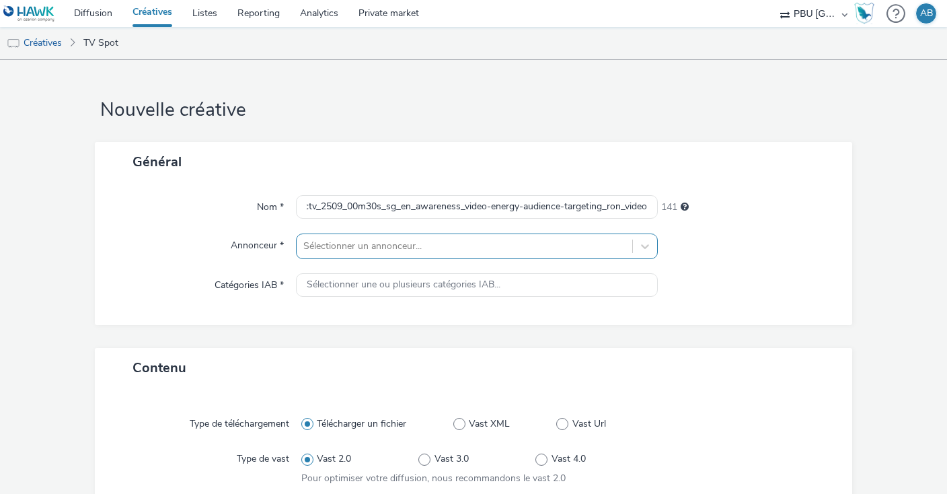
click at [355, 248] on div at bounding box center [464, 246] width 322 height 16
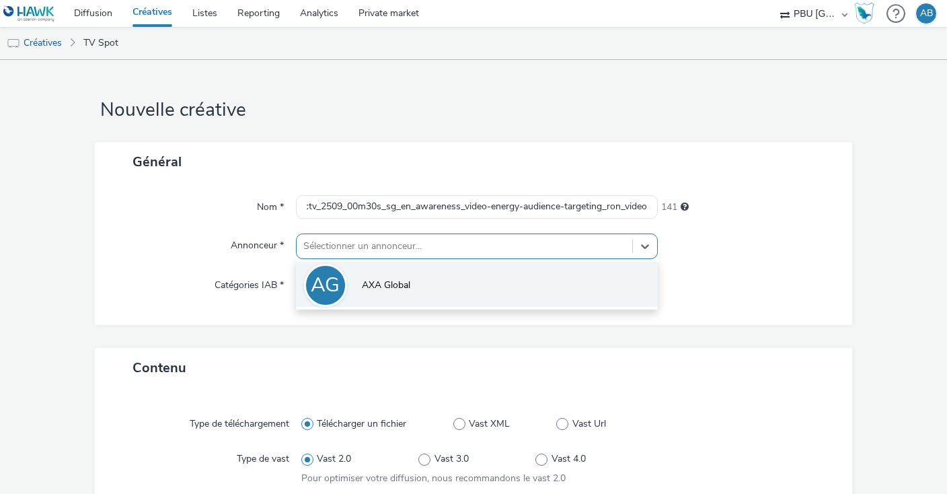
click at [357, 273] on li "AG AXA Global" at bounding box center [477, 284] width 362 height 45
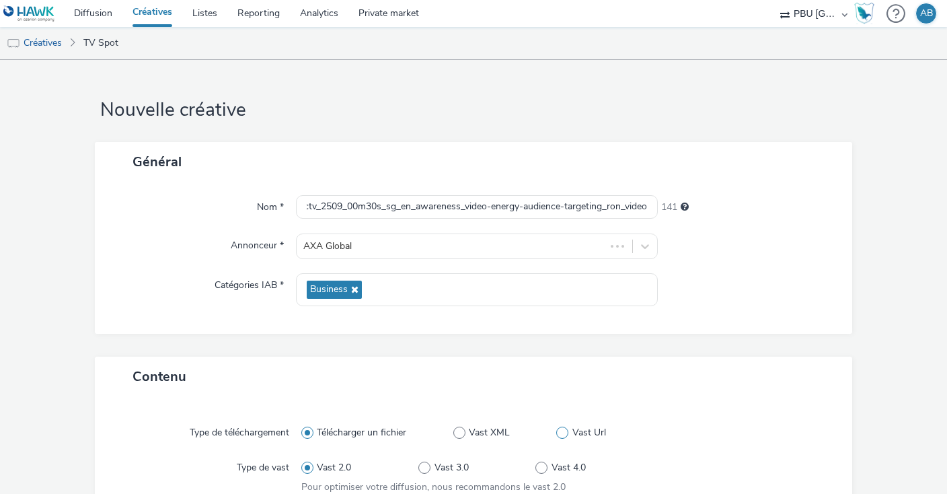
click at [571, 429] on label "Vast Url" at bounding box center [604, 432] width 96 height 13
click at [565, 429] on input "Vast Url" at bounding box center [560, 433] width 9 height 9
radio input "false"
radio input "true"
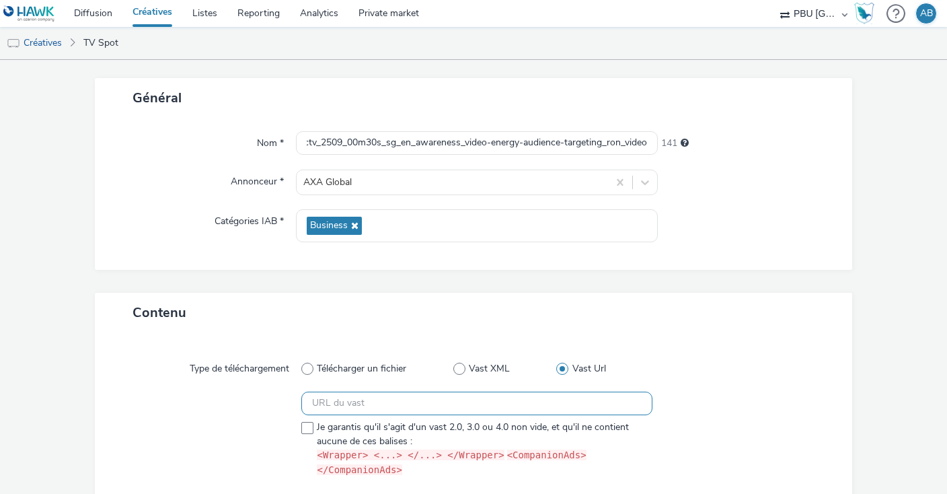
scroll to position [129, 0]
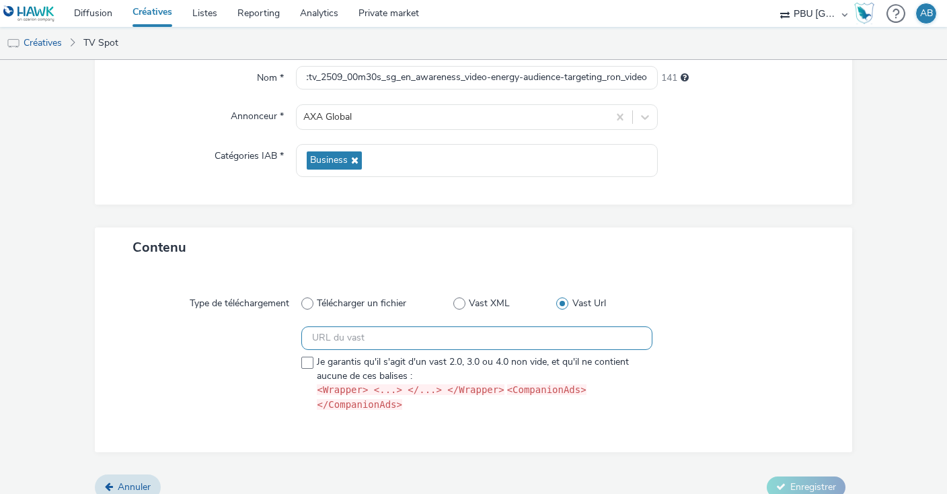
click at [382, 338] on input "text" at bounding box center [476, 338] width 351 height 24
paste input "https://[DOMAIN_NAME]/ddm/pfadx/N105603.5708031CAPTIFYAXAXL/B33847048.426974243…"
type input "https://[DOMAIN_NAME]/ddm/pfadx/N105603.5708031CAPTIFYAXAXL/B33847048.426974243…"
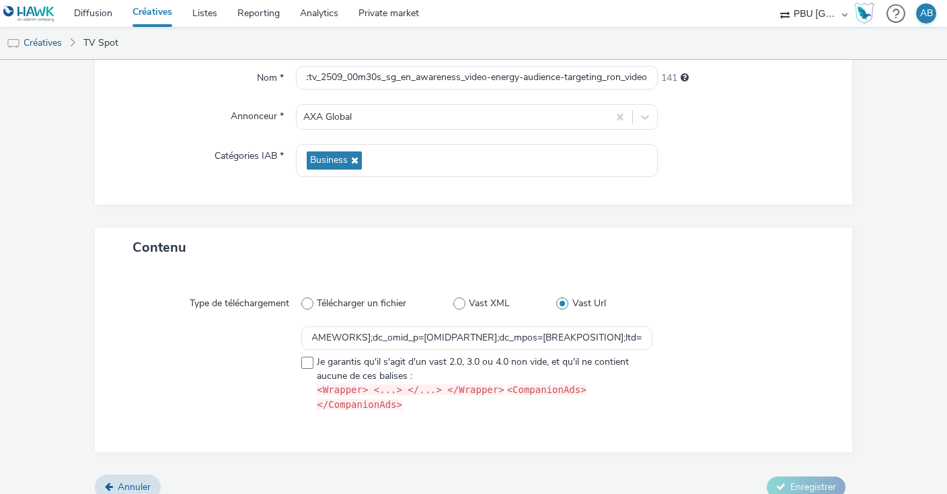
click at [755, 351] on div at bounding box center [741, 371] width 176 height 91
click at [497, 363] on span "Je garantis qu'il s'agit d'un vast 2.0, 3.0 ou 4.0 non vide, et qu'il ne contie…" at bounding box center [481, 383] width 329 height 57
checkbox input "true"
click at [797, 480] on span "Enregistrer" at bounding box center [814, 486] width 46 height 13
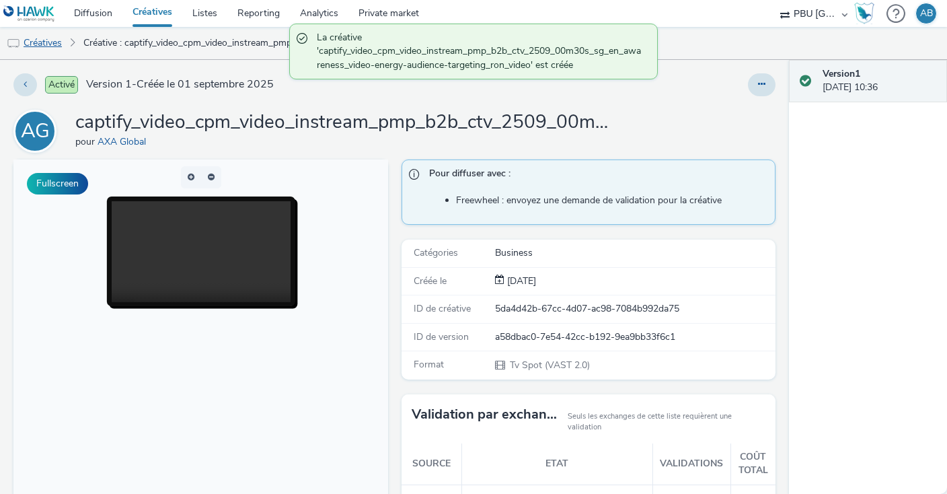
click at [31, 44] on link "Créatives" at bounding box center [34, 43] width 69 height 32
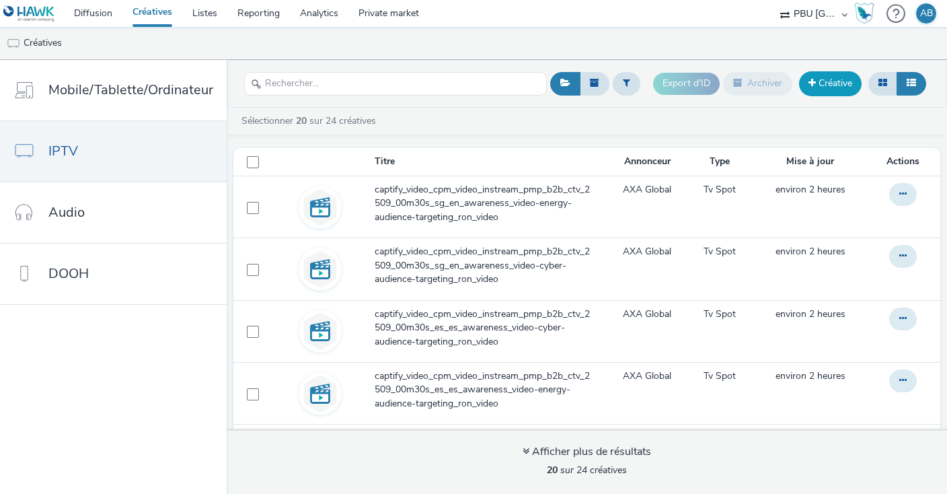
click at [825, 83] on link "Créative" at bounding box center [830, 83] width 63 height 24
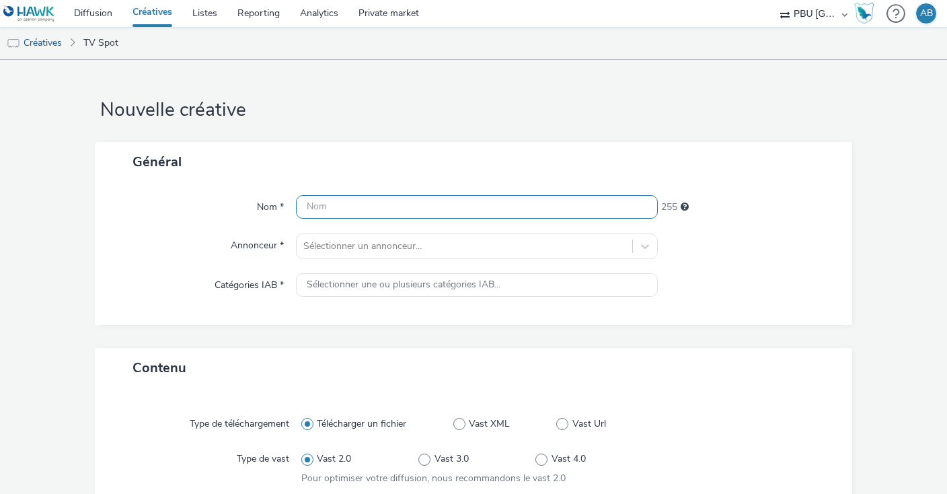
click at [325, 208] on input "text" at bounding box center [477, 207] width 362 height 24
paste input "captify_video_cpm_video_instream_pmp_b2b_ctv_2509_00m30s_us_en_awareness_video-…"
type input "captify_video_cpm_video_instream_pmp_b2b_ctv_2509_00m30s_us_en_awareness_video-…"
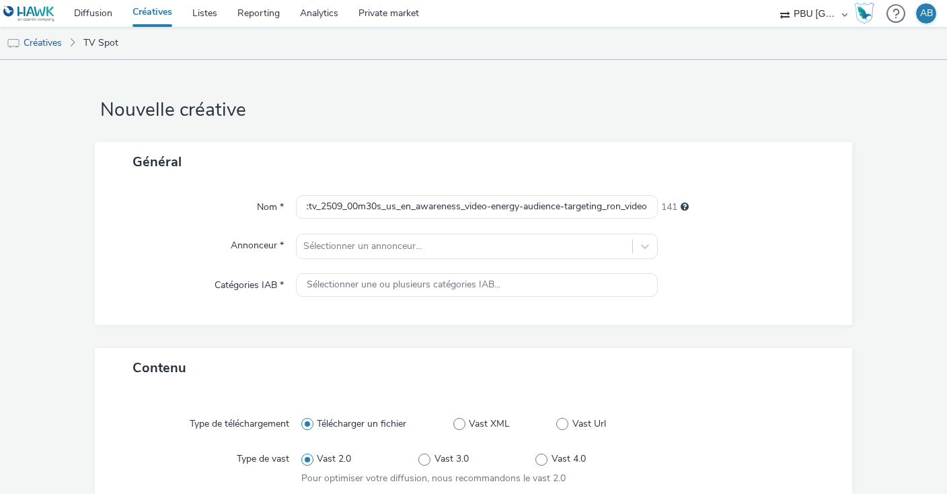
click at [143, 225] on div "Nom * captify_video_cpm_video_instream_pmp_b2b_ctv_2509_00m30s_us_en_awareness_…" at bounding box center [474, 253] width 758 height 143
click at [358, 241] on div at bounding box center [464, 246] width 322 height 16
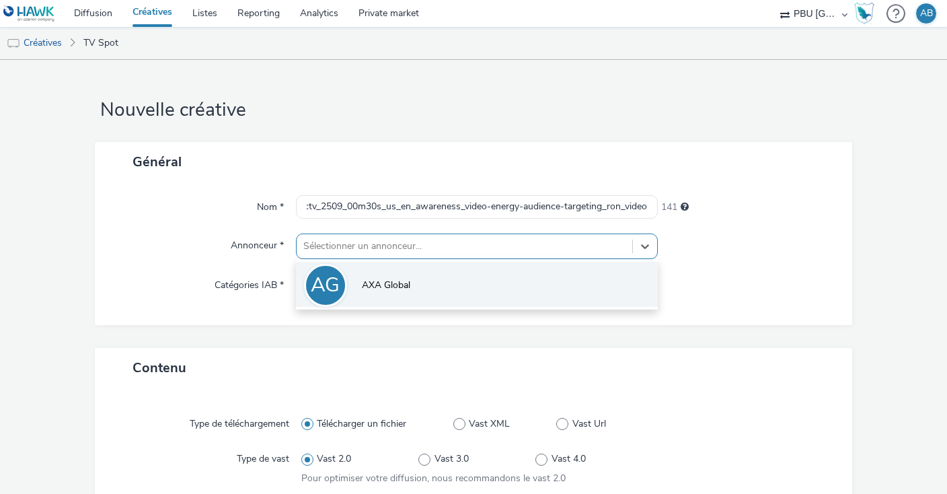
click at [364, 274] on li "AG AXA Global" at bounding box center [477, 284] width 362 height 45
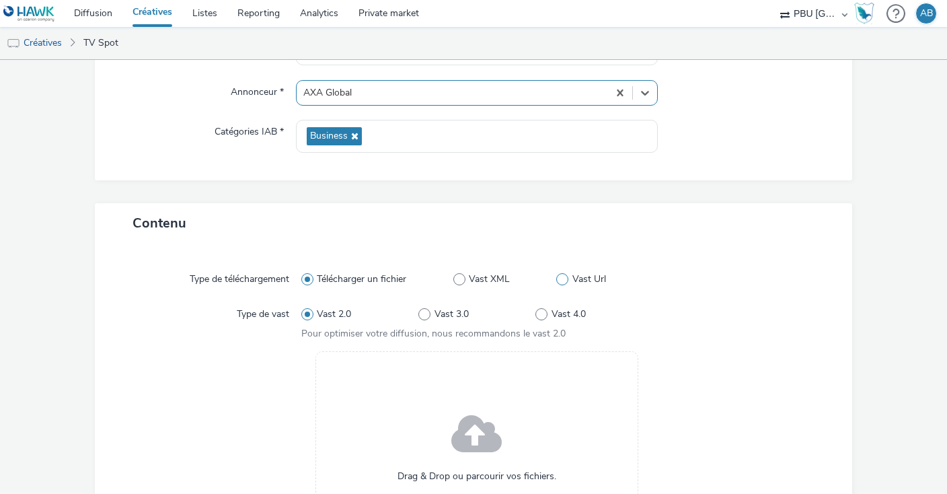
click at [562, 276] on span at bounding box center [562, 279] width 12 height 12
click at [562, 276] on input "Vast Url" at bounding box center [560, 279] width 9 height 9
radio input "false"
radio input "true"
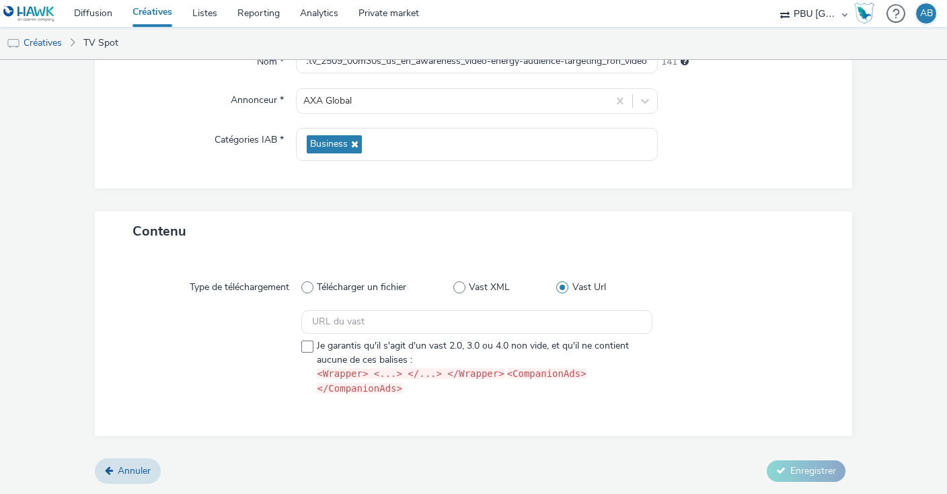
scroll to position [129, 0]
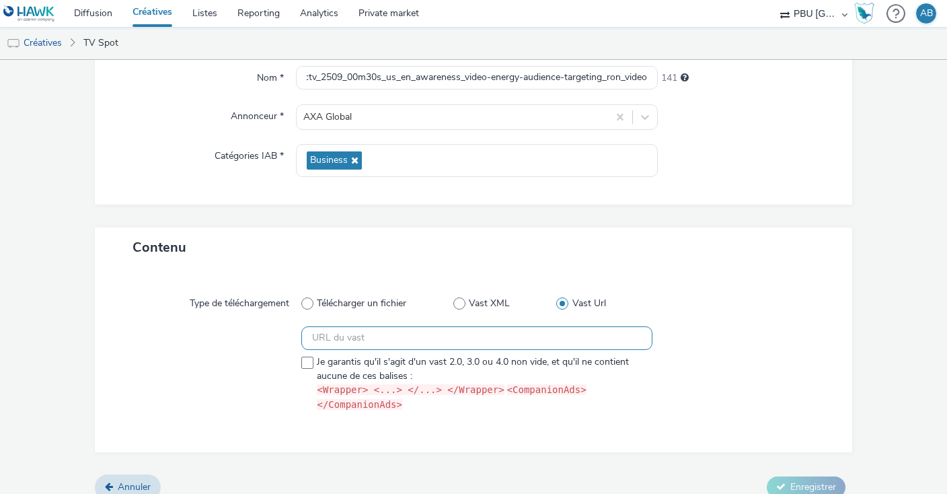
click at [498, 341] on input "text" at bounding box center [476, 338] width 351 height 24
paste input "https://[DOMAIN_NAME]/ddm/pfadx/N105603.5708031CAPTIFYAXAXL/B33847069.426819529…"
type input "https://[DOMAIN_NAME]/ddm/pfadx/N105603.5708031CAPTIFYAXAXL/B33847069.426819529…"
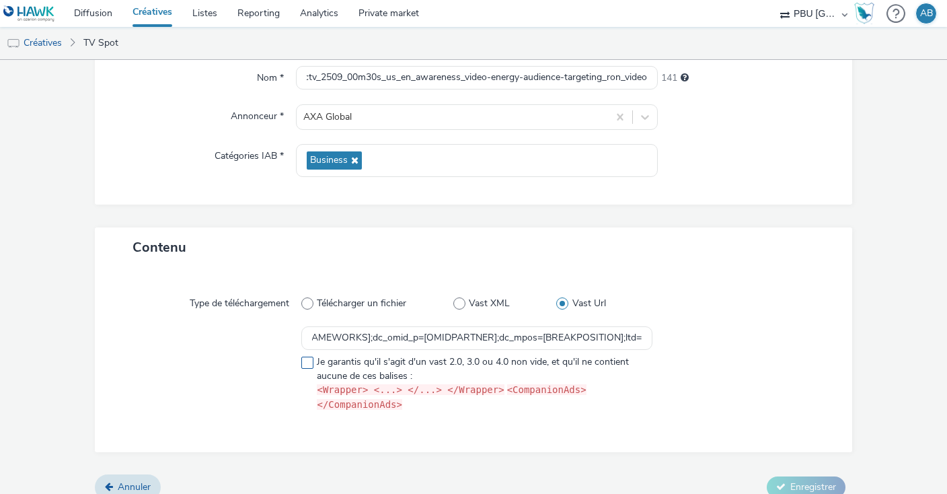
click at [305, 365] on span at bounding box center [307, 363] width 12 height 12
checkbox input "true"
click at [788, 475] on div "Annuler Enregistrer" at bounding box center [474, 487] width 758 height 24
click at [789, 476] on button "Enregistrer" at bounding box center [806, 487] width 79 height 22
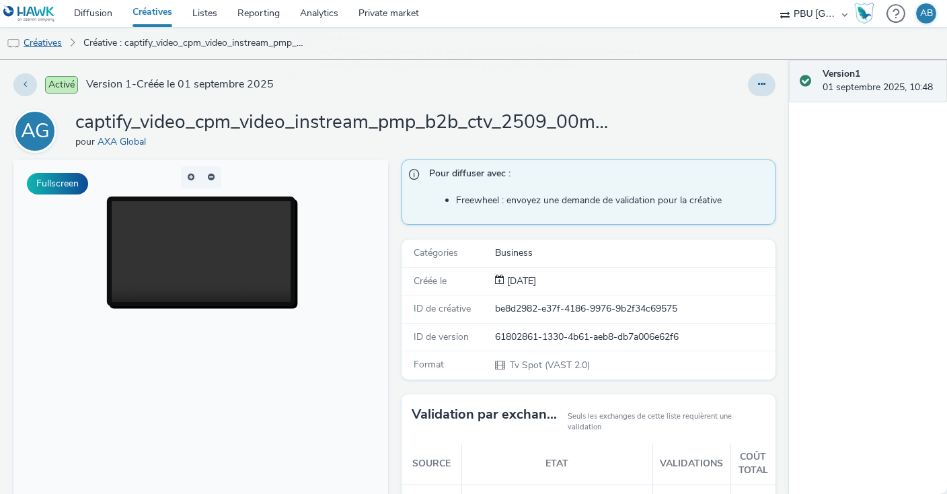
click at [42, 45] on link "Créatives" at bounding box center [34, 43] width 69 height 32
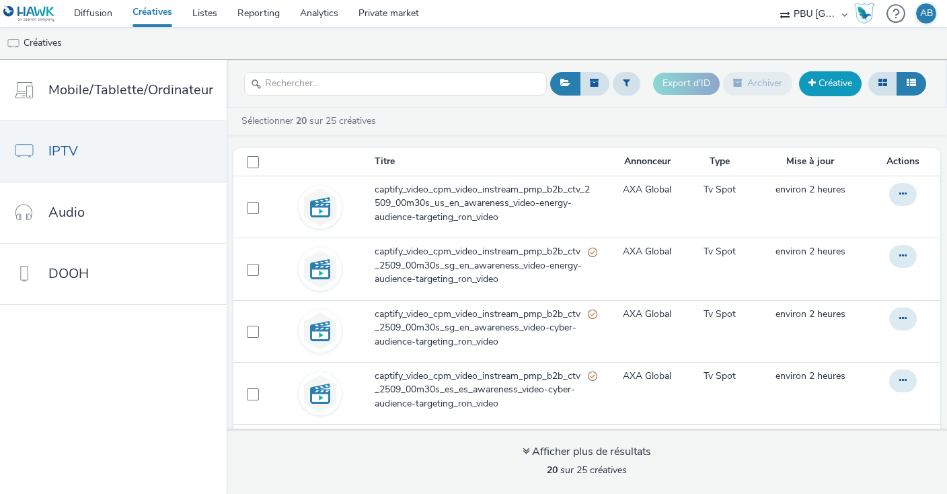
click at [852, 77] on link "Créative" at bounding box center [830, 83] width 63 height 24
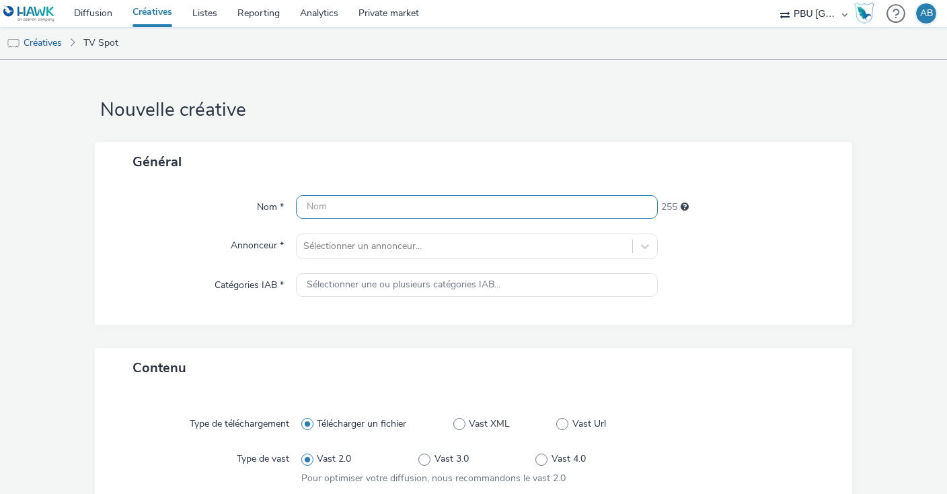
click at [327, 210] on input "text" at bounding box center [477, 207] width 362 height 24
paste input "captify_video_cpm_video_instream_pmp_b2b_ctv_2509_00m30s_us_en_awareness_video-…"
type input "captify_video_cpm_video_instream_pmp_b2b_ctv_2509_00m30s_us_en_awareness_video-…"
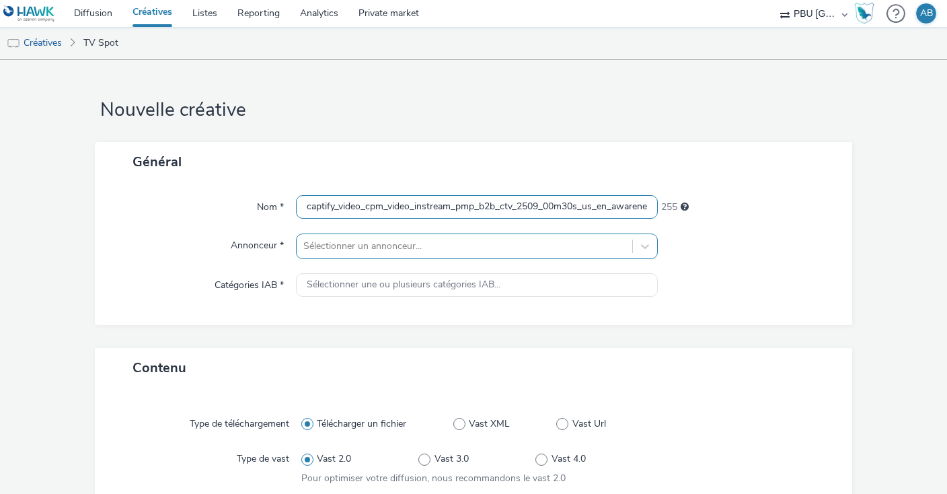
scroll to position [0, 196]
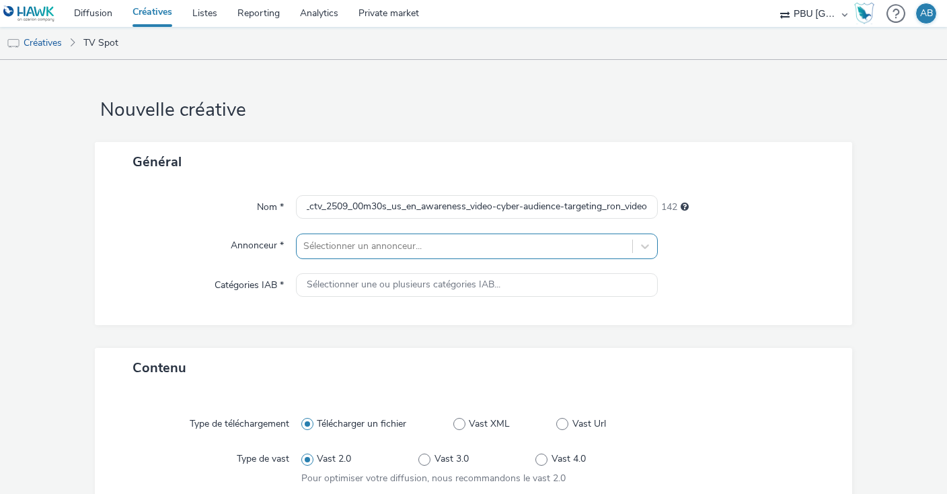
click at [324, 248] on div at bounding box center [464, 246] width 322 height 16
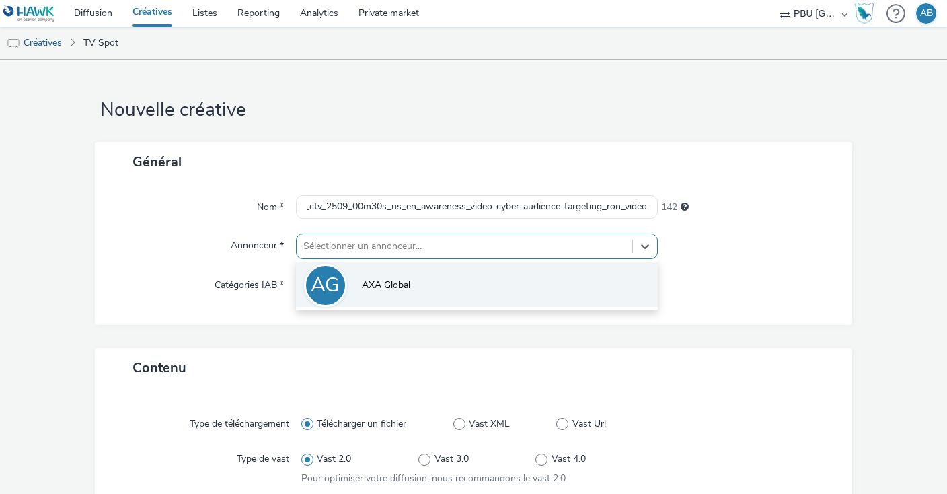
click at [354, 287] on li "AG AXA Global" at bounding box center [477, 284] width 362 height 45
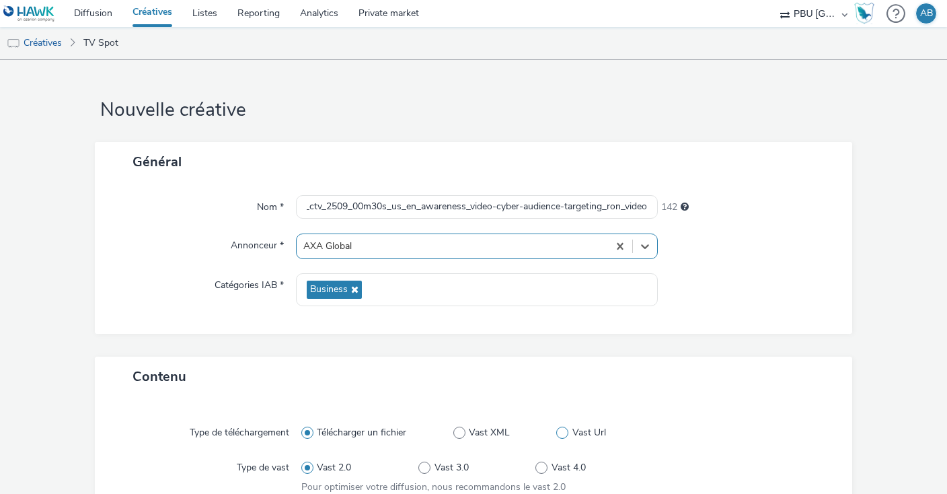
click at [568, 429] on label "Vast Url" at bounding box center [604, 432] width 96 height 13
click at [565, 429] on input "Vast Url" at bounding box center [560, 433] width 9 height 9
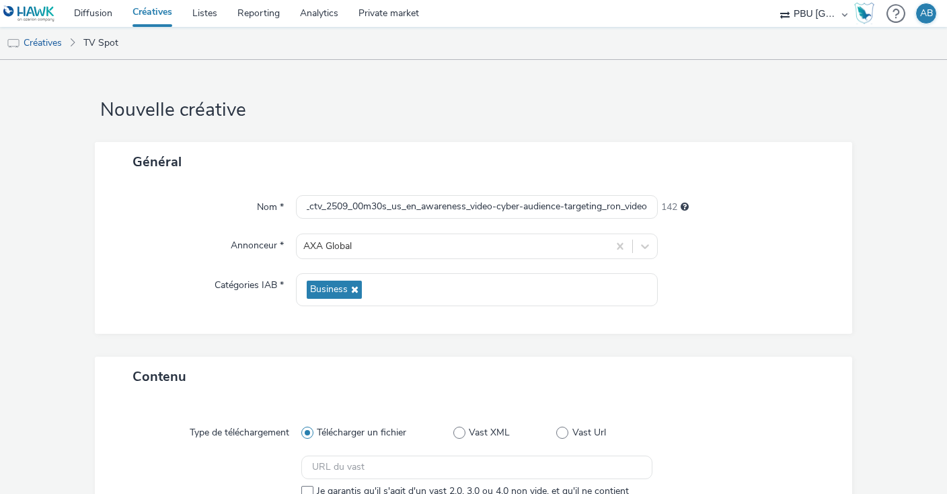
radio input "false"
radio input "true"
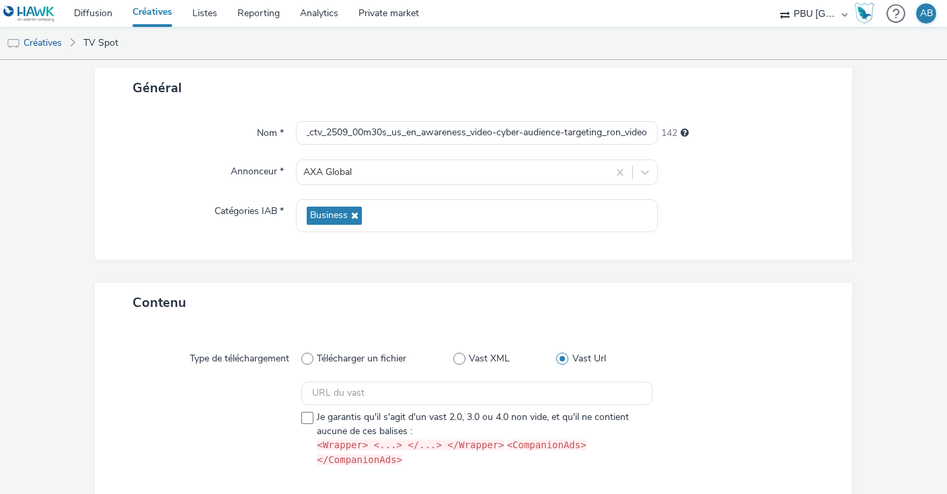
scroll to position [129, 0]
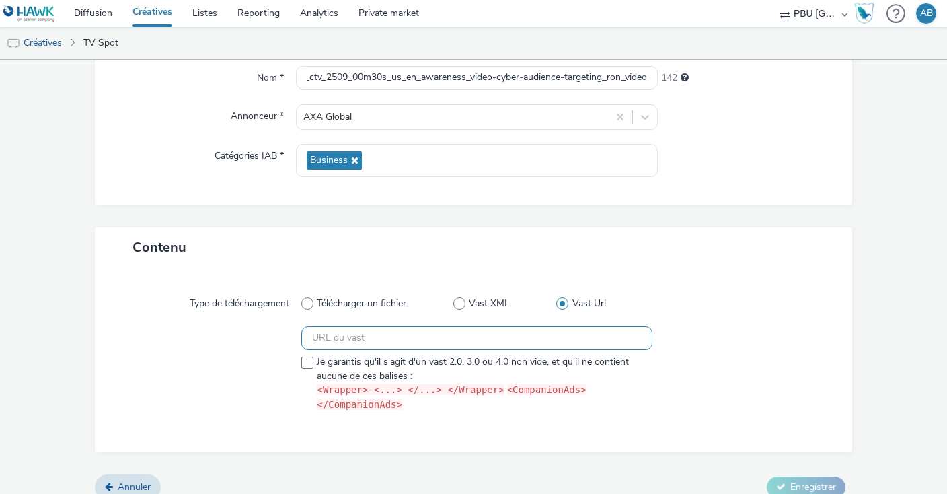
click at [328, 330] on input "text" at bounding box center [476, 338] width 351 height 24
paste input "https://[DOMAIN_NAME]/ddm/pfadx/N105603.5708031CAPTIFYAXAXL/B33847069.427353111…"
type input "https://[DOMAIN_NAME]/ddm/pfadx/N105603.5708031CAPTIFYAXAXL/B33847069.427353111…"
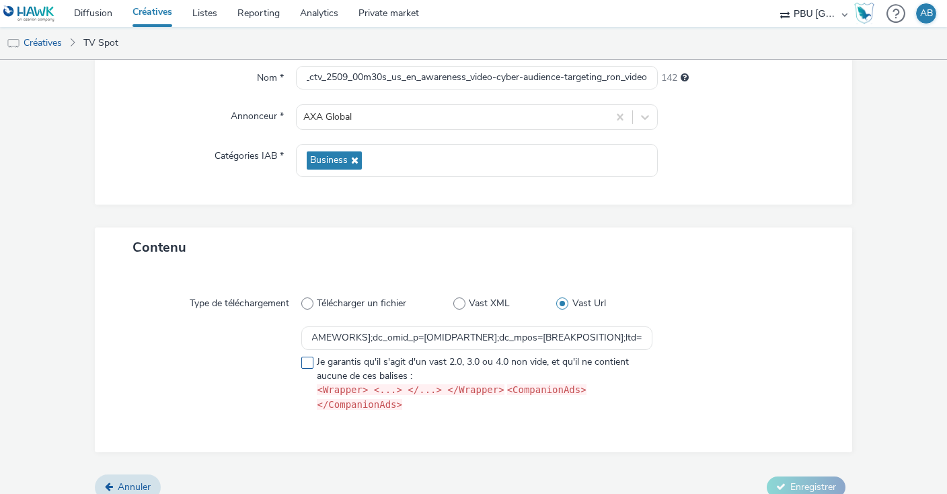
click at [306, 359] on span at bounding box center [307, 363] width 12 height 12
checkbox input "true"
click at [831, 480] on span "Enregistrer" at bounding box center [814, 486] width 46 height 13
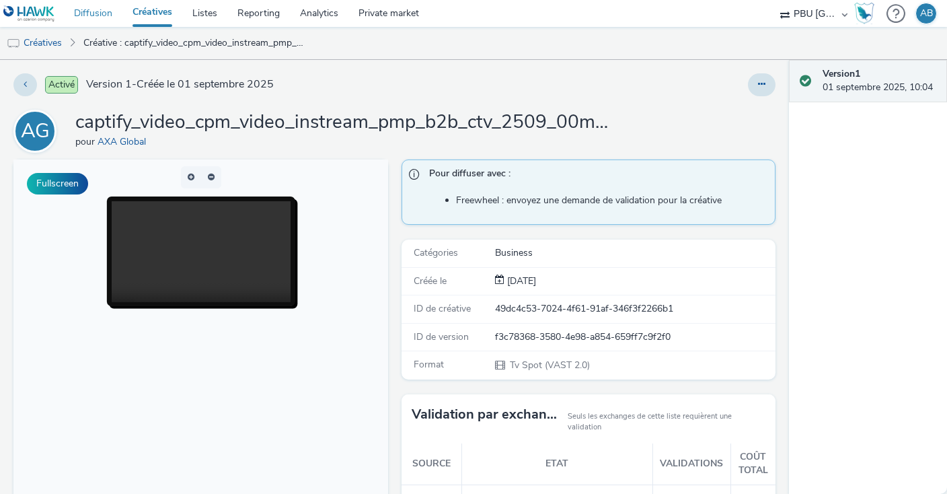
click at [96, 8] on link "Diffusion" at bounding box center [93, 13] width 59 height 27
